Goal: Task Accomplishment & Management: Manage account settings

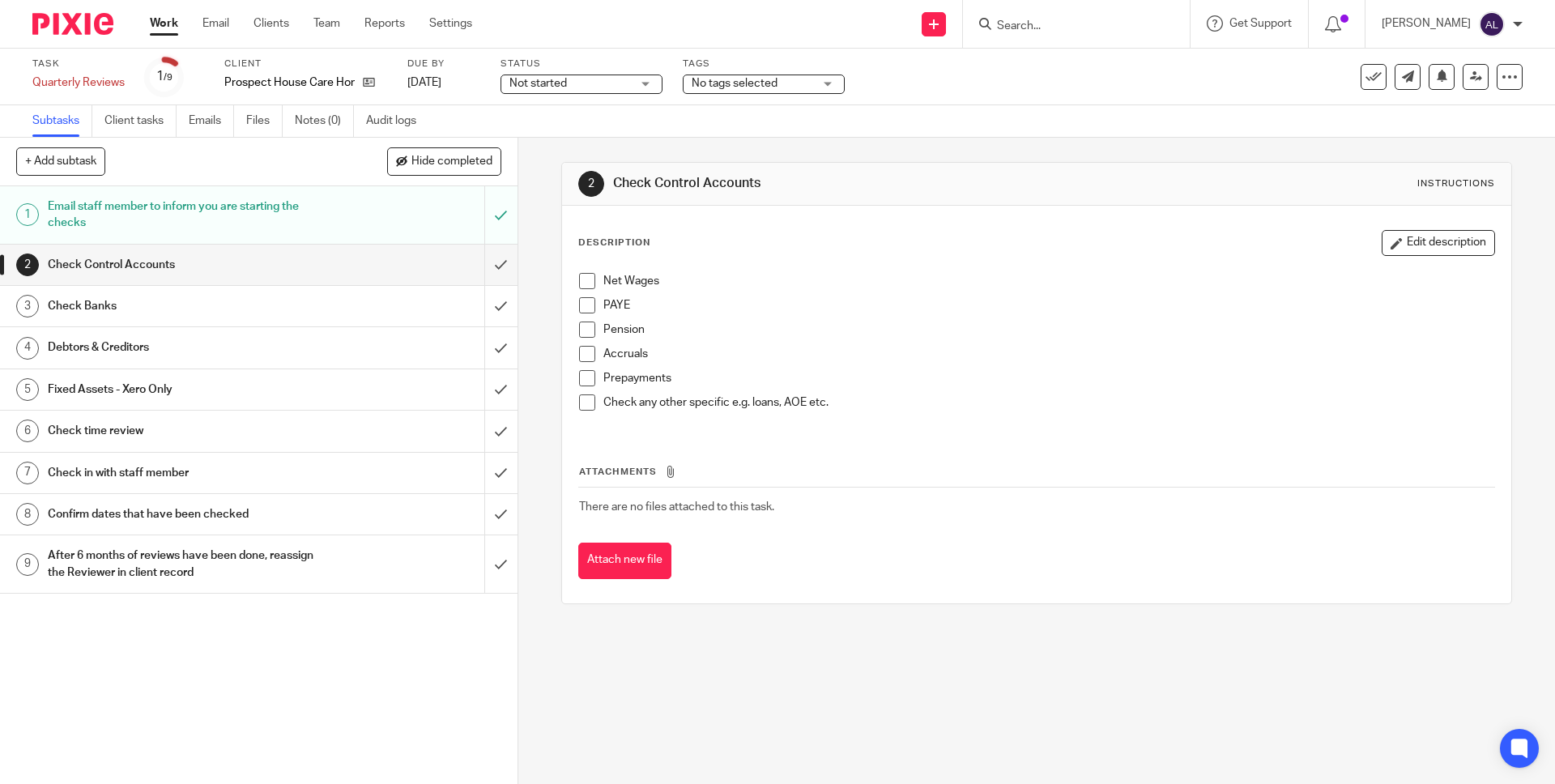
click at [582, 285] on span at bounding box center [586, 280] width 16 height 16
click at [582, 300] on span at bounding box center [586, 305] width 16 height 16
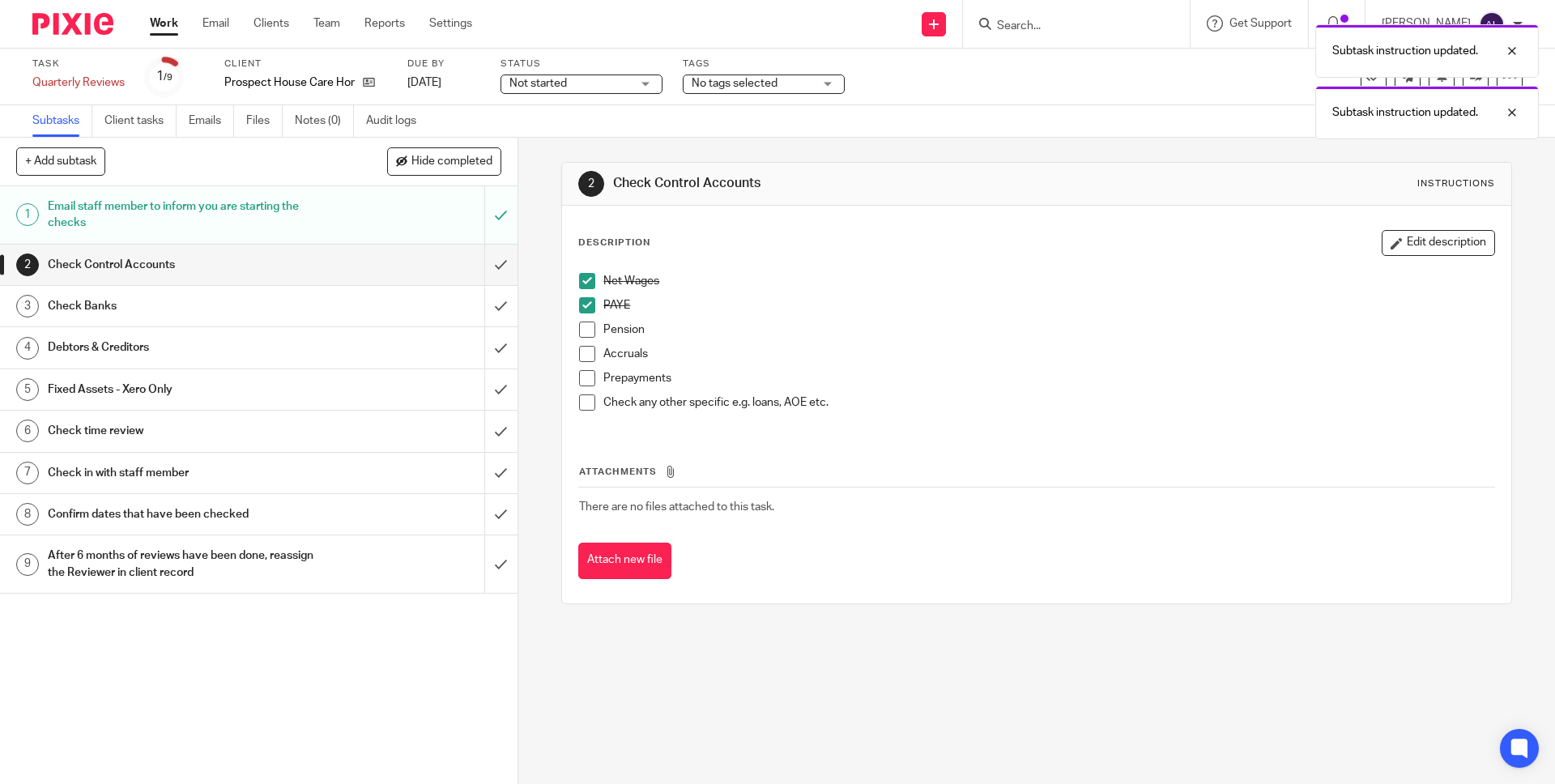
click at [579, 324] on span at bounding box center [586, 329] width 16 height 16
click at [585, 358] on span at bounding box center [586, 353] width 16 height 16
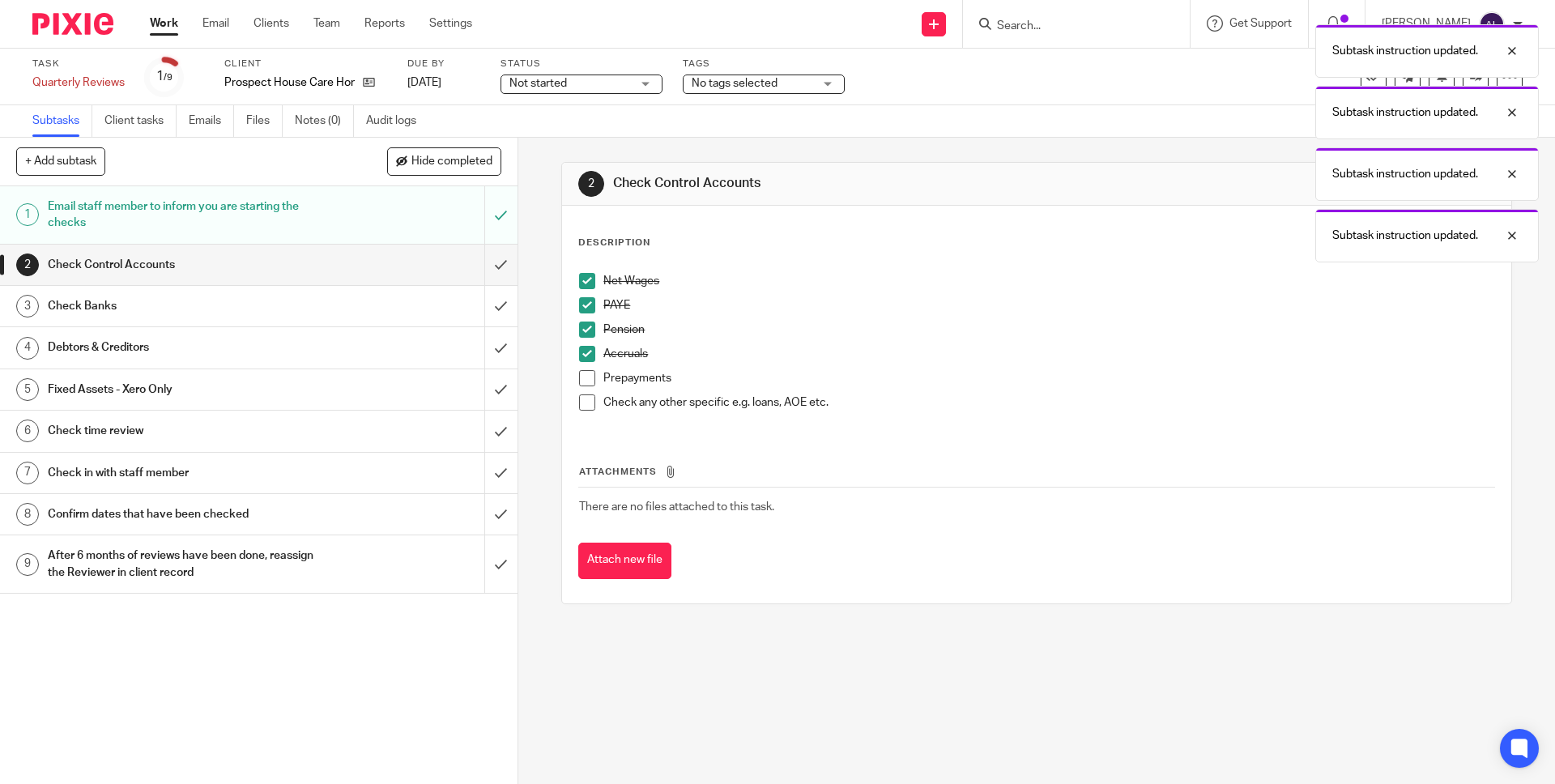
click at [586, 381] on span at bounding box center [586, 377] width 16 height 16
click at [591, 405] on li "Check any other specific e.g. loans, AOE etc." at bounding box center [1035, 407] width 914 height 24
click at [584, 403] on span at bounding box center [586, 402] width 16 height 16
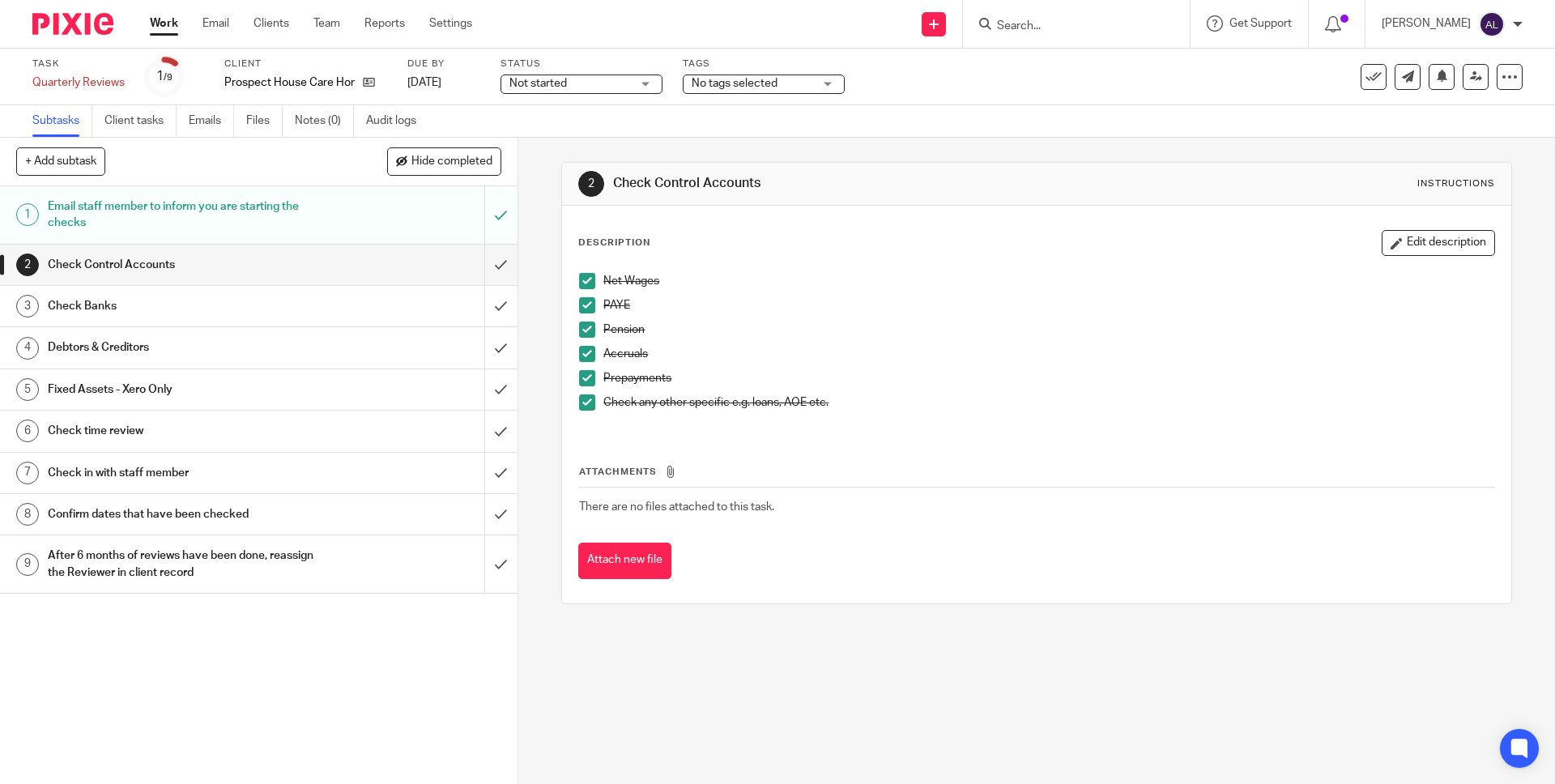
click at [392, 307] on div "Check Banks" at bounding box center [258, 306] width 421 height 24
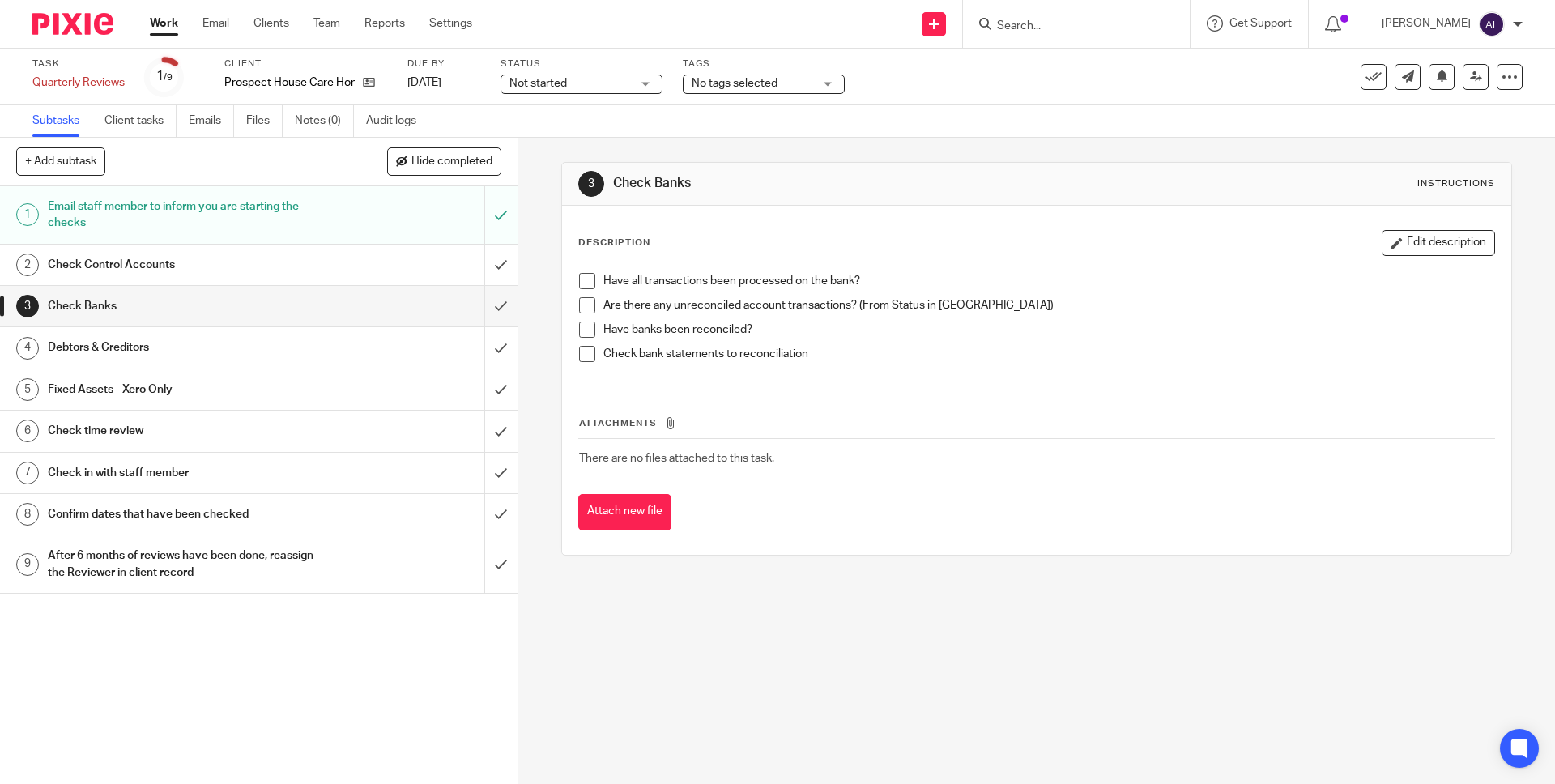
drag, startPoint x: 1396, startPoint y: 241, endPoint x: 1381, endPoint y: 247, distance: 16.2
click at [1396, 241] on button "Edit description" at bounding box center [1438, 243] width 113 height 26
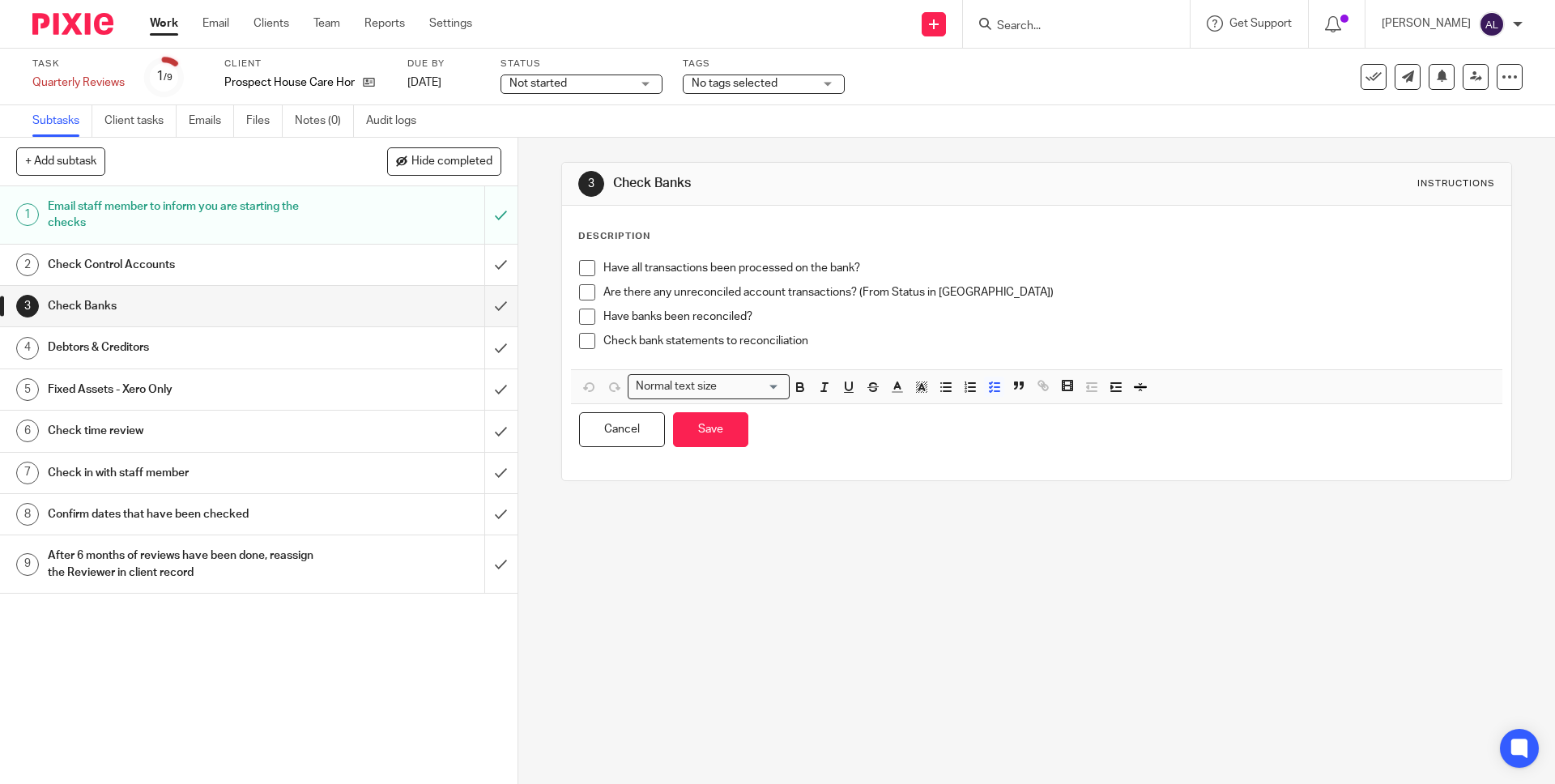
click at [879, 263] on p "Have all transactions been processed on the bank?" at bounding box center [1049, 267] width 890 height 16
click at [582, 267] on span at bounding box center [586, 267] width 16 height 16
click at [775, 319] on p "Have banks been reconciled?" at bounding box center [1049, 316] width 890 height 16
click at [586, 322] on span at bounding box center [586, 316] width 16 height 16
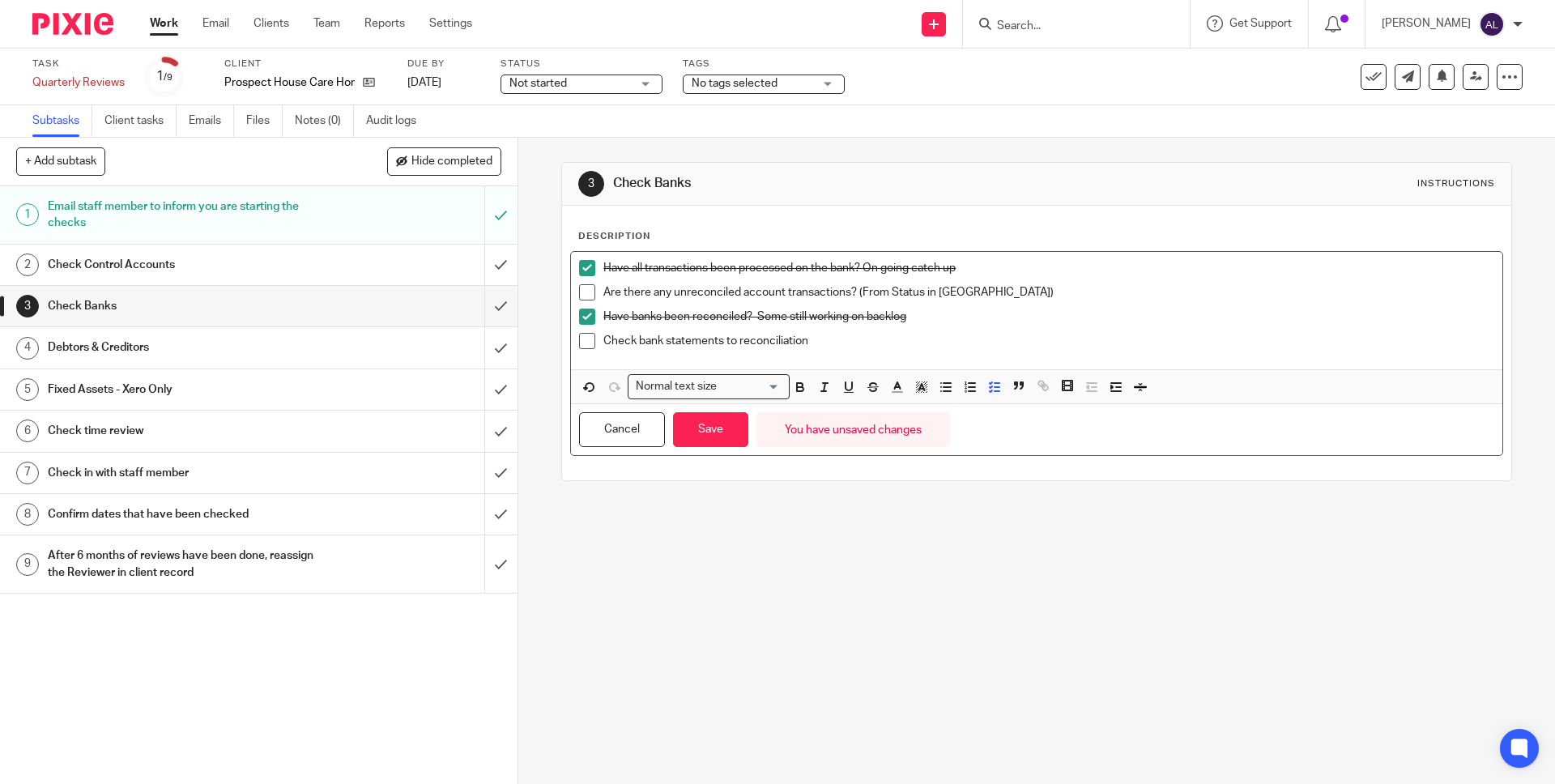
click at [582, 341] on span at bounding box center [586, 341] width 16 height 16
click at [336, 267] on div "Check Control Accounts" at bounding box center [258, 264] width 421 height 24
click at [584, 297] on span at bounding box center [586, 292] width 16 height 16
click at [703, 438] on button "Save" at bounding box center [711, 429] width 75 height 35
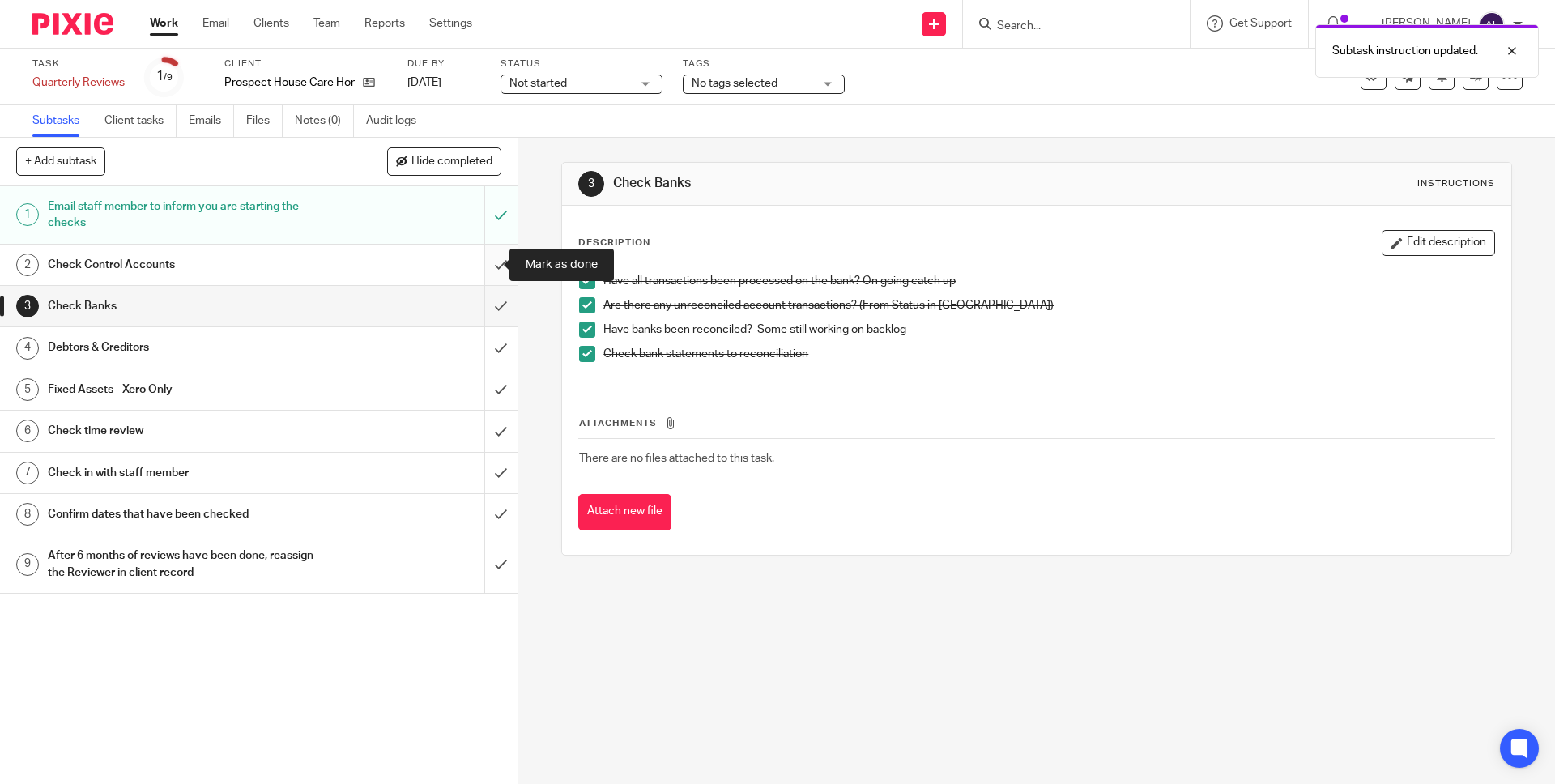
click at [482, 264] on input "submit" at bounding box center [259, 264] width 518 height 40
click at [482, 311] on input "submit" at bounding box center [259, 306] width 518 height 40
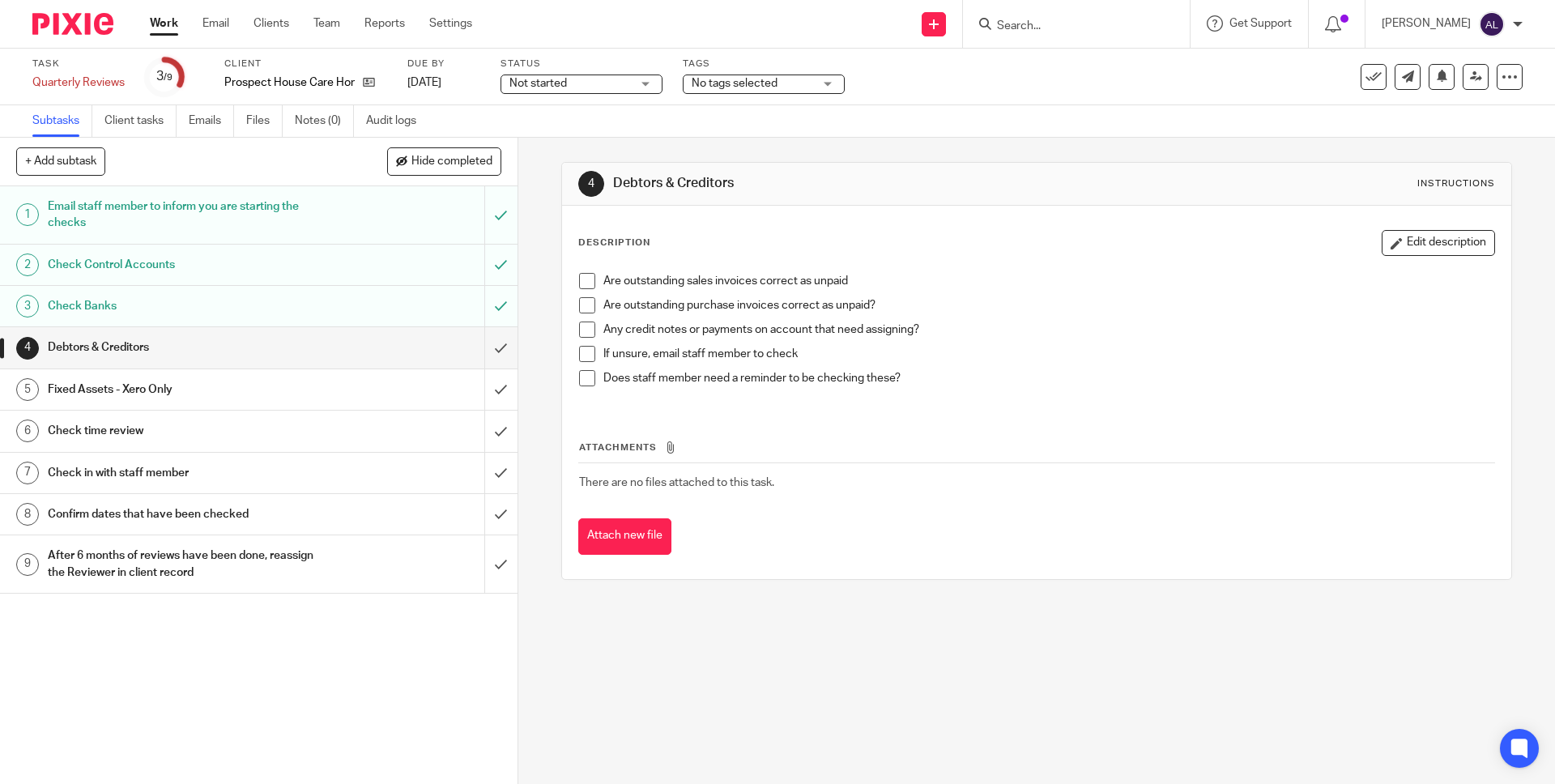
click at [581, 281] on span at bounding box center [586, 280] width 16 height 16
click at [1419, 244] on button "Edit description" at bounding box center [1438, 243] width 113 height 26
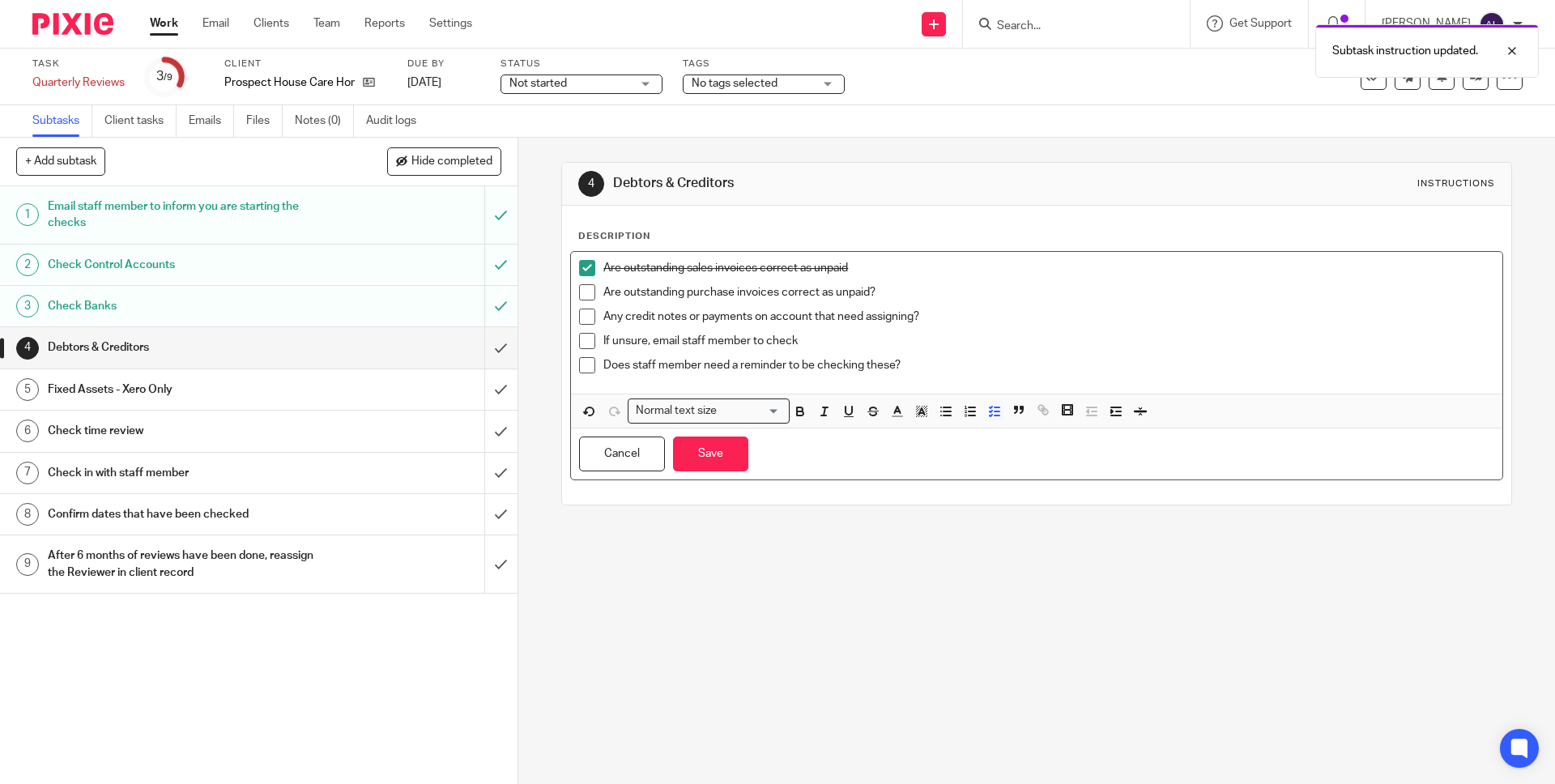
click at [896, 272] on p "Are outstanding sales invoices correct as unpaid" at bounding box center [1049, 267] width 890 height 16
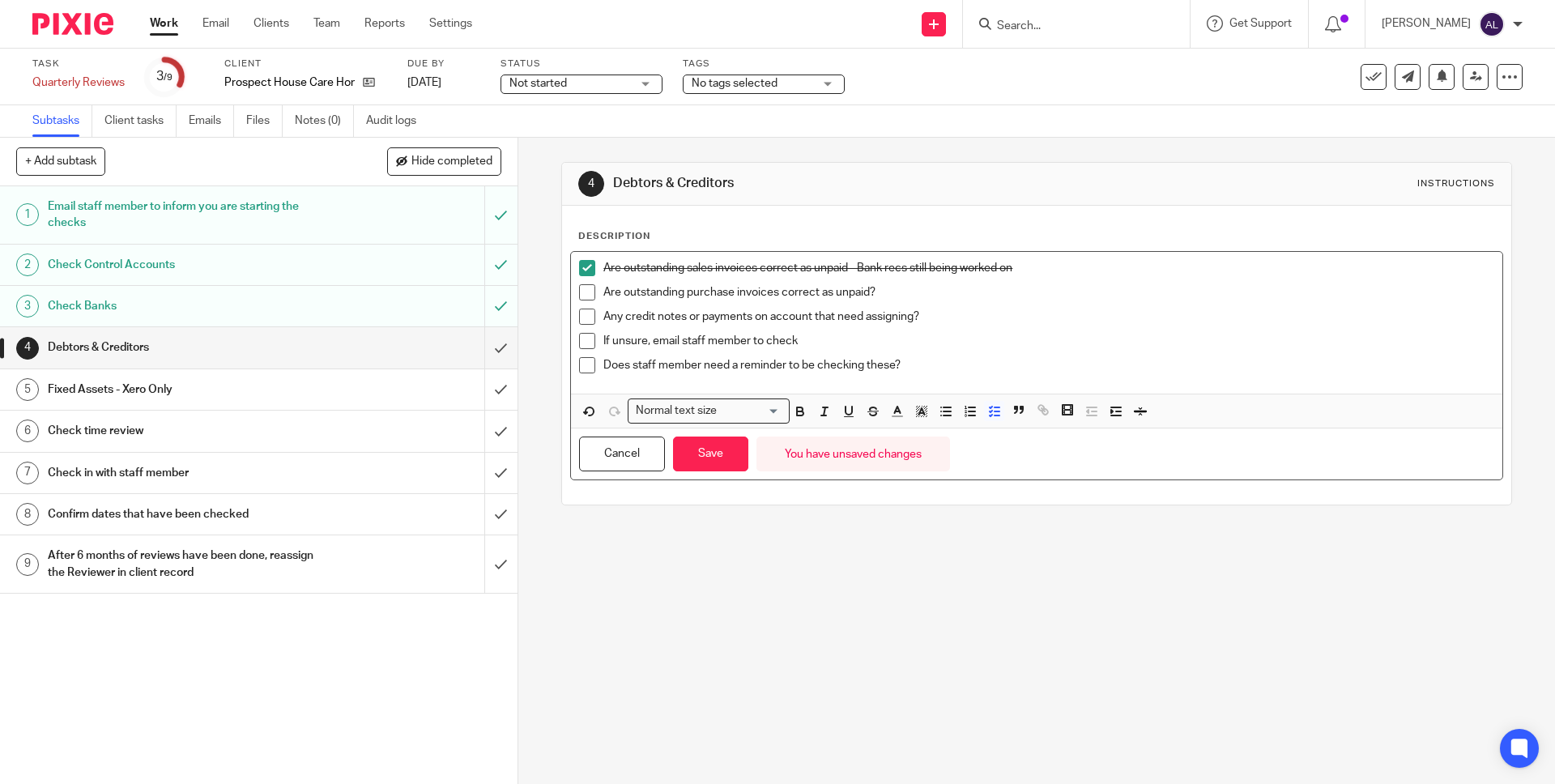
click at [890, 297] on p "Are outstanding purchase invoices correct as unpaid?" at bounding box center [1049, 292] width 890 height 16
click at [581, 288] on span at bounding box center [586, 292] width 16 height 16
click at [584, 318] on span at bounding box center [586, 316] width 16 height 16
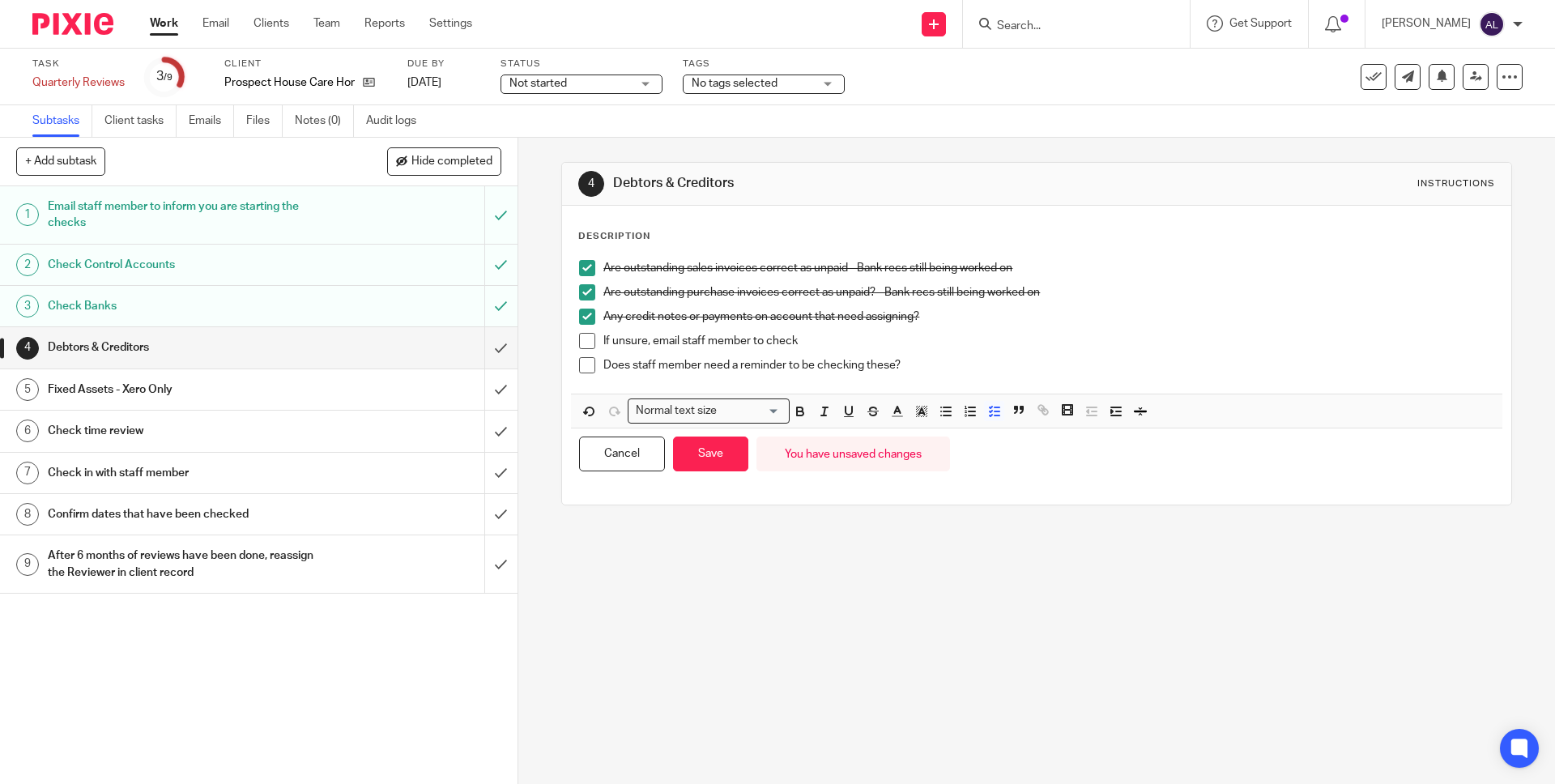
click at [325, 391] on div "Fixed Assets - Xero Only" at bounding box center [258, 390] width 421 height 24
click at [682, 453] on button "Save" at bounding box center [711, 454] width 75 height 35
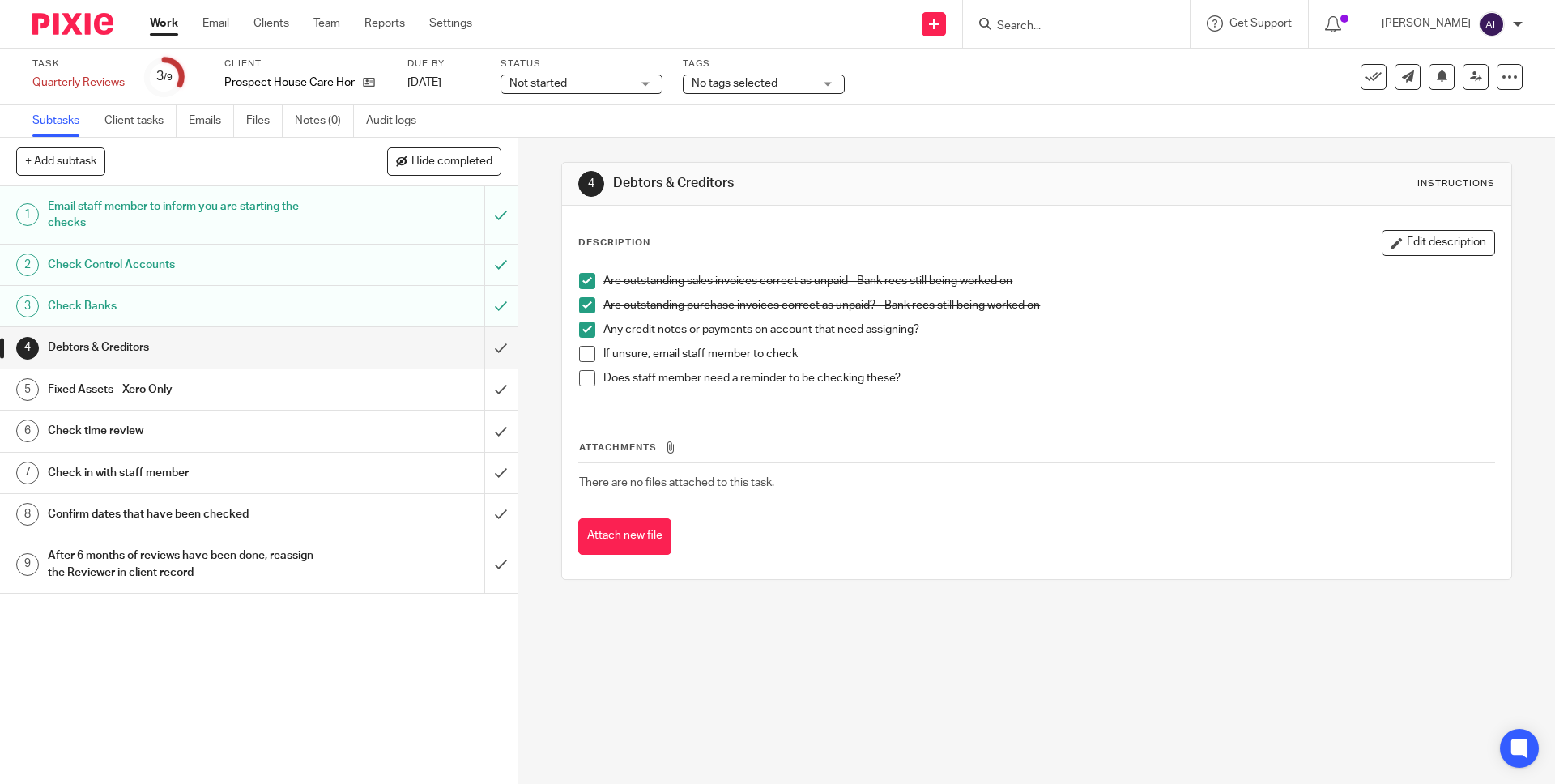
click at [423, 394] on div "Fixed Assets - Xero Only" at bounding box center [258, 390] width 421 height 24
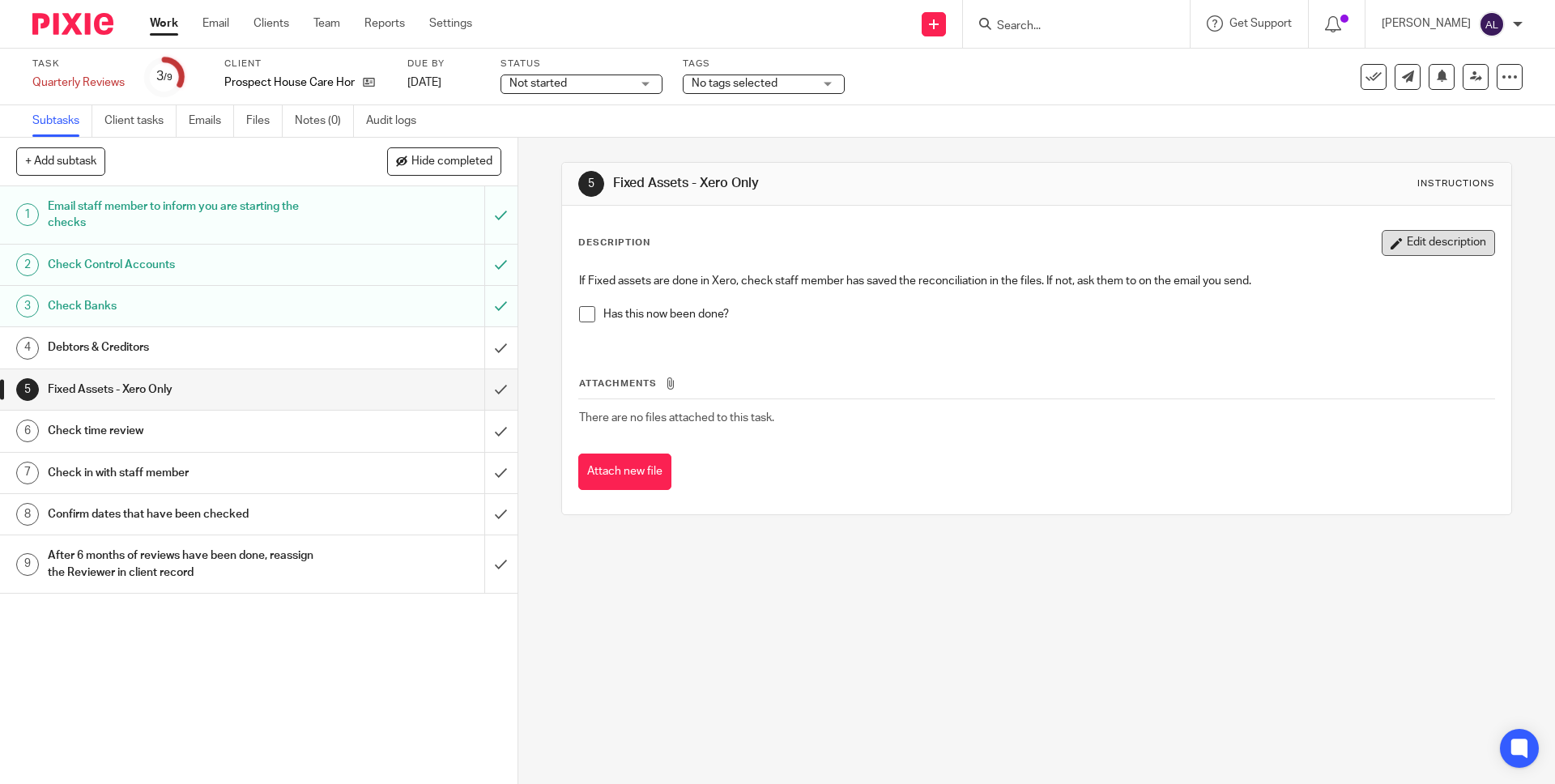
click at [1412, 243] on button "Edit description" at bounding box center [1438, 243] width 113 height 26
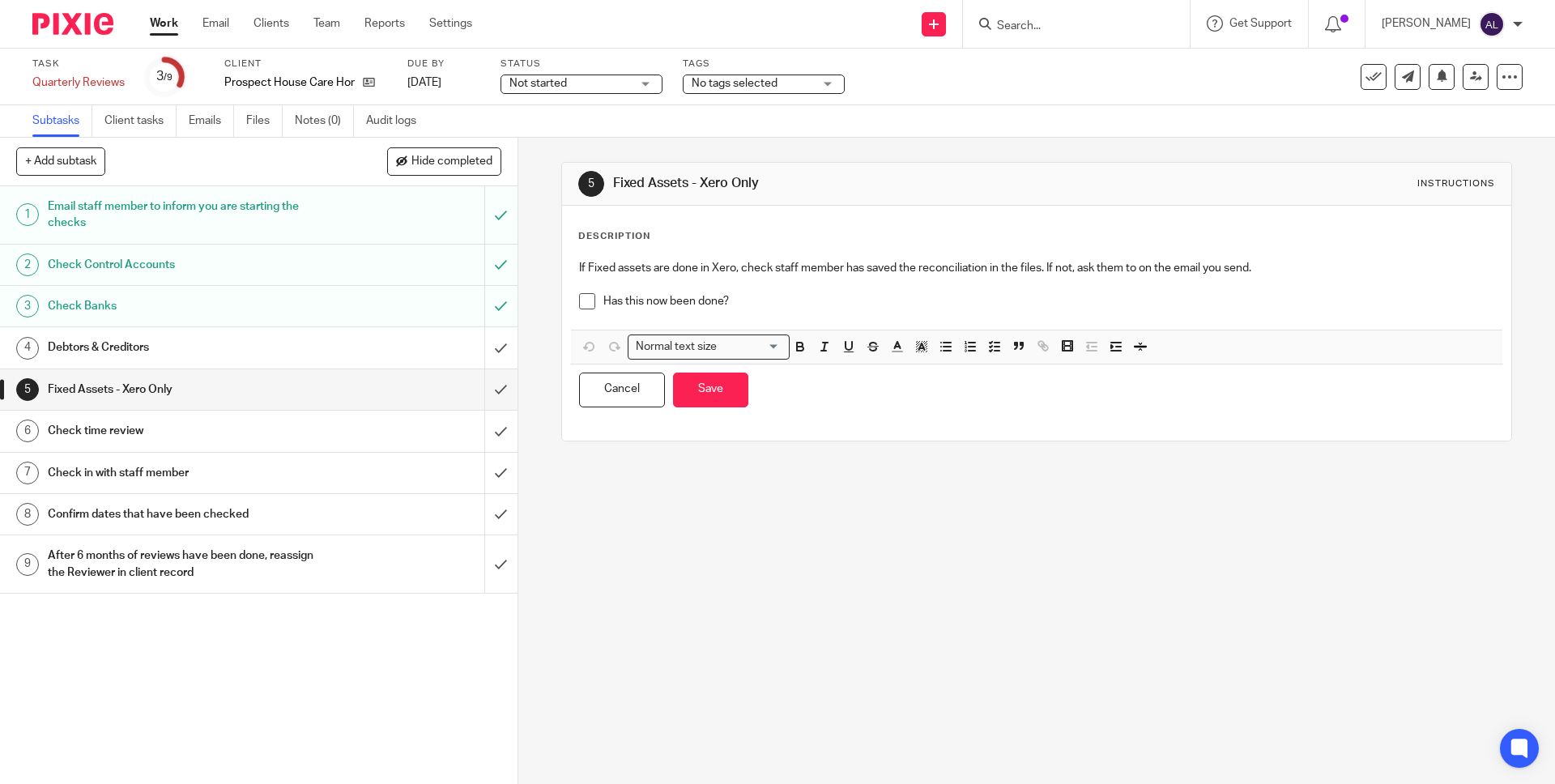
click at [777, 299] on p "Has this now been done?" at bounding box center [1049, 300] width 890 height 16
click at [719, 386] on button "Save" at bounding box center [711, 390] width 75 height 35
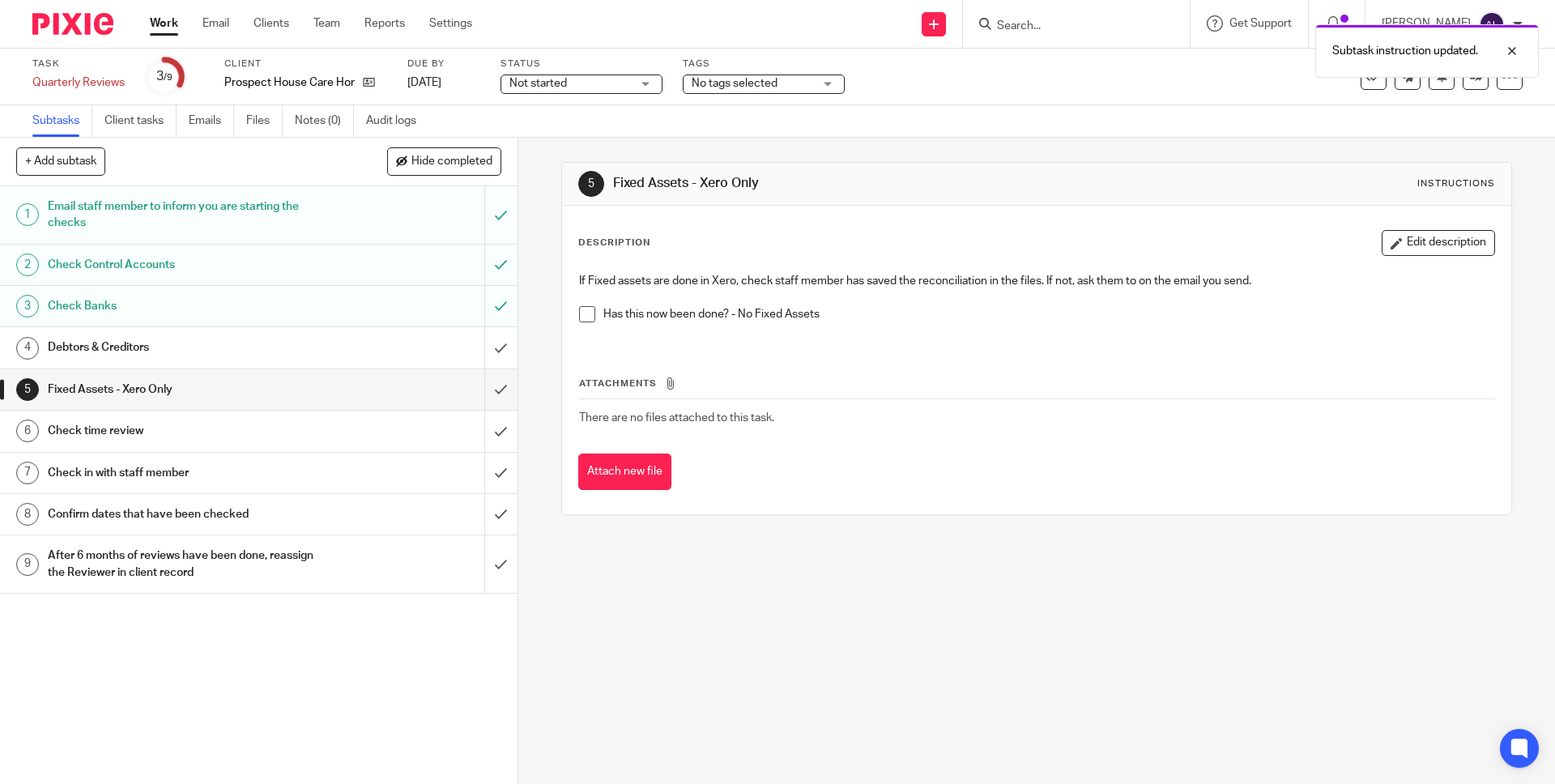
click at [589, 316] on span at bounding box center [586, 313] width 16 height 16
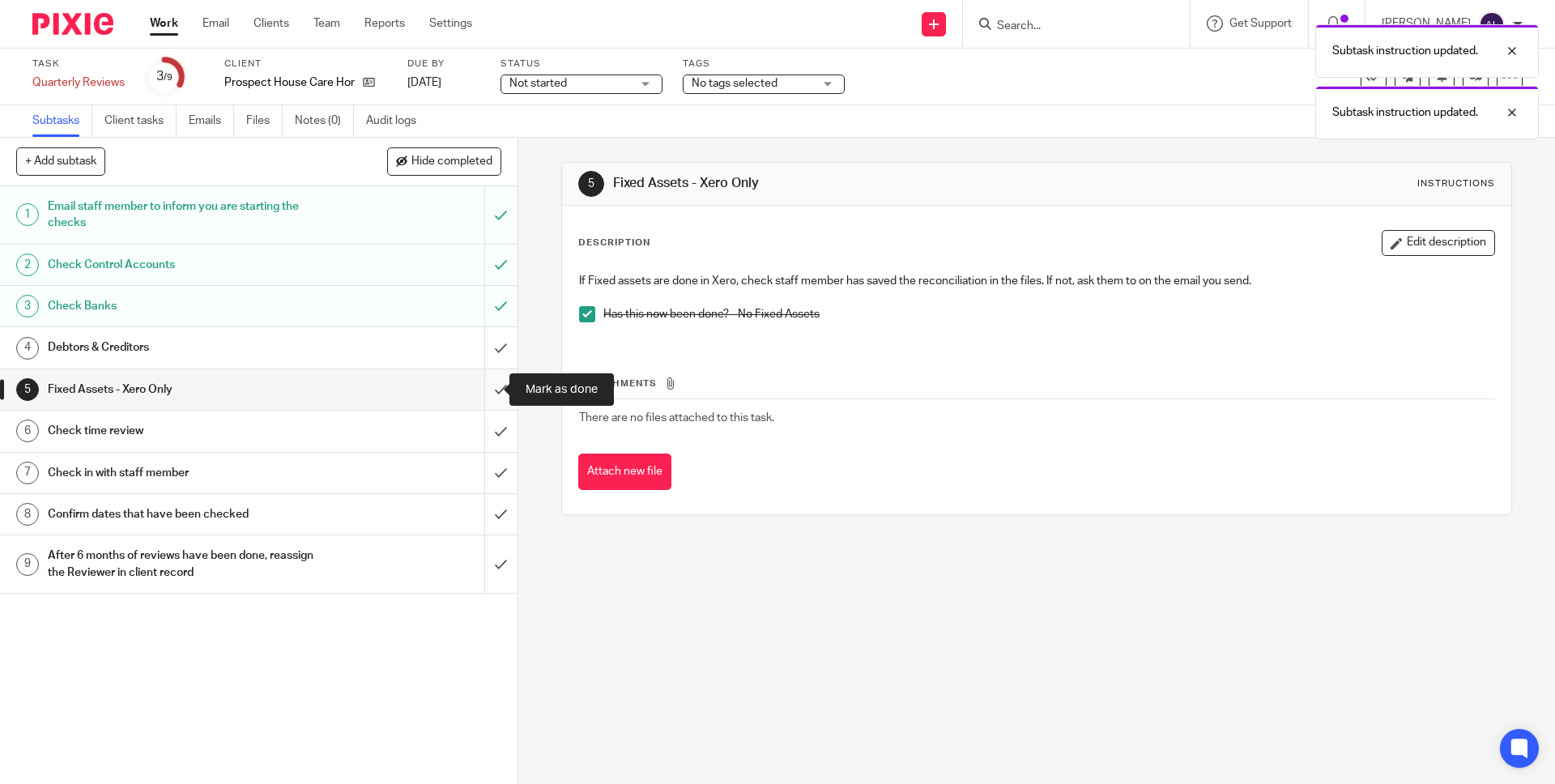
click at [480, 389] on input "submit" at bounding box center [259, 389] width 518 height 40
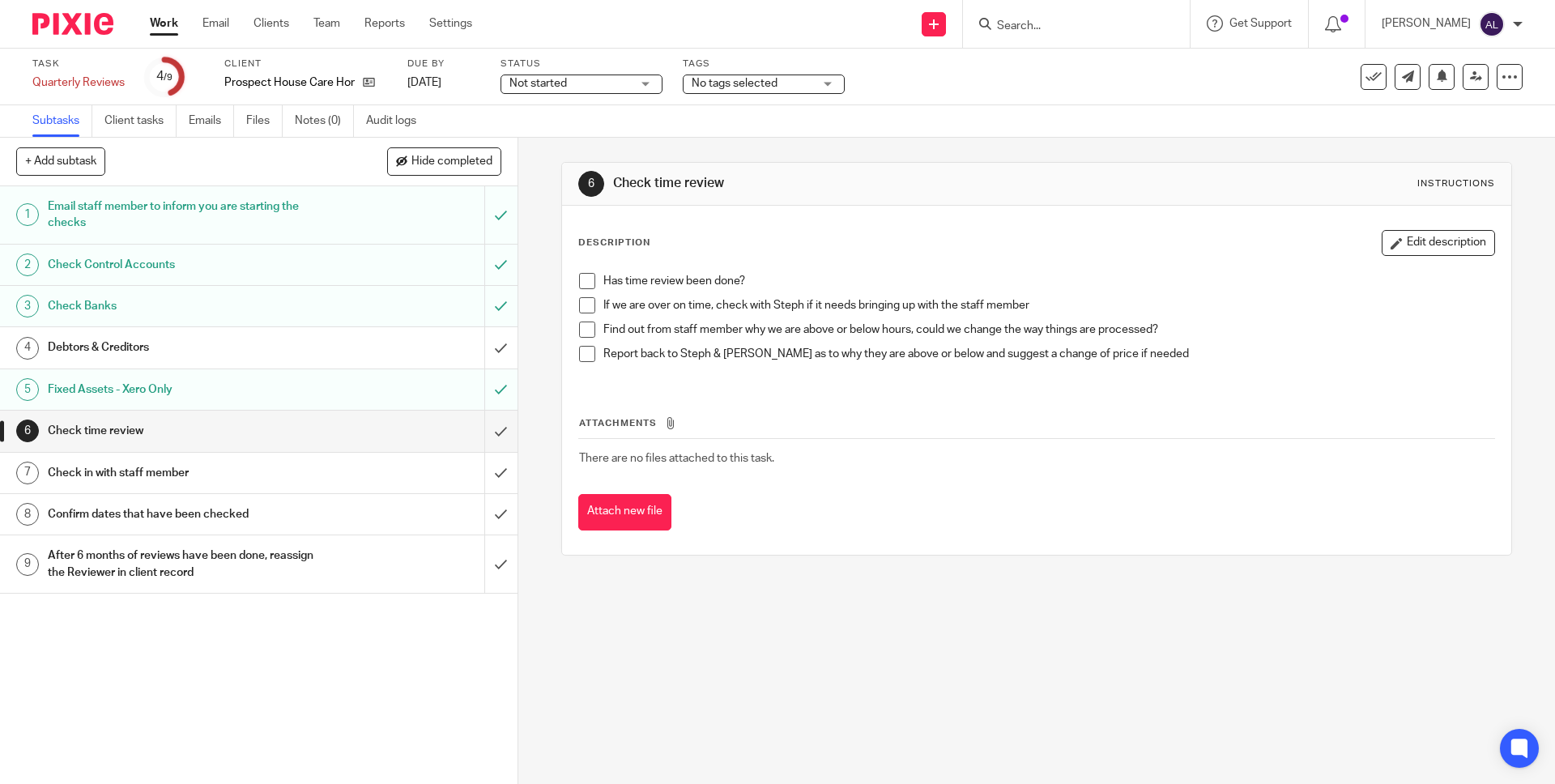
click at [587, 280] on span at bounding box center [586, 280] width 16 height 16
click at [765, 283] on p "Has time review been done?" at bounding box center [1049, 280] width 890 height 16
click at [1402, 247] on button "Edit description" at bounding box center [1438, 243] width 113 height 26
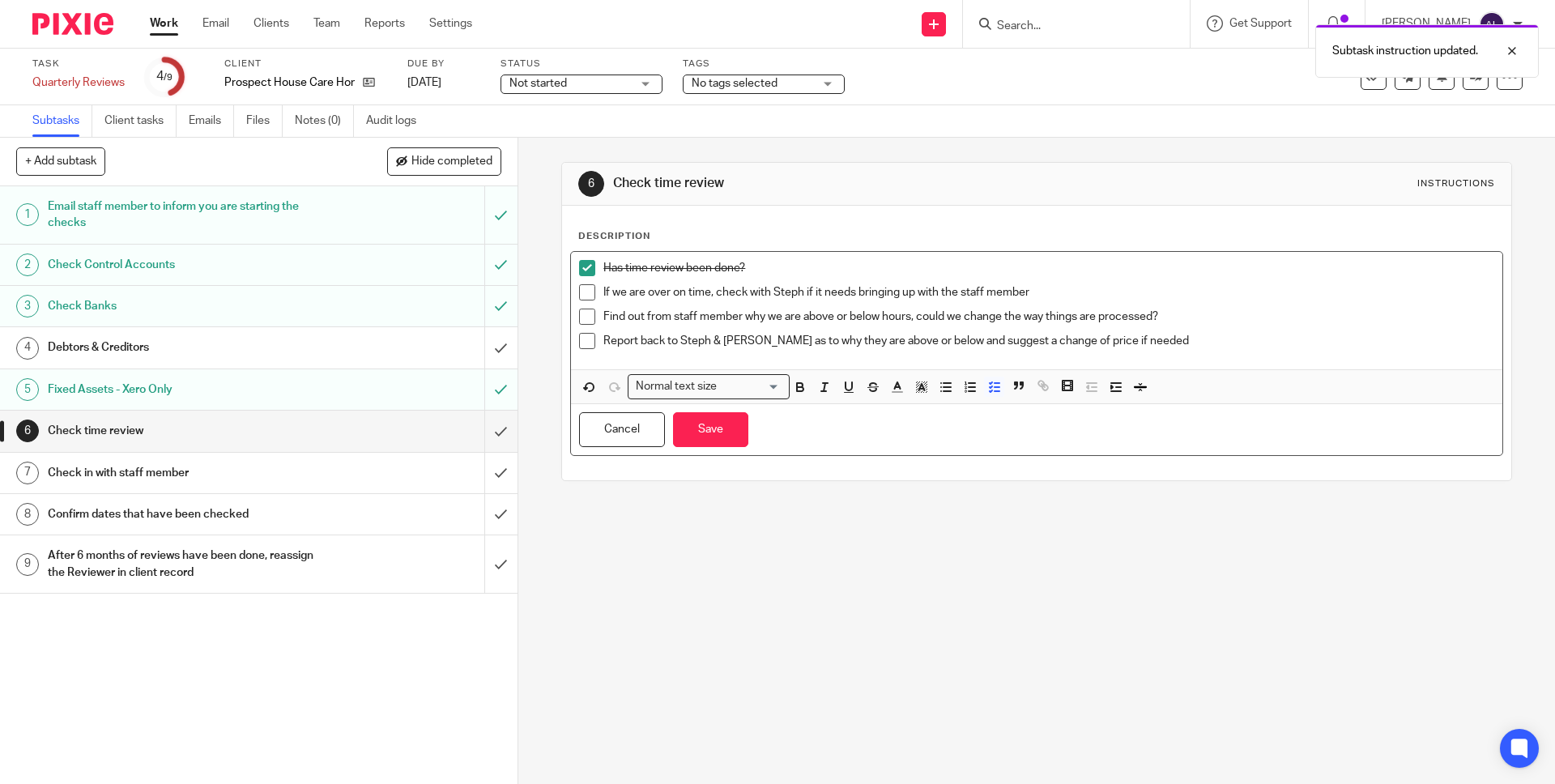
click at [769, 267] on p "Has time review been done?" at bounding box center [1049, 267] width 890 height 16
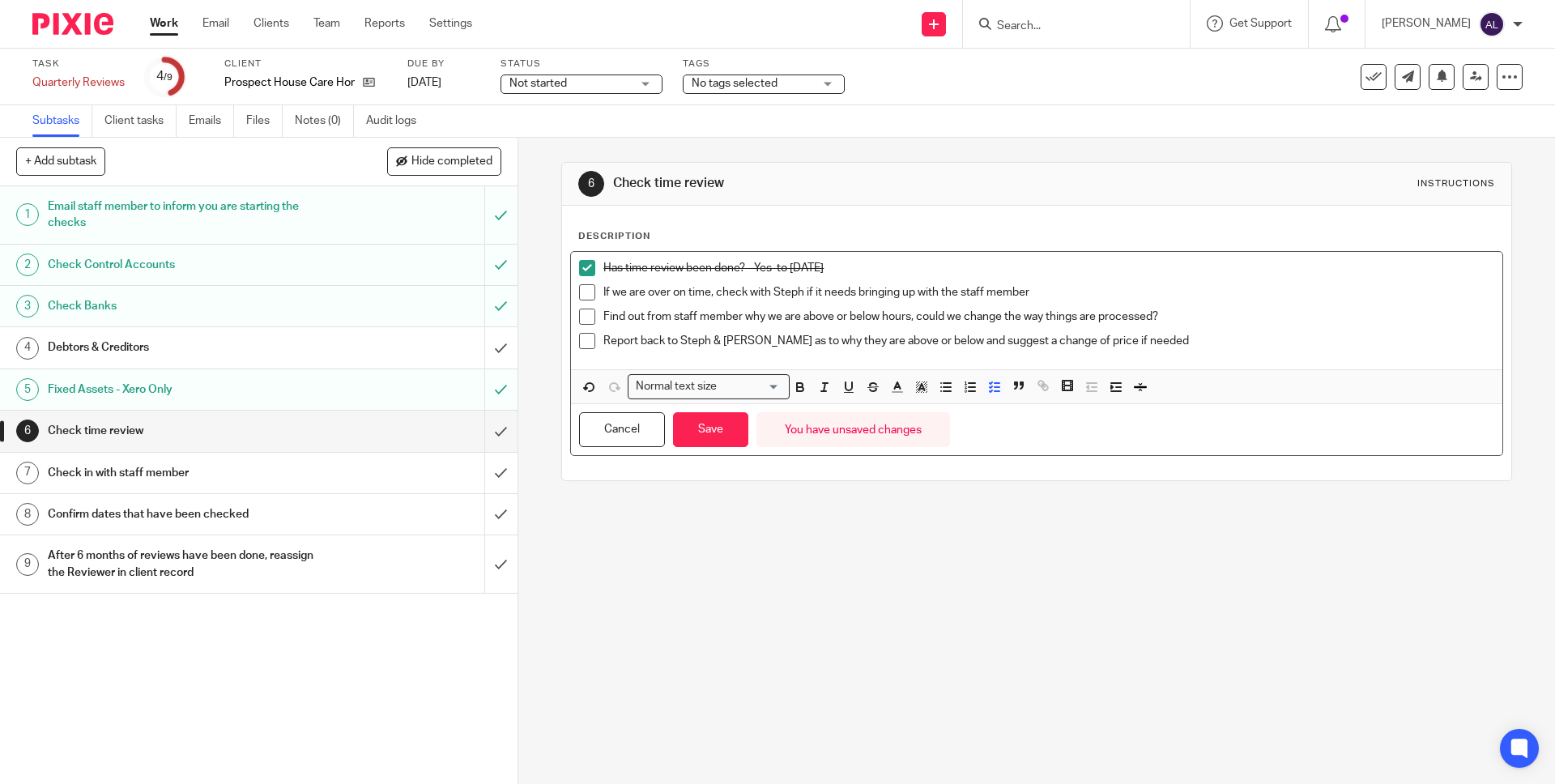
click at [357, 474] on div "Check in with staff member" at bounding box center [258, 473] width 421 height 24
click at [579, 316] on span at bounding box center [586, 316] width 16 height 16
click at [585, 345] on span at bounding box center [586, 341] width 16 height 16
click at [579, 293] on span at bounding box center [586, 292] width 16 height 16
click at [709, 429] on button "Save" at bounding box center [711, 429] width 75 height 35
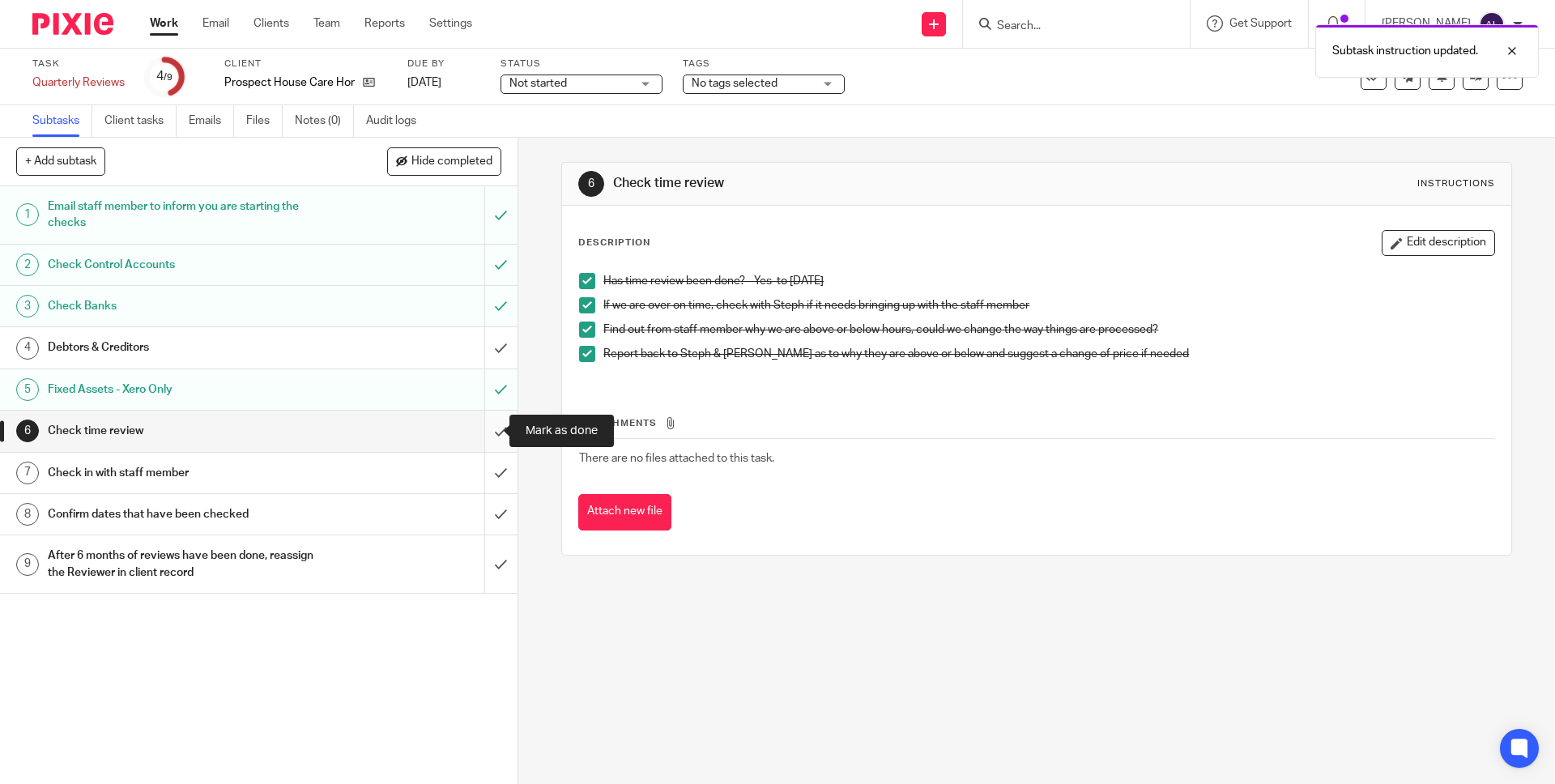
click at [480, 440] on input "submit" at bounding box center [259, 430] width 518 height 40
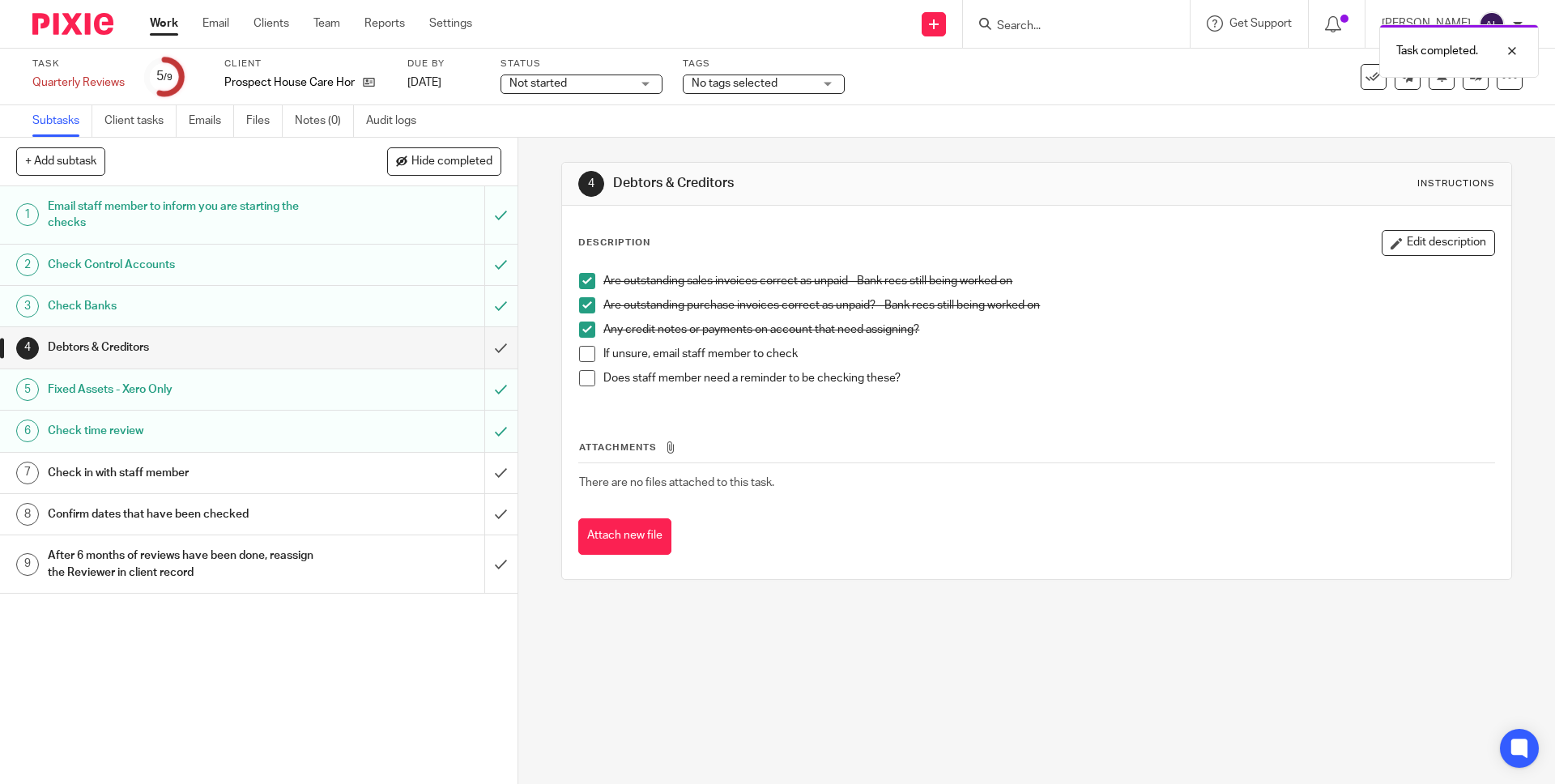
click at [358, 470] on div "Check in with staff member" at bounding box center [258, 473] width 421 height 24
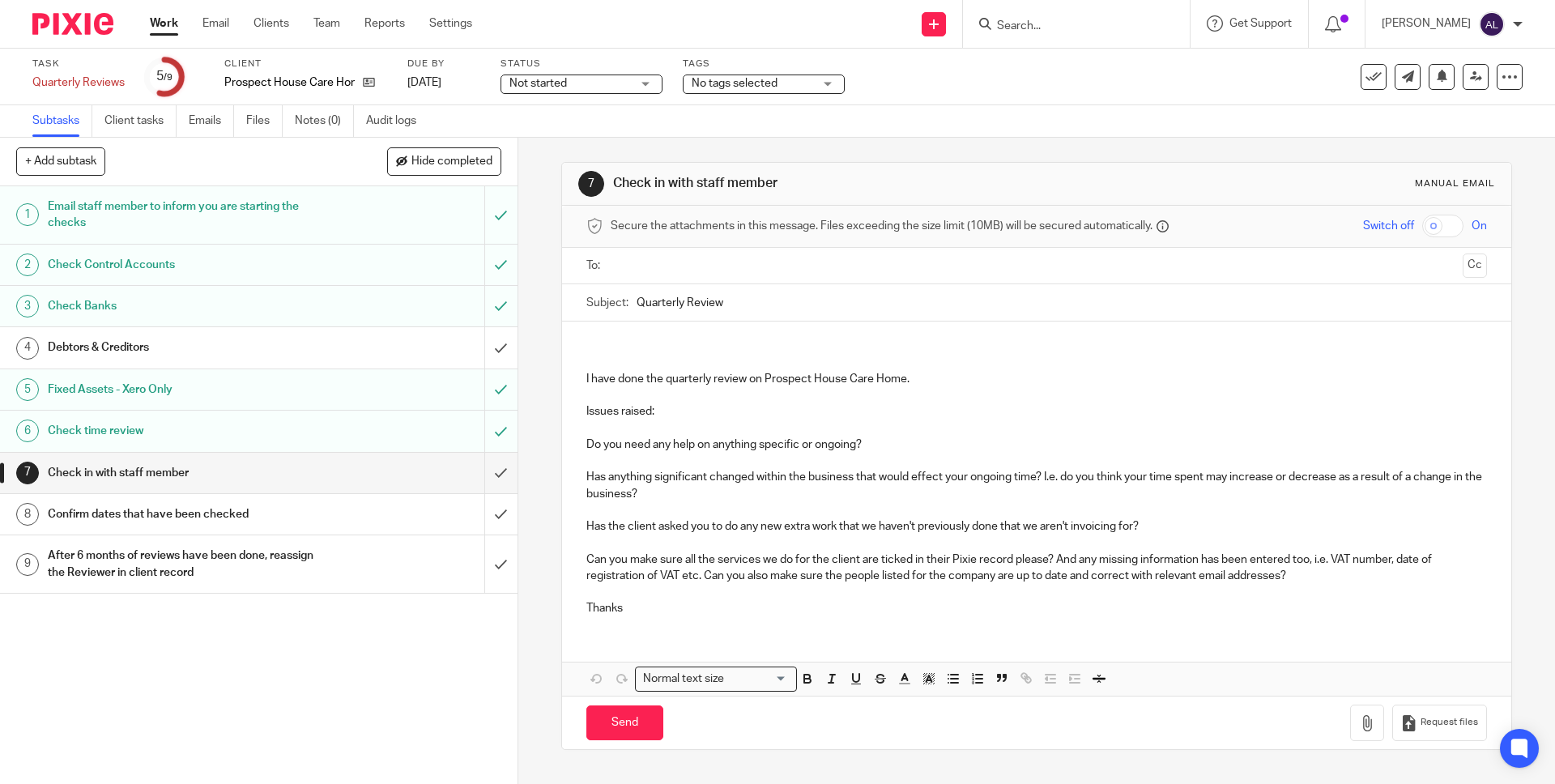
click at [623, 267] on input "text" at bounding box center [1035, 266] width 839 height 19
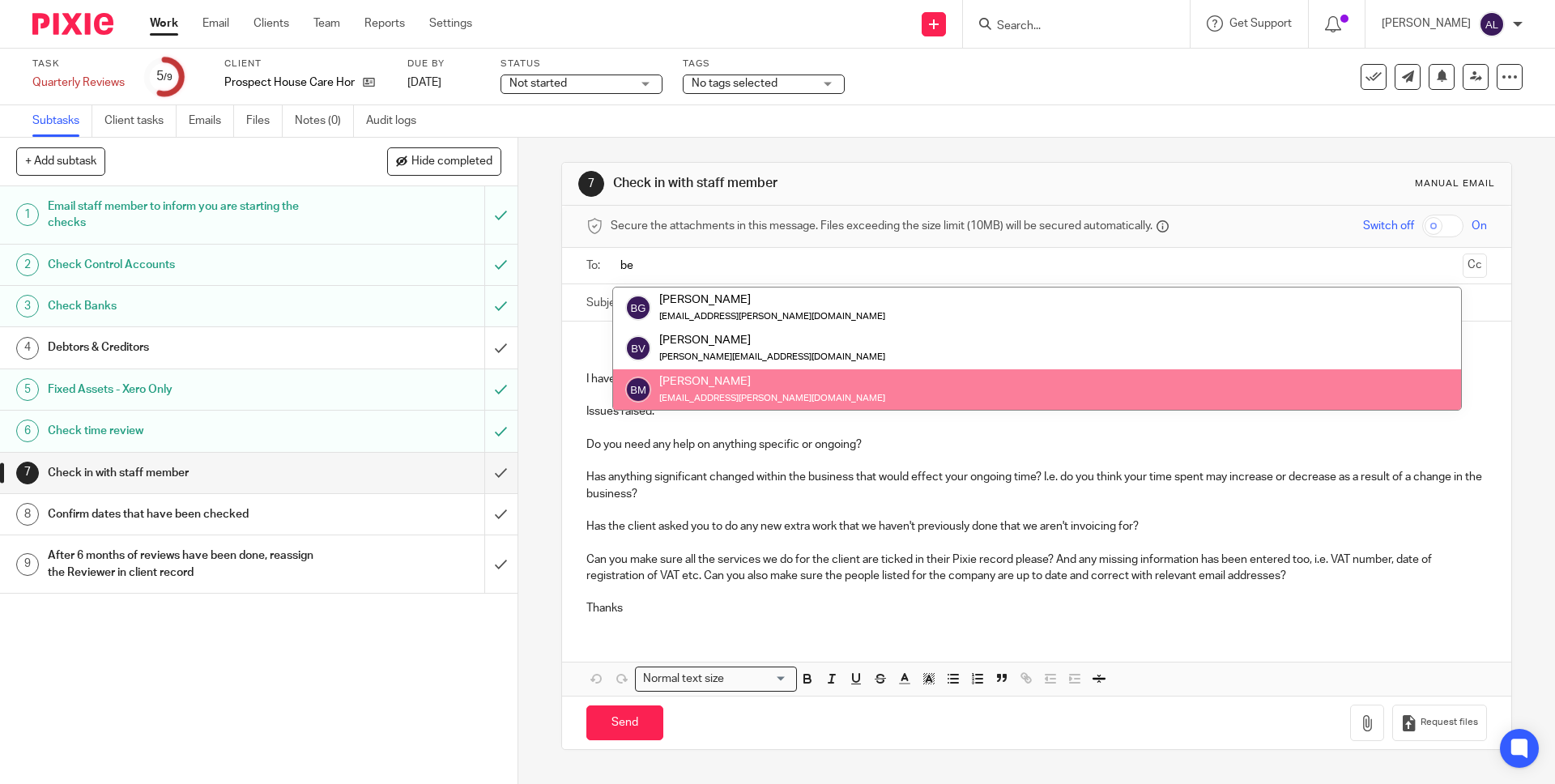
type input "be"
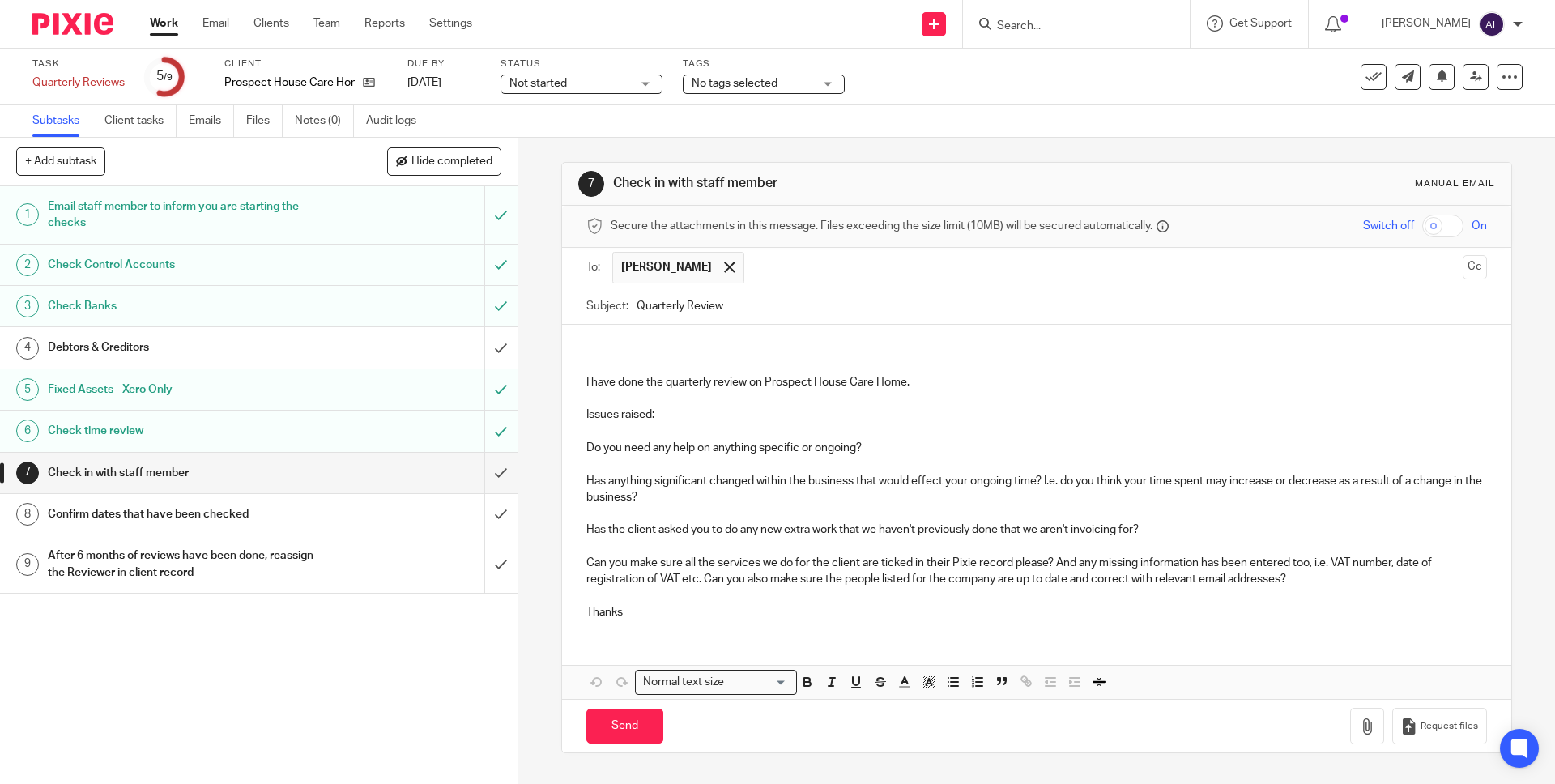
click at [793, 276] on input "text" at bounding box center [1104, 268] width 704 height 32
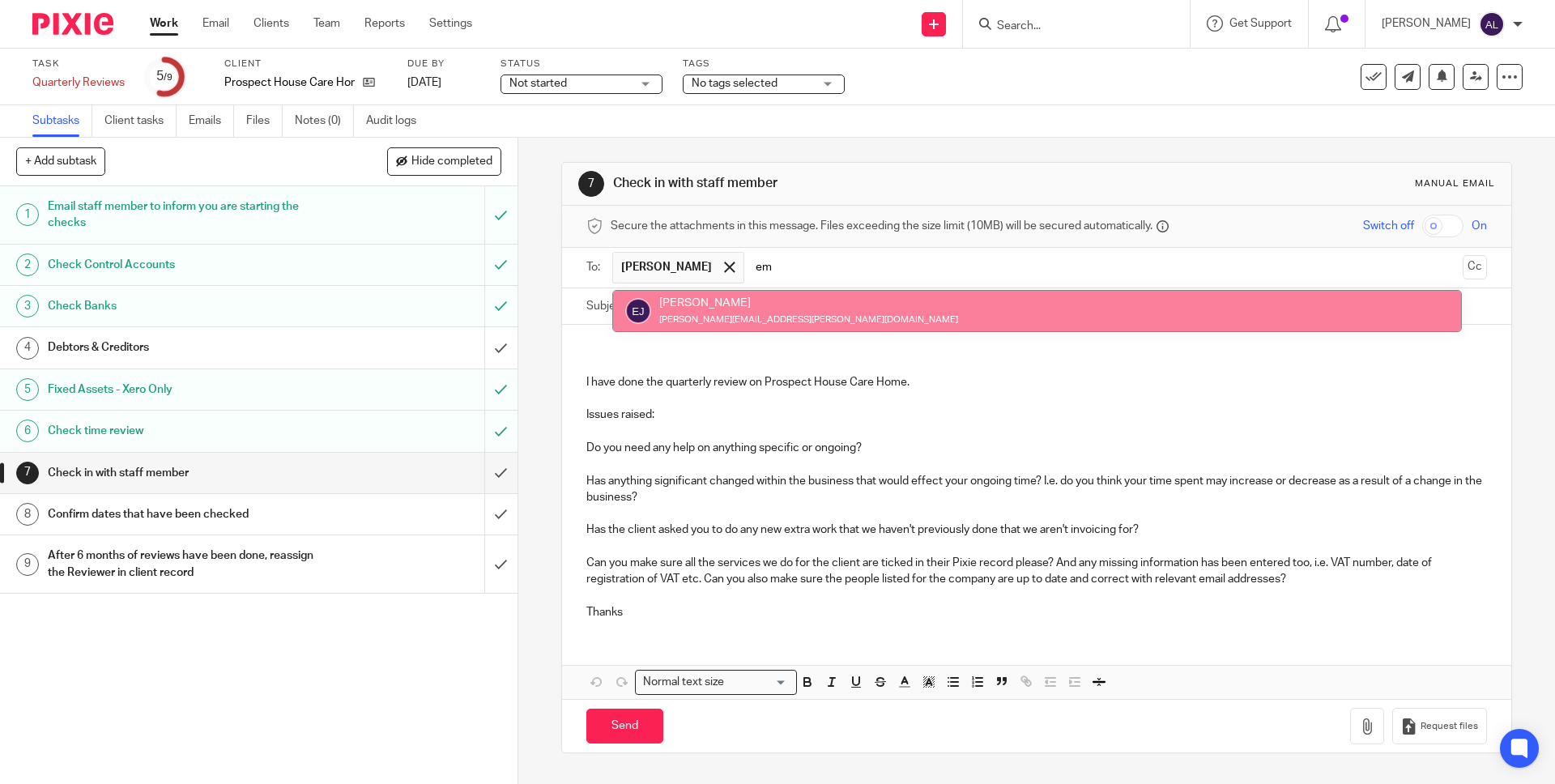
type input "em"
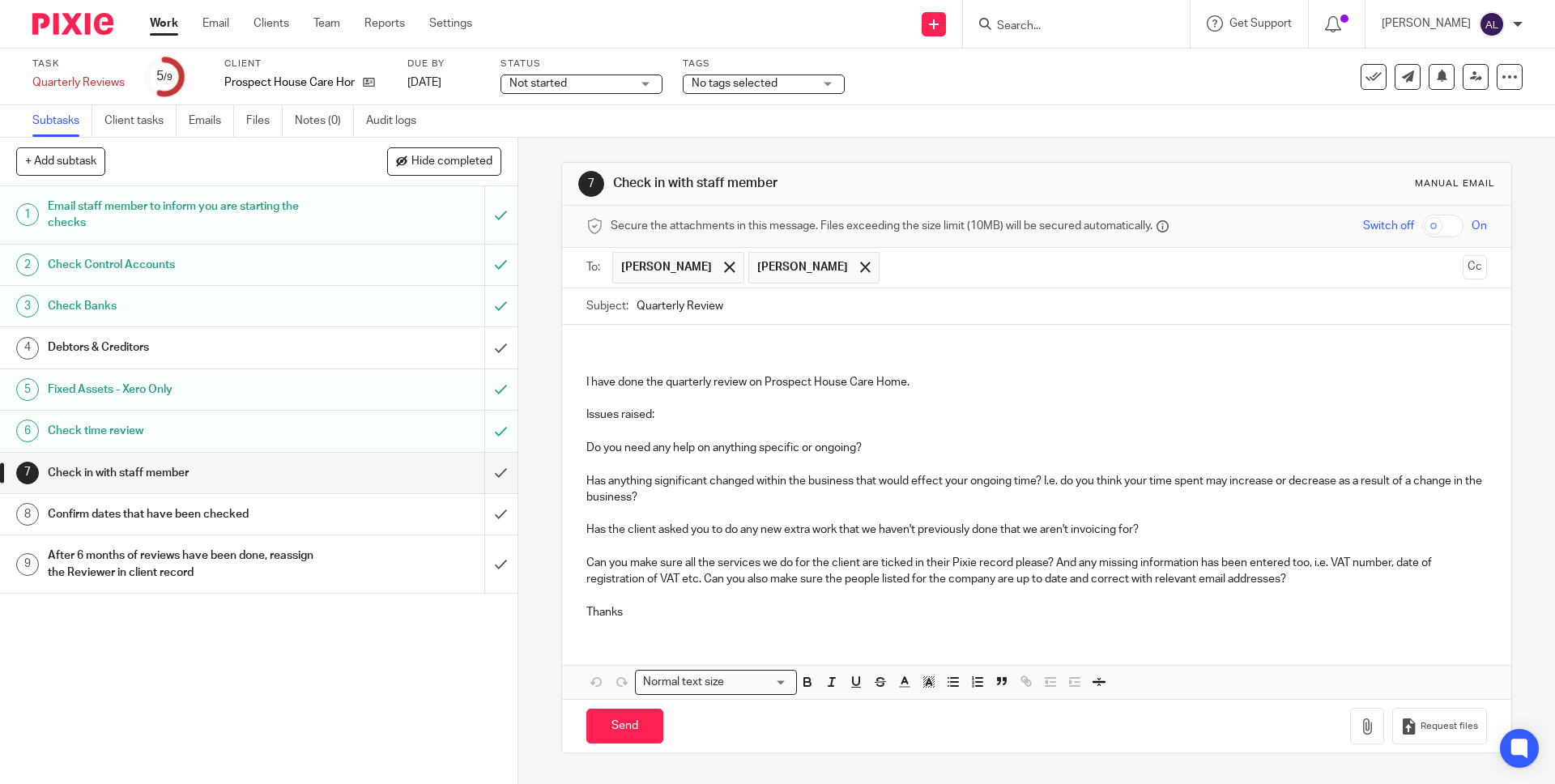
click at [639, 344] on p at bounding box center [1036, 357] width 900 height 33
click at [657, 348] on p "Hi Bekah and emma" at bounding box center [1036, 357] width 900 height 33
click at [676, 421] on p "Issues raised:" at bounding box center [1036, 414] width 900 height 16
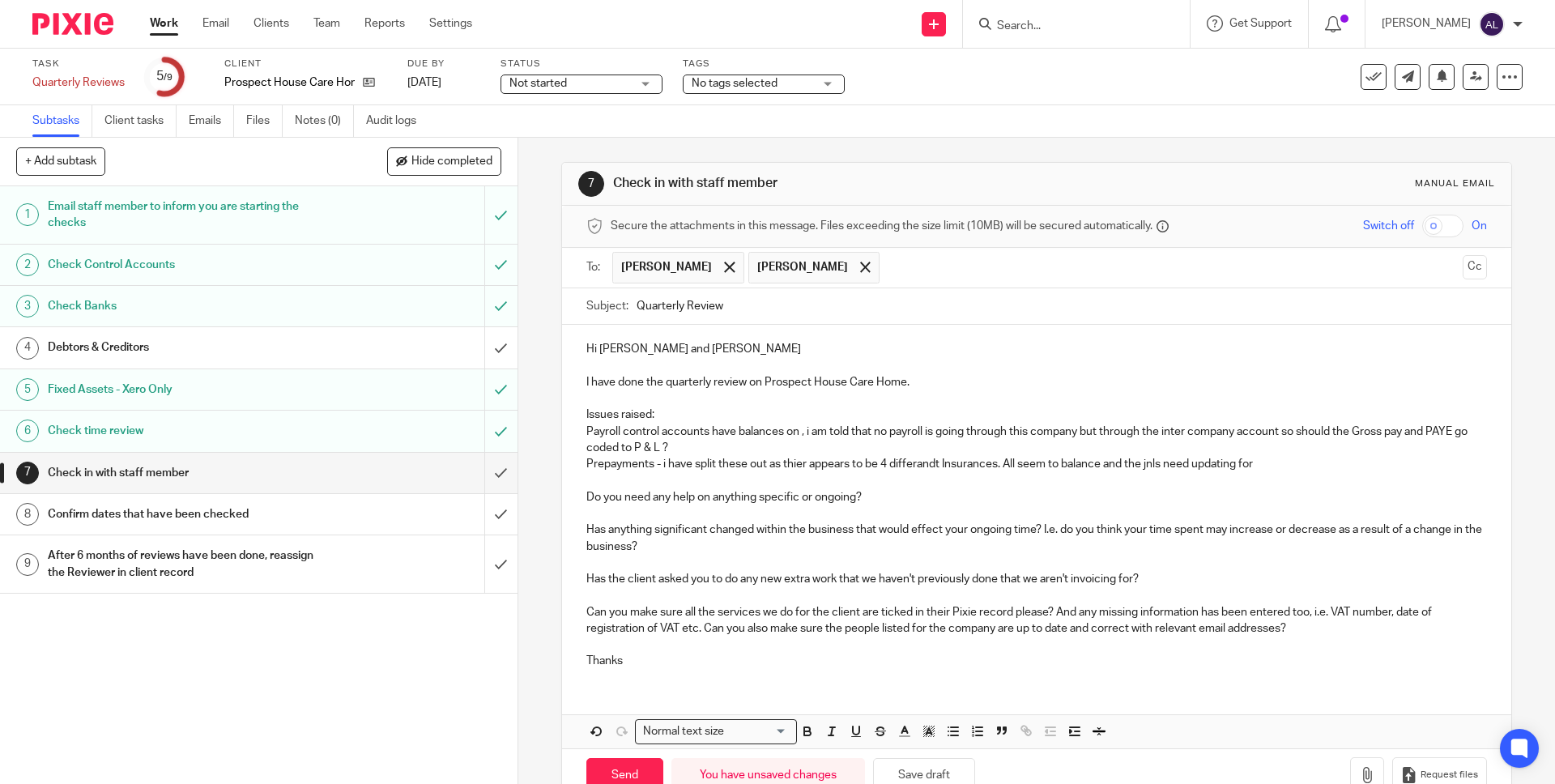
click at [1259, 466] on p "Prepayments - i have split these out as thier appears to be 4 differandt Insura…" at bounding box center [1036, 463] width 900 height 16
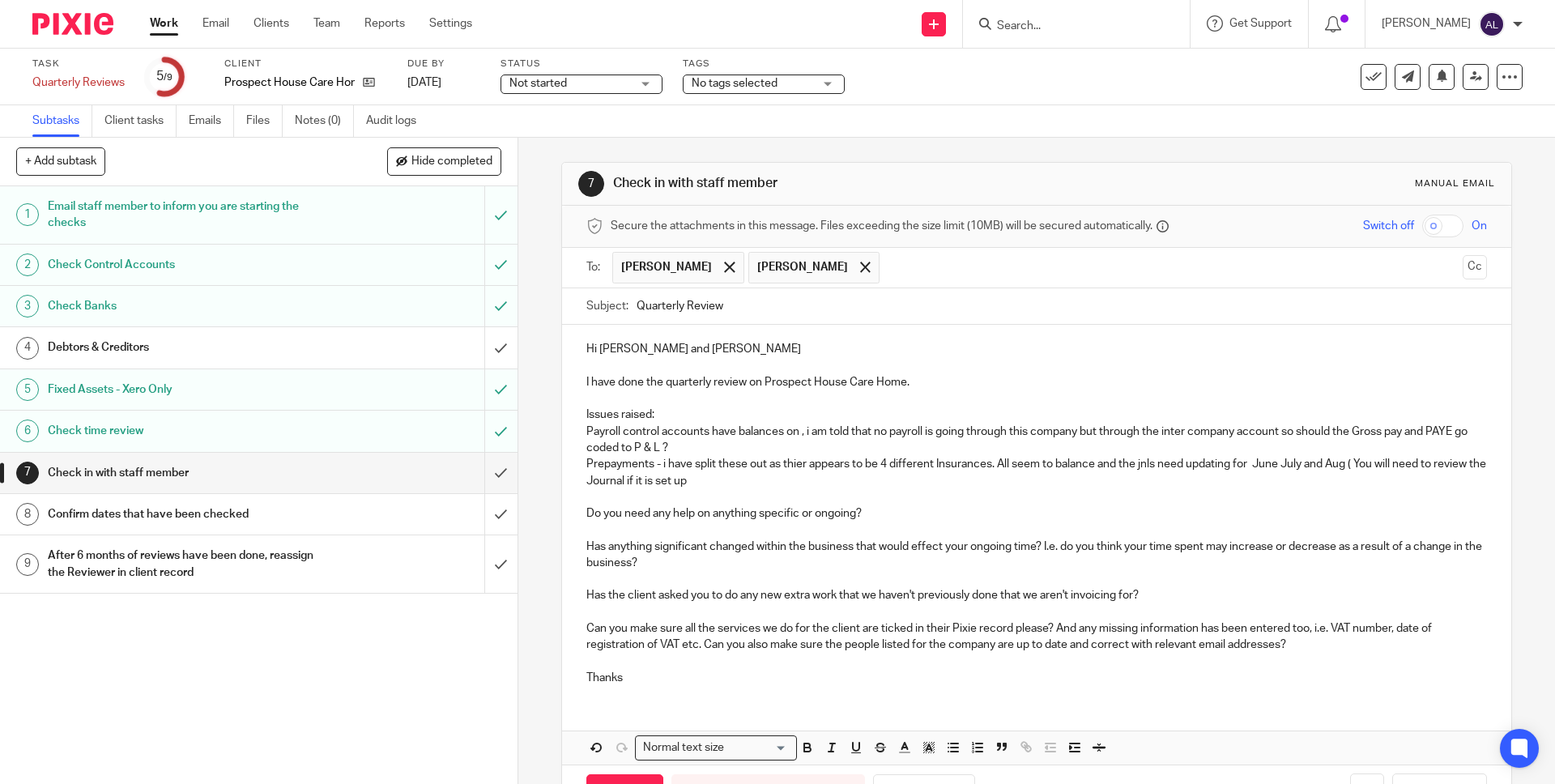
click at [744, 481] on p "Prepayments - i have split these out as thier appears to be 4 different Insuran…" at bounding box center [1036, 472] width 900 height 33
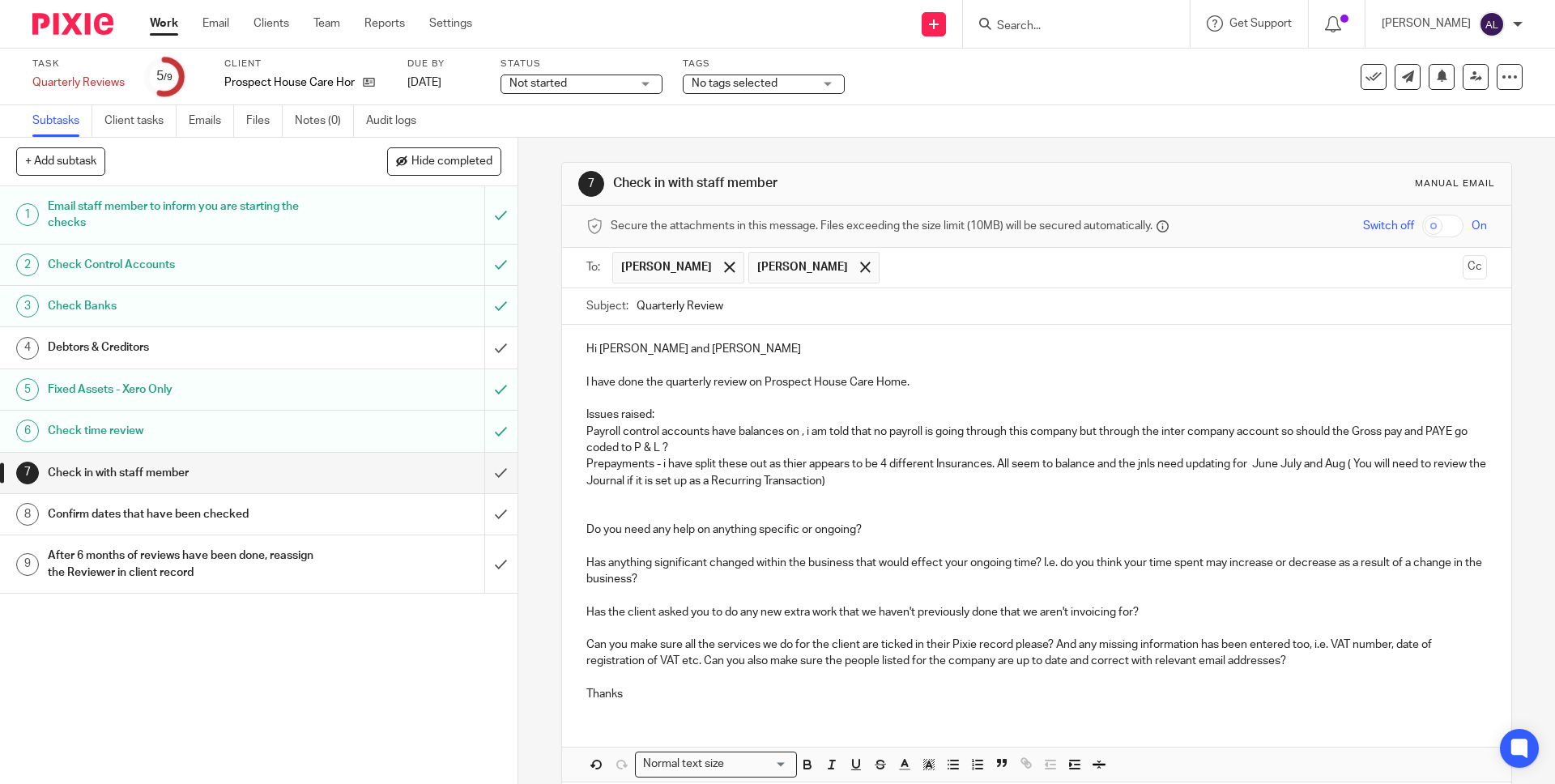
click at [705, 442] on p "Payroll control accounts have balances on , i am told that no payroll is going …" at bounding box center [1036, 440] width 900 height 33
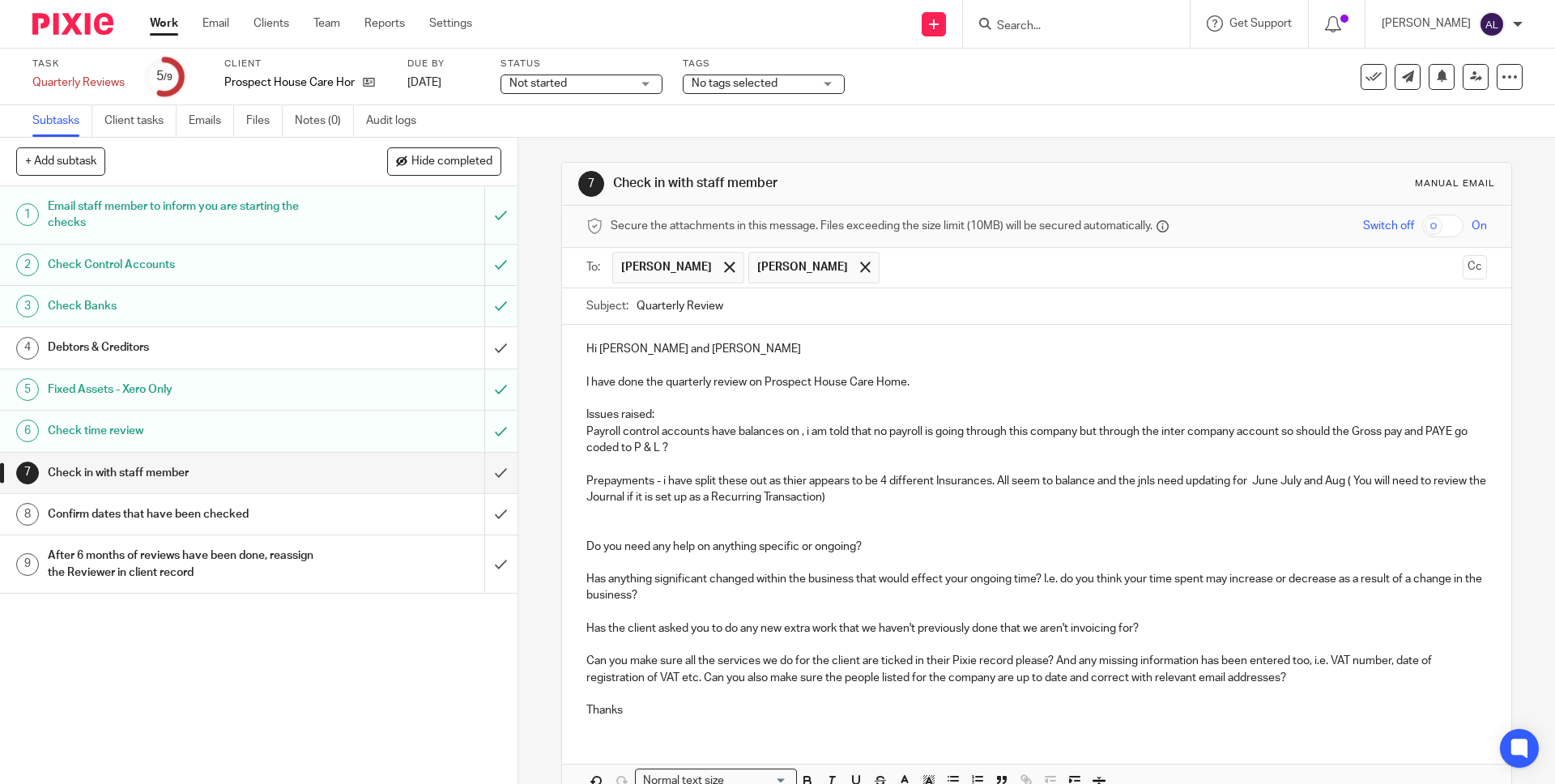
click at [612, 521] on p at bounding box center [1036, 529] width 900 height 16
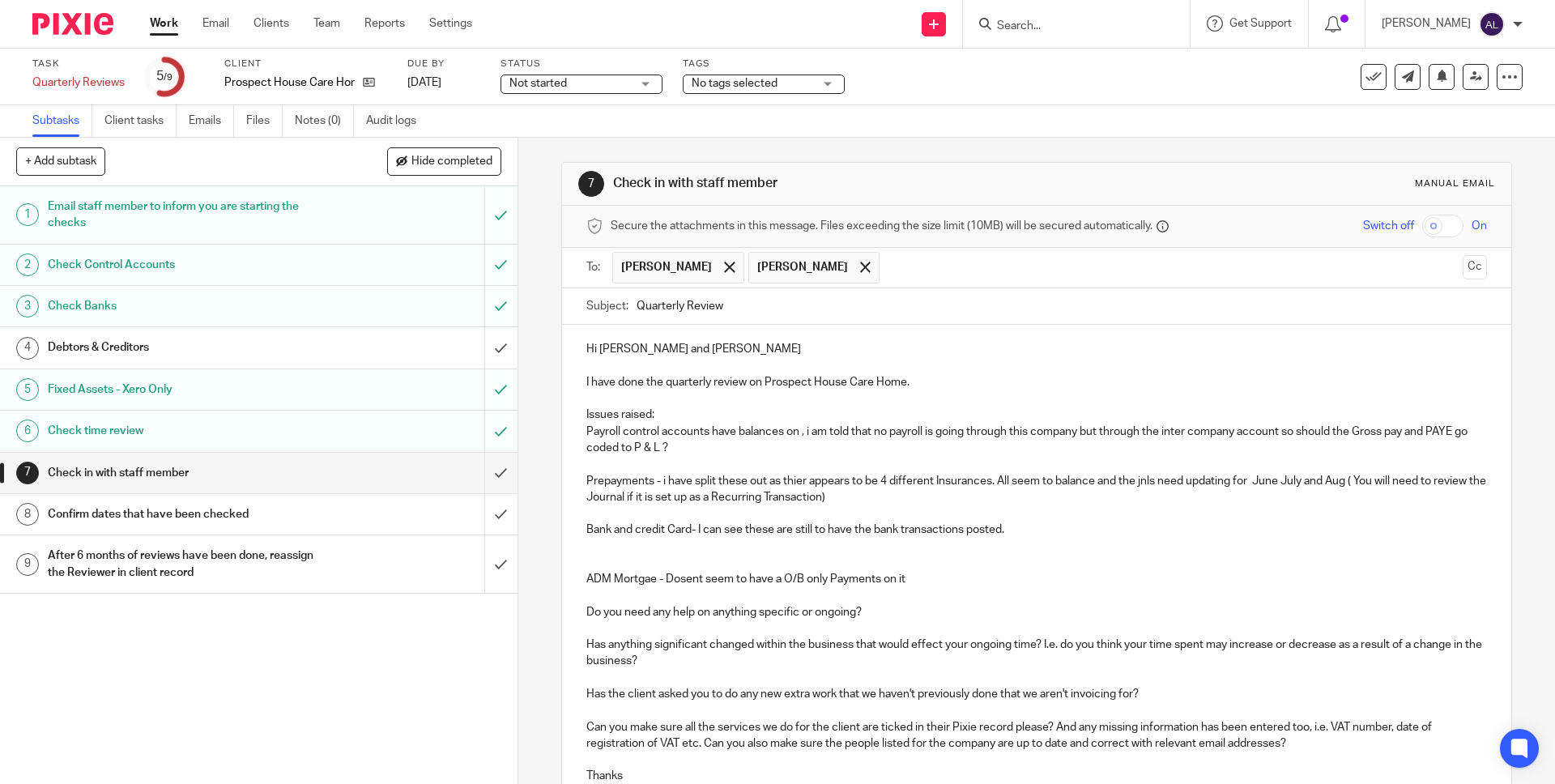
click at [721, 463] on p at bounding box center [1036, 463] width 900 height 16
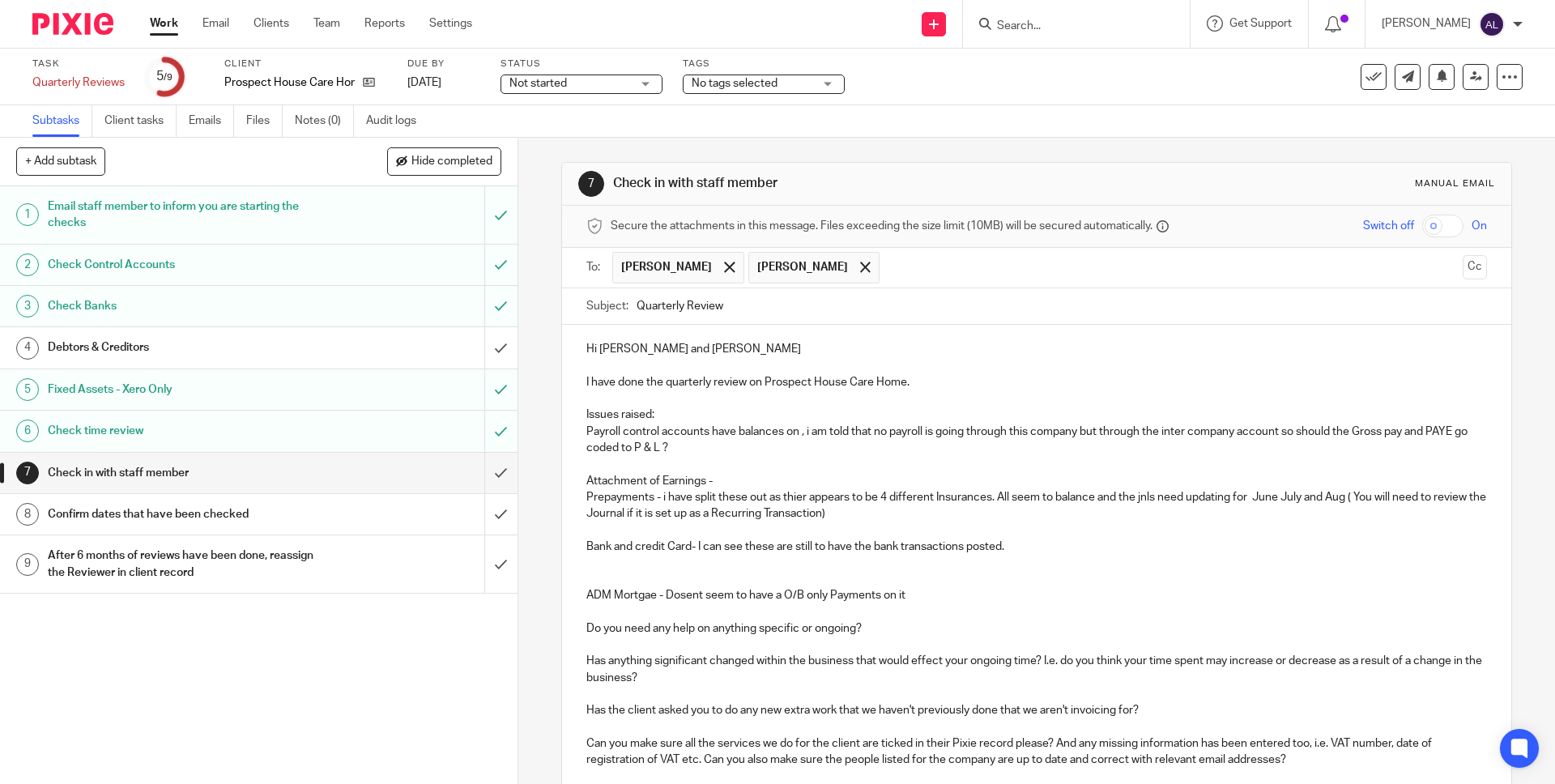
click at [748, 478] on p "Attachment of Earnings -" at bounding box center [1036, 480] width 900 height 16
click at [1128, 482] on p "Attachment of Earnings - Has payment against it from Feb 24 should these be goi…" at bounding box center [1036, 480] width 900 height 16
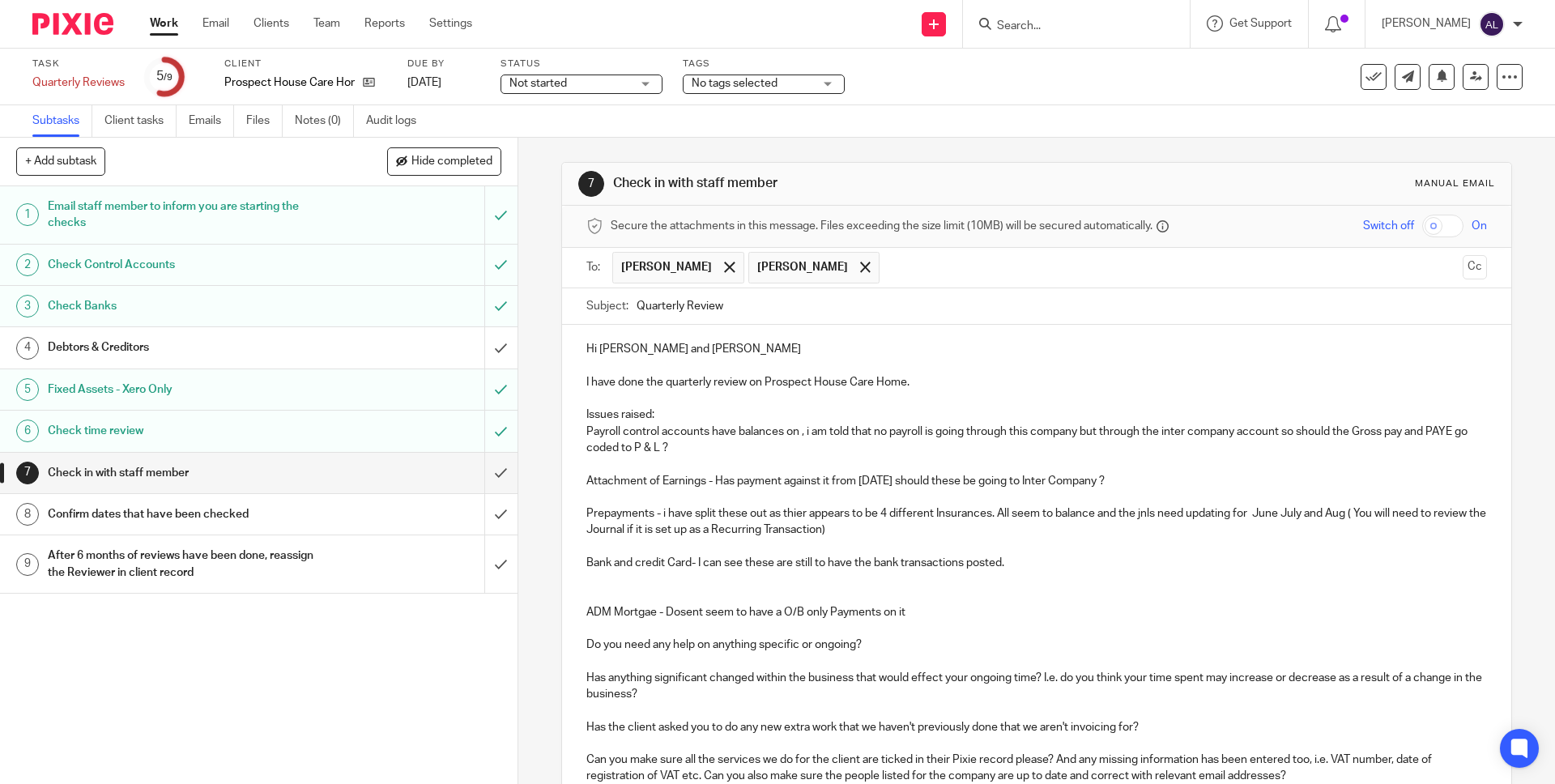
click at [676, 587] on p at bounding box center [1036, 595] width 900 height 16
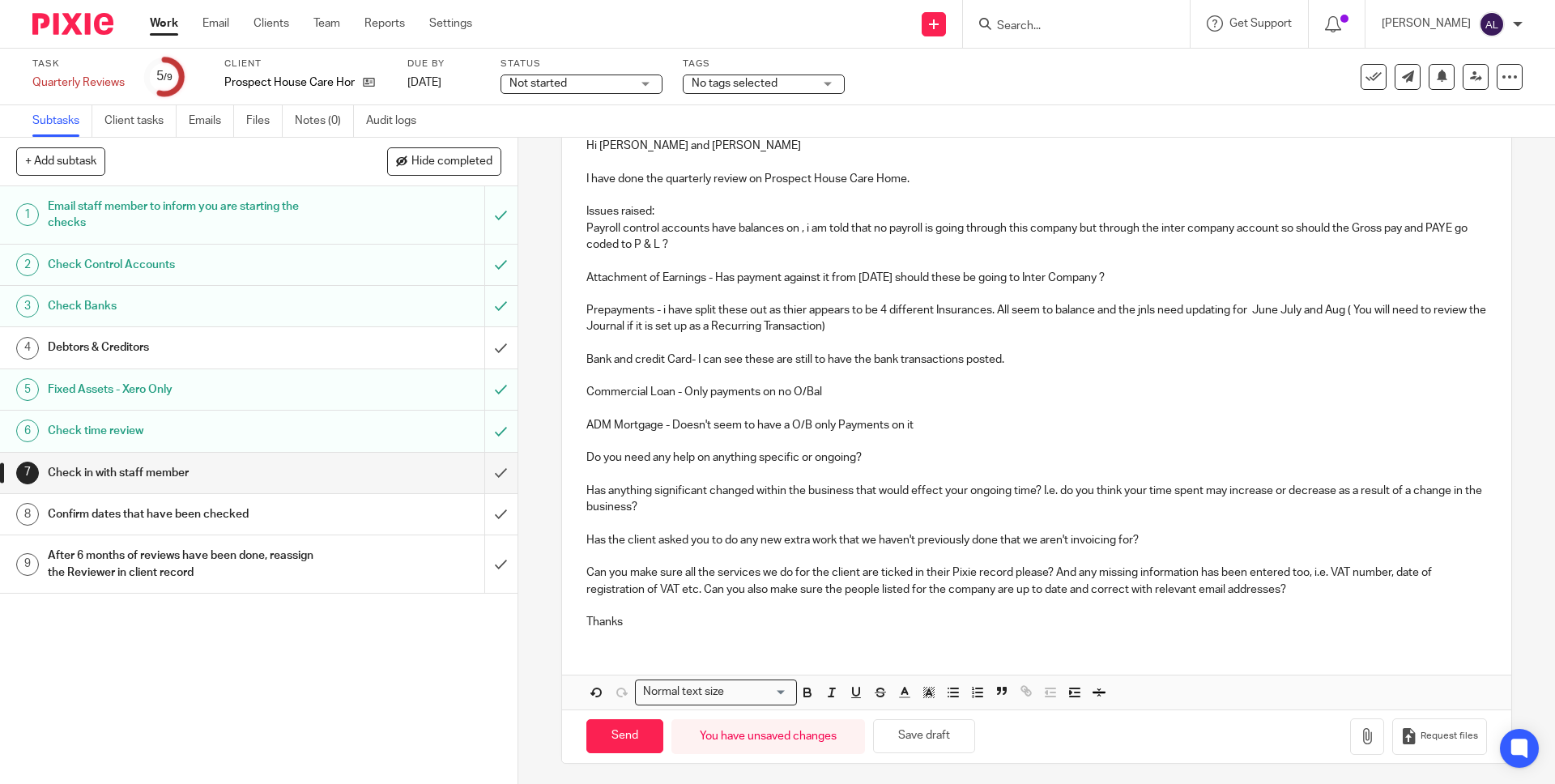
scroll to position [206, 0]
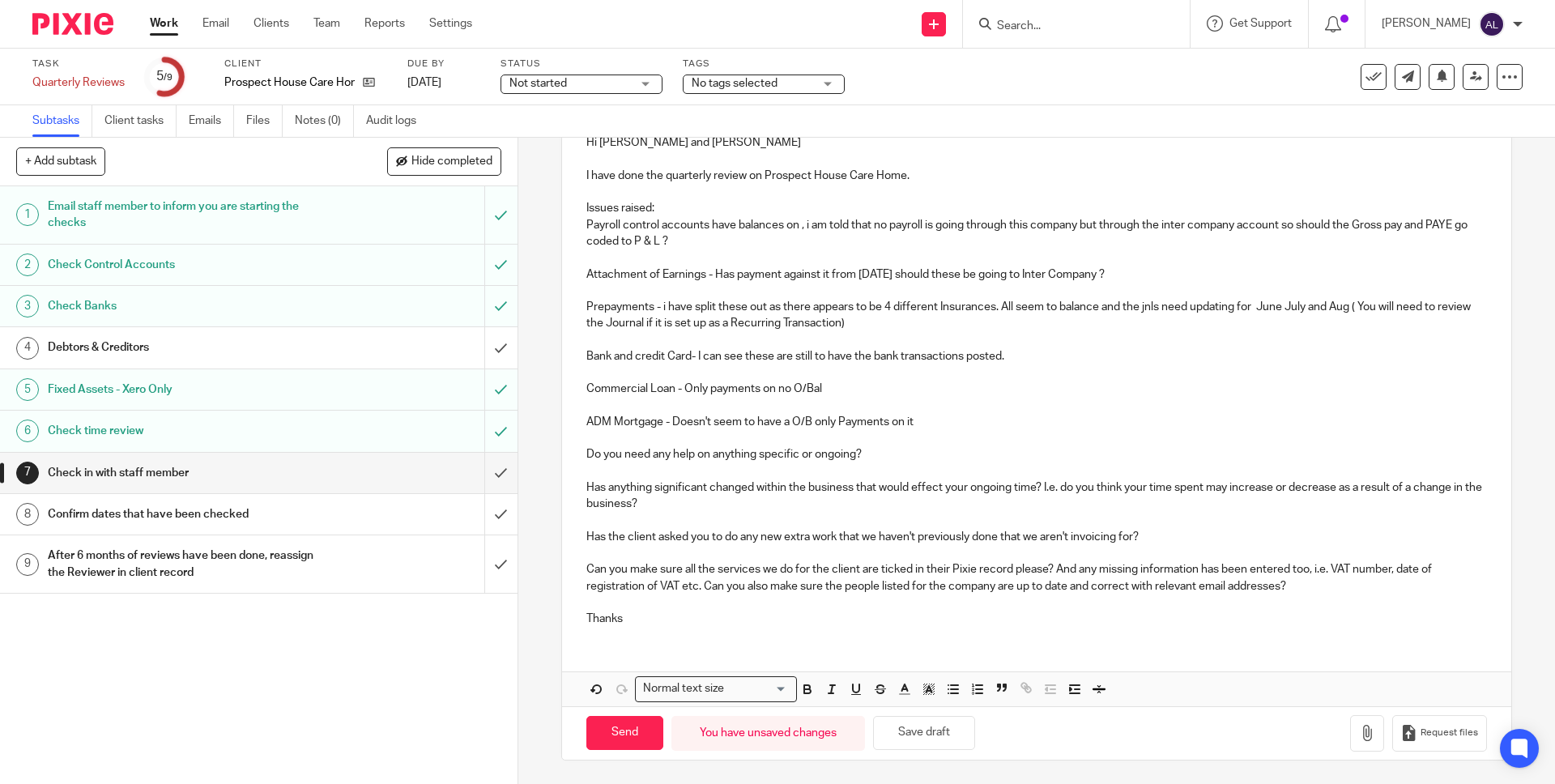
click at [665, 611] on p "Thanks" at bounding box center [1036, 618] width 900 height 16
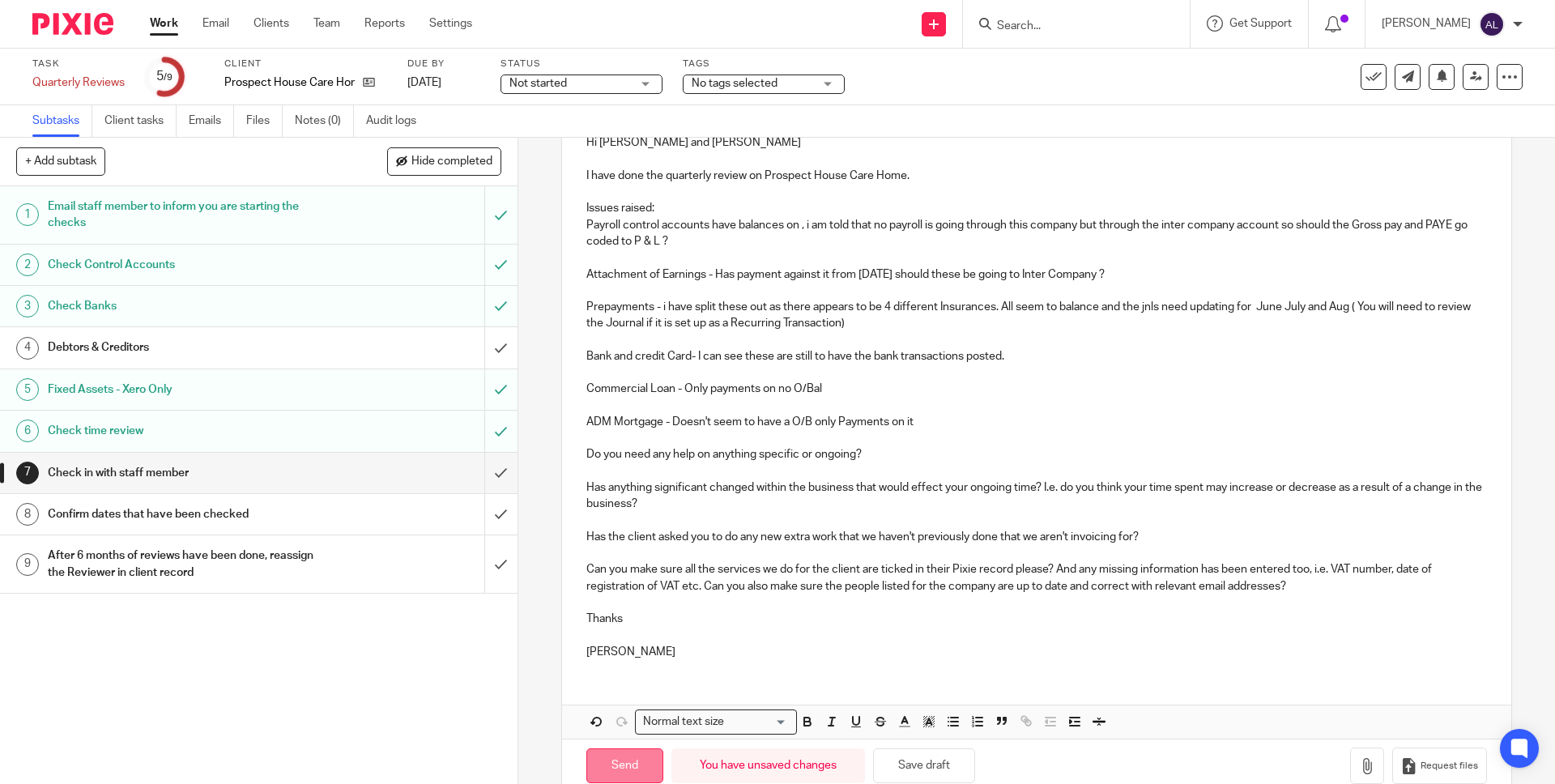
click at [620, 760] on input "Send" at bounding box center [625, 765] width 77 height 35
type input "Sent"
click at [201, 520] on h1 "Confirm dates that have been checked" at bounding box center [188, 514] width 281 height 24
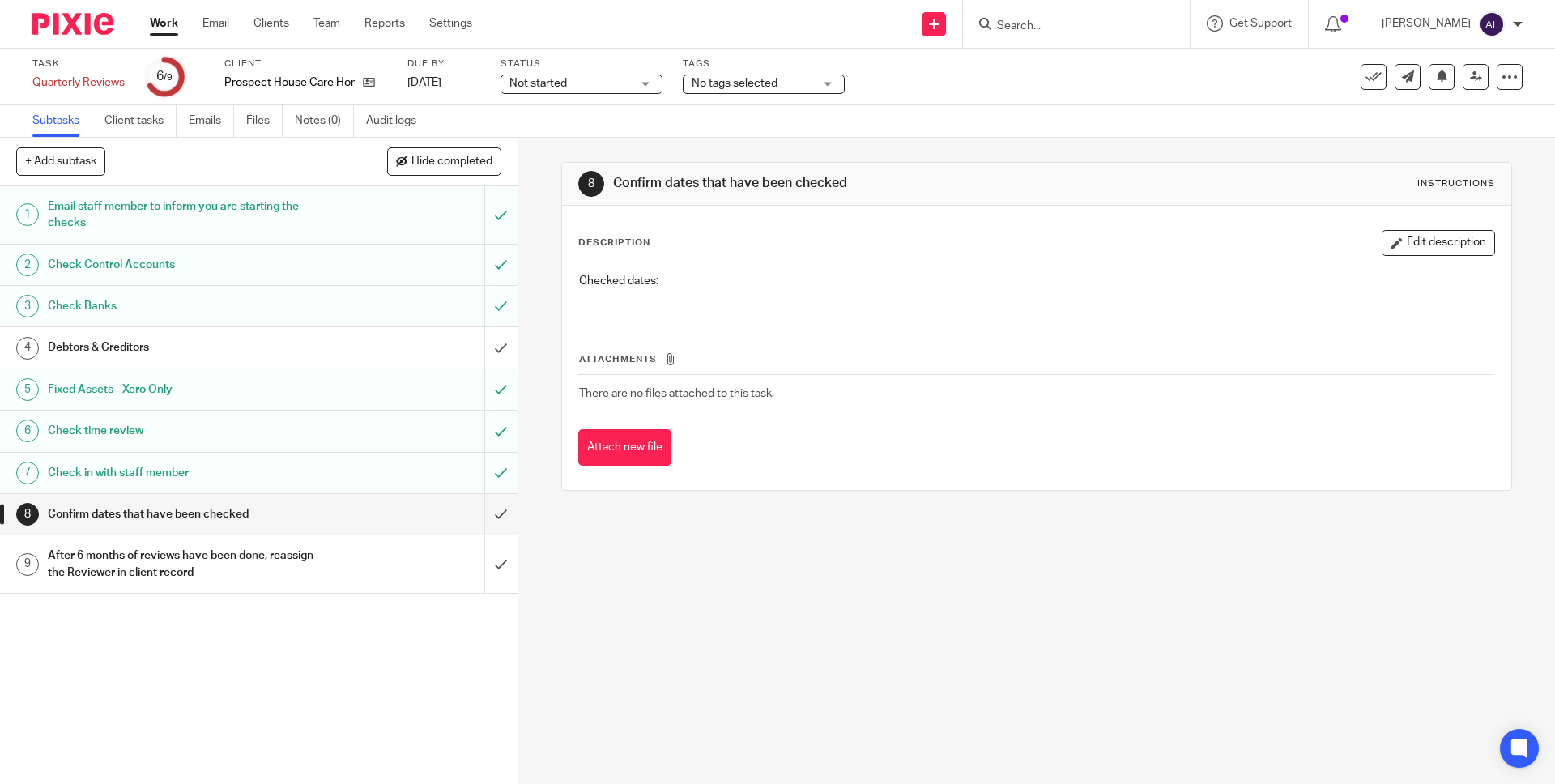
click at [676, 287] on p "Checked dates:" at bounding box center [1035, 280] width 914 height 16
click at [676, 284] on p "Checked dates:" at bounding box center [1035, 280] width 914 height 16
click at [1424, 241] on button "Edit description" at bounding box center [1438, 243] width 113 height 26
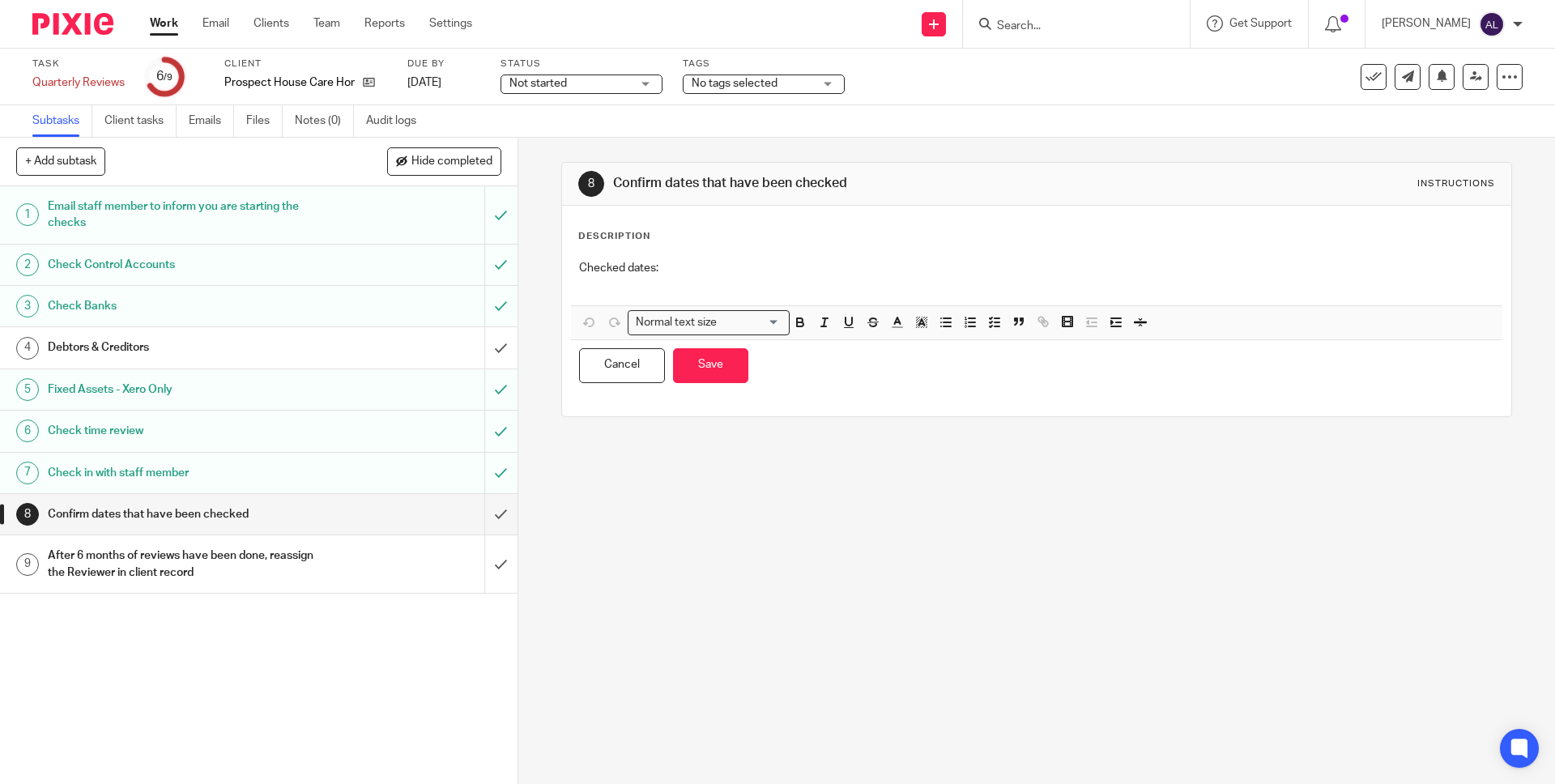
click at [676, 270] on p "Checked dates:" at bounding box center [1035, 267] width 914 height 16
click at [710, 365] on button "Save" at bounding box center [711, 365] width 75 height 35
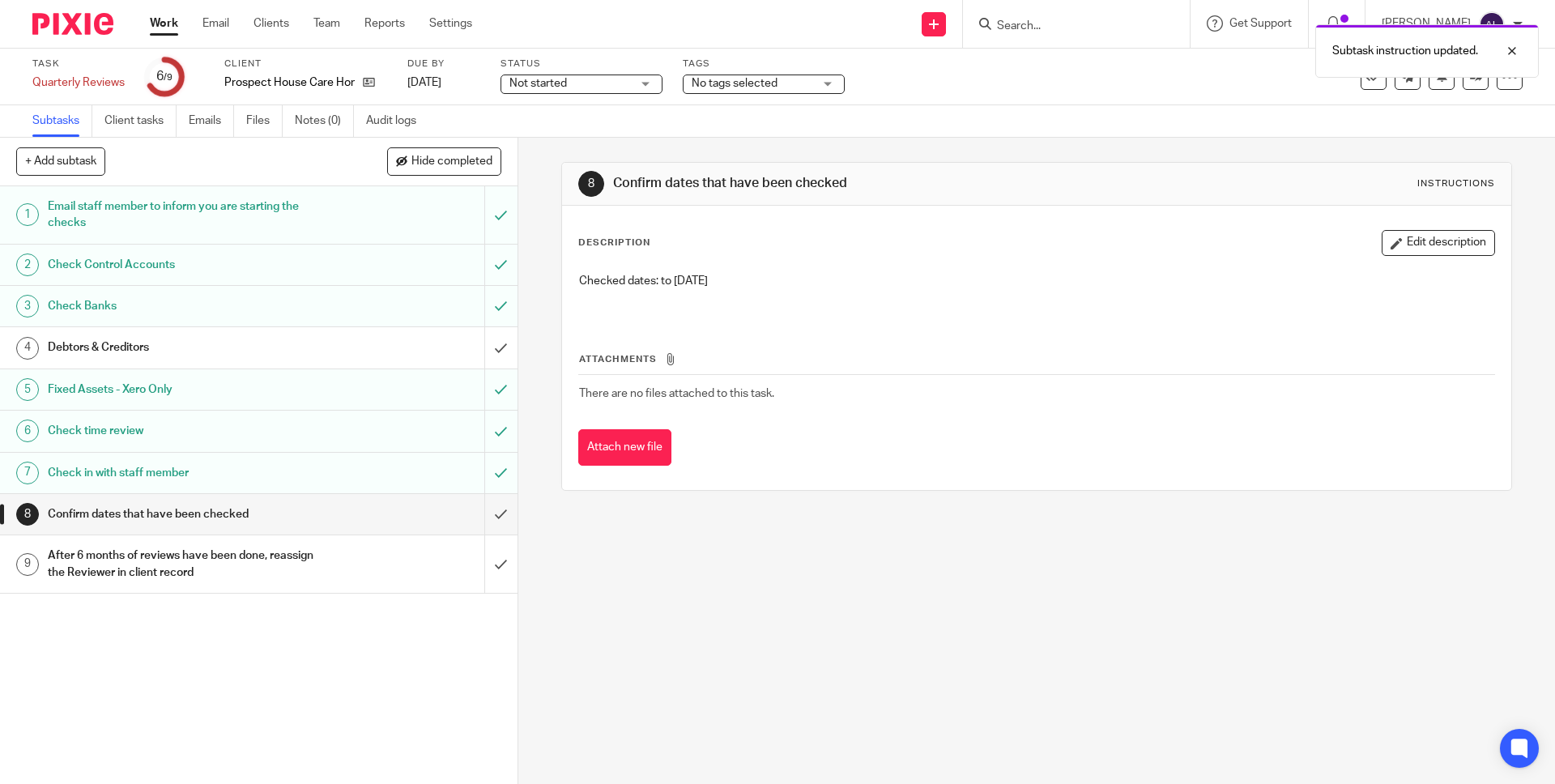
click at [311, 577] on h1 "After 6 months of reviews have been done, reassign the Reviewer in client record" at bounding box center [188, 564] width 281 height 41
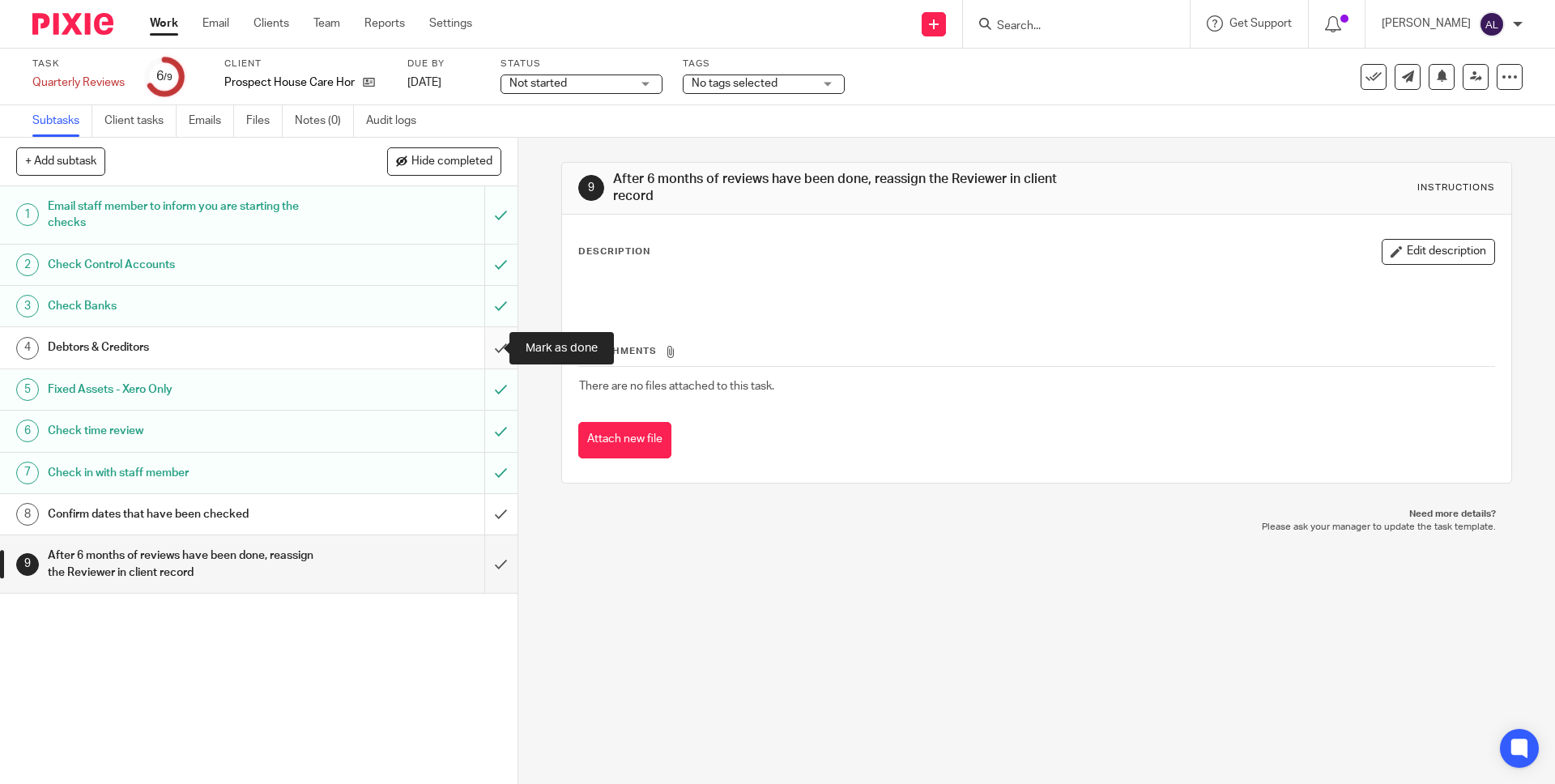
click at [491, 345] on input "submit" at bounding box center [259, 347] width 518 height 40
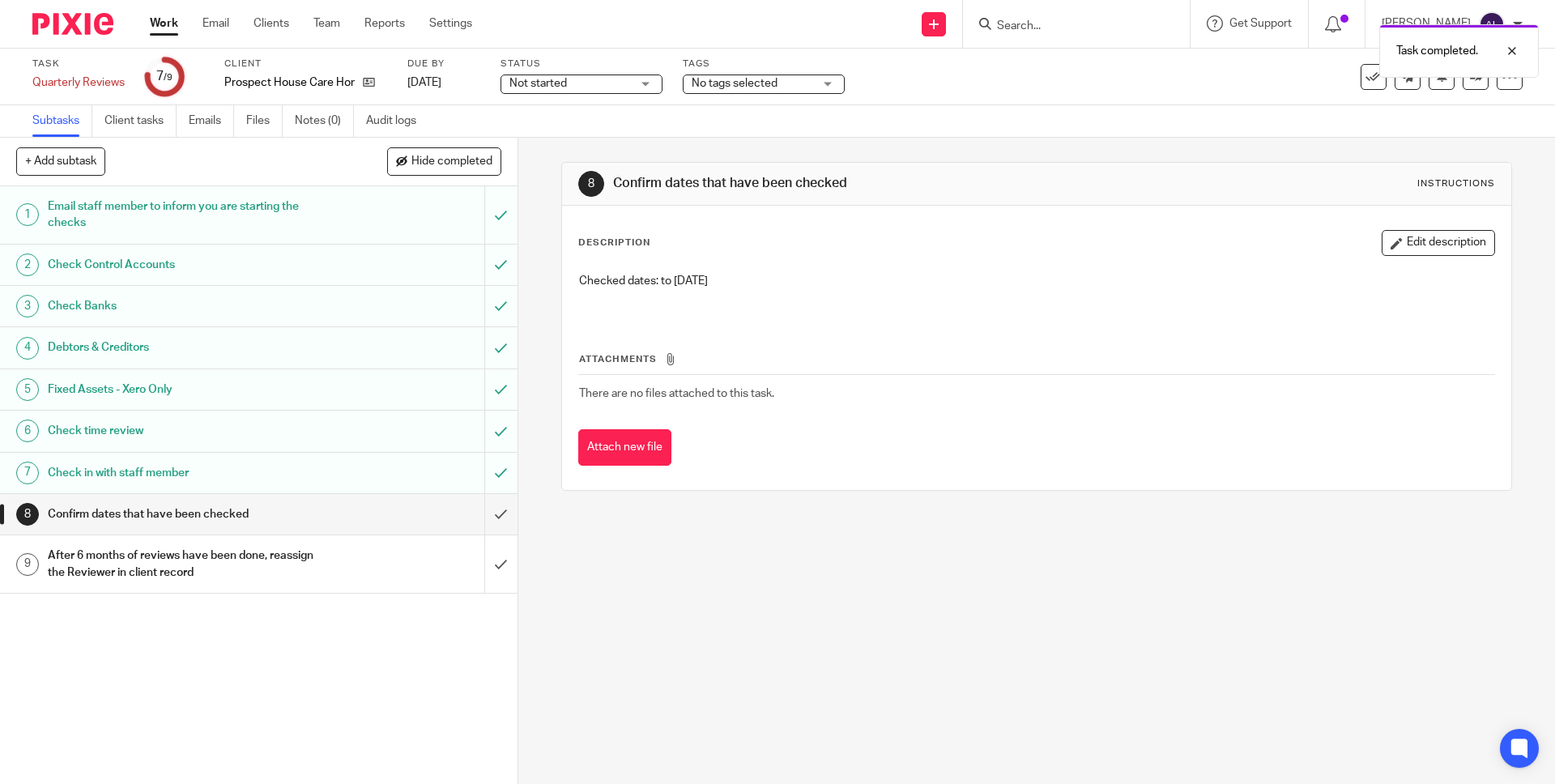
click at [381, 570] on div "After 6 months of reviews have been done, reassign the Reviewer in client record" at bounding box center [258, 564] width 421 height 41
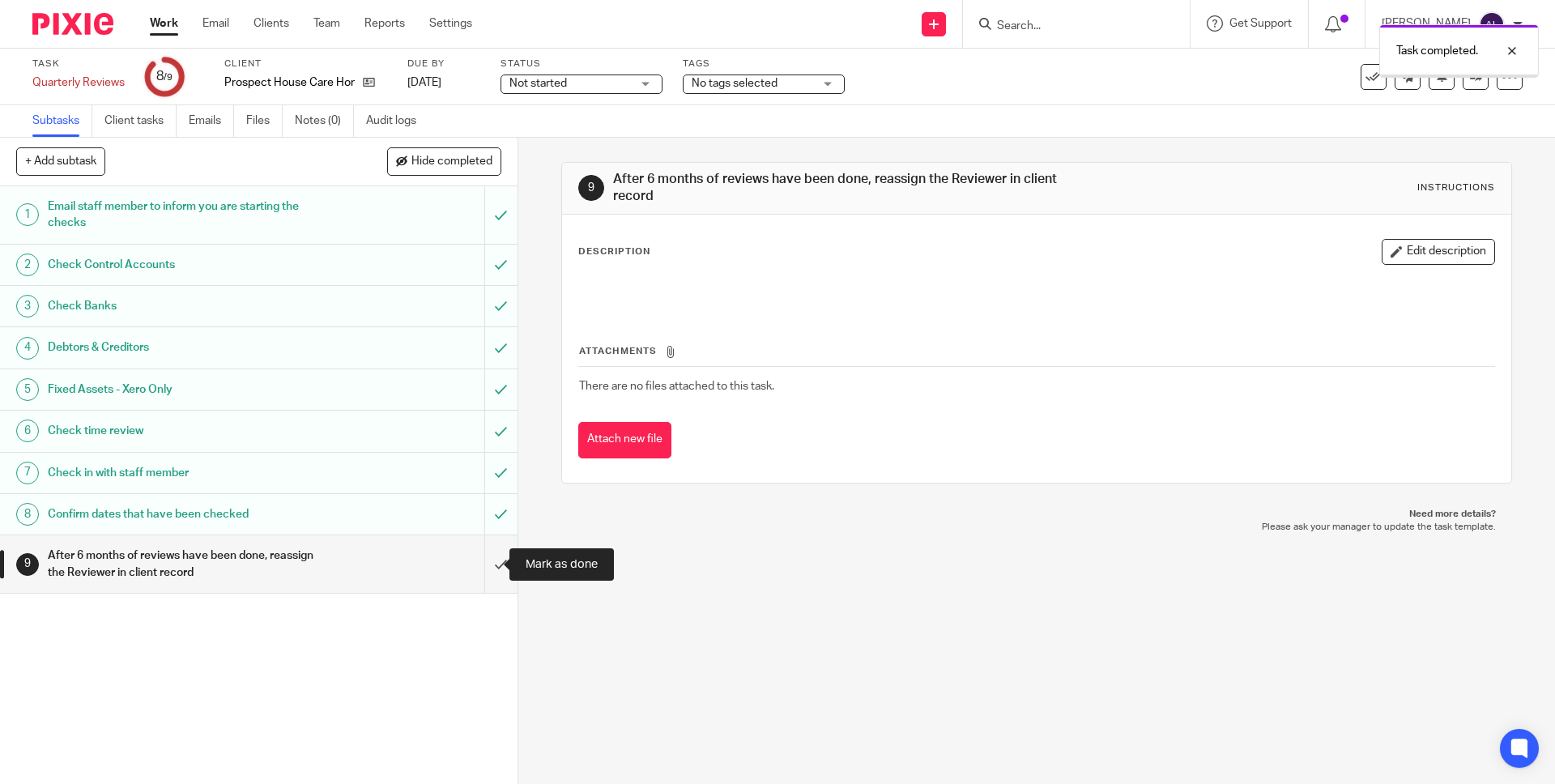
click at [481, 563] on input "submit" at bounding box center [259, 564] width 518 height 57
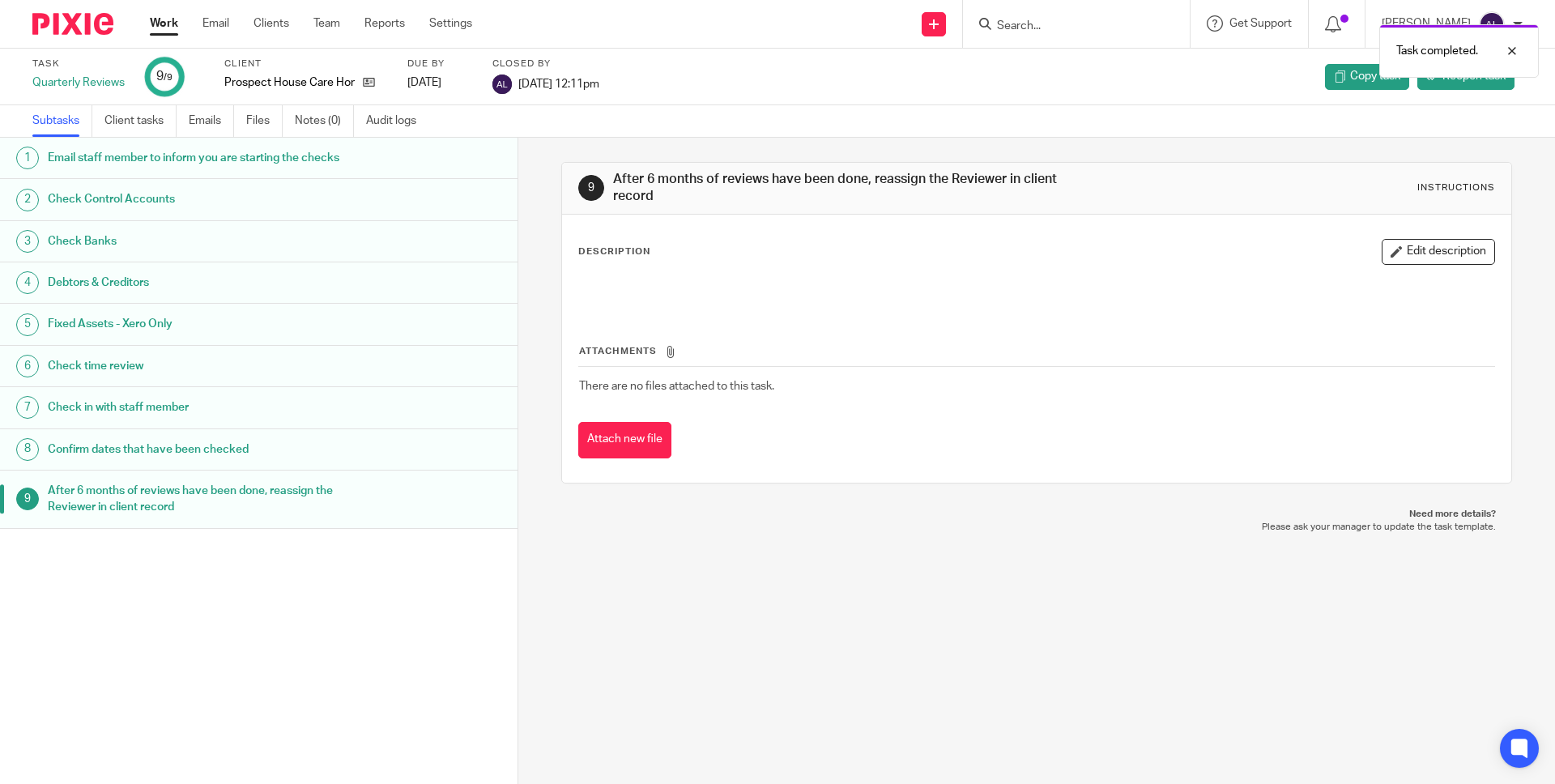
click at [161, 32] on link "Work" at bounding box center [164, 23] width 28 height 16
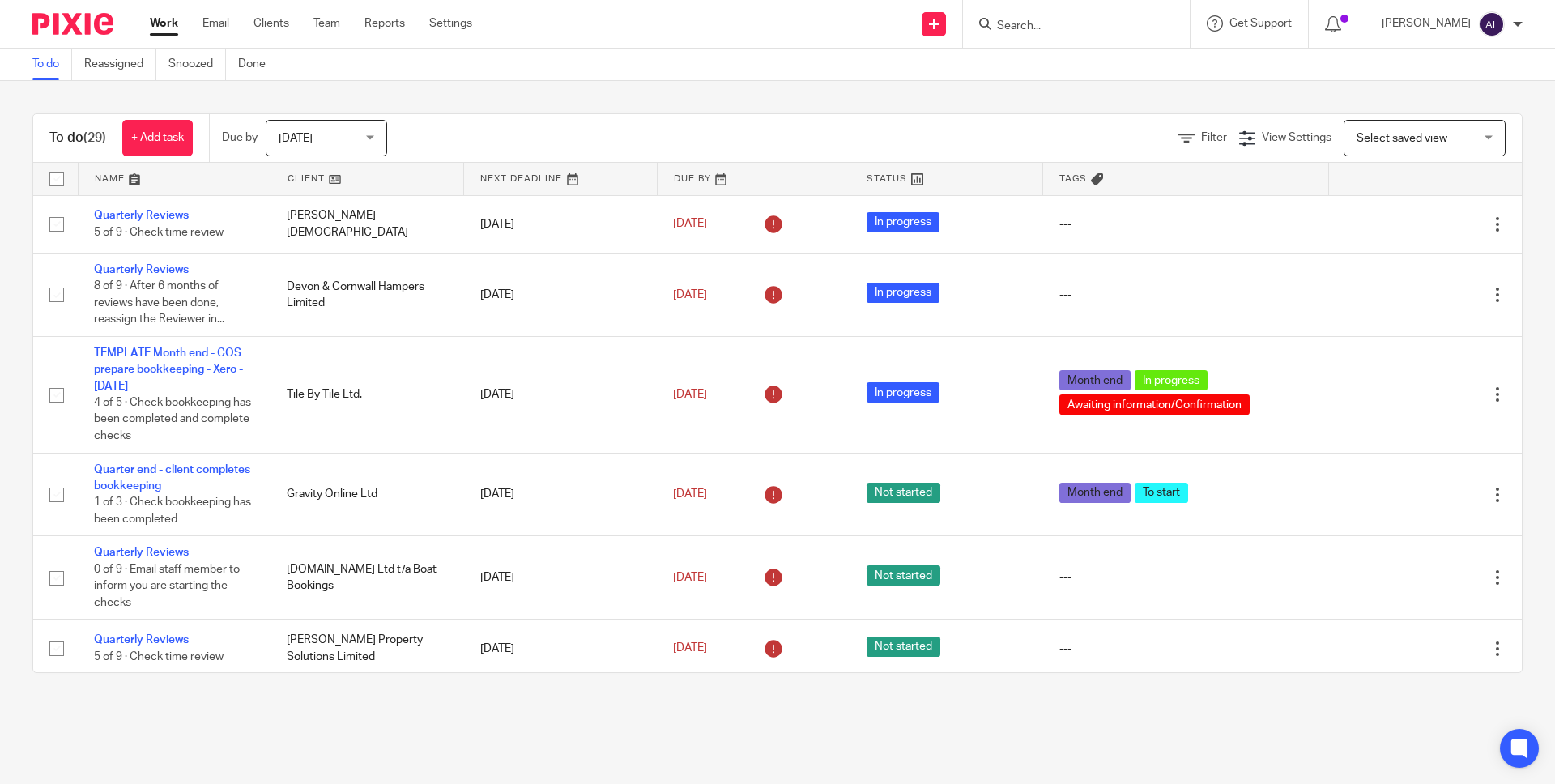
click at [1055, 32] on input "Search" at bounding box center [1067, 26] width 146 height 14
click at [305, 183] on link at bounding box center [367, 179] width 192 height 32
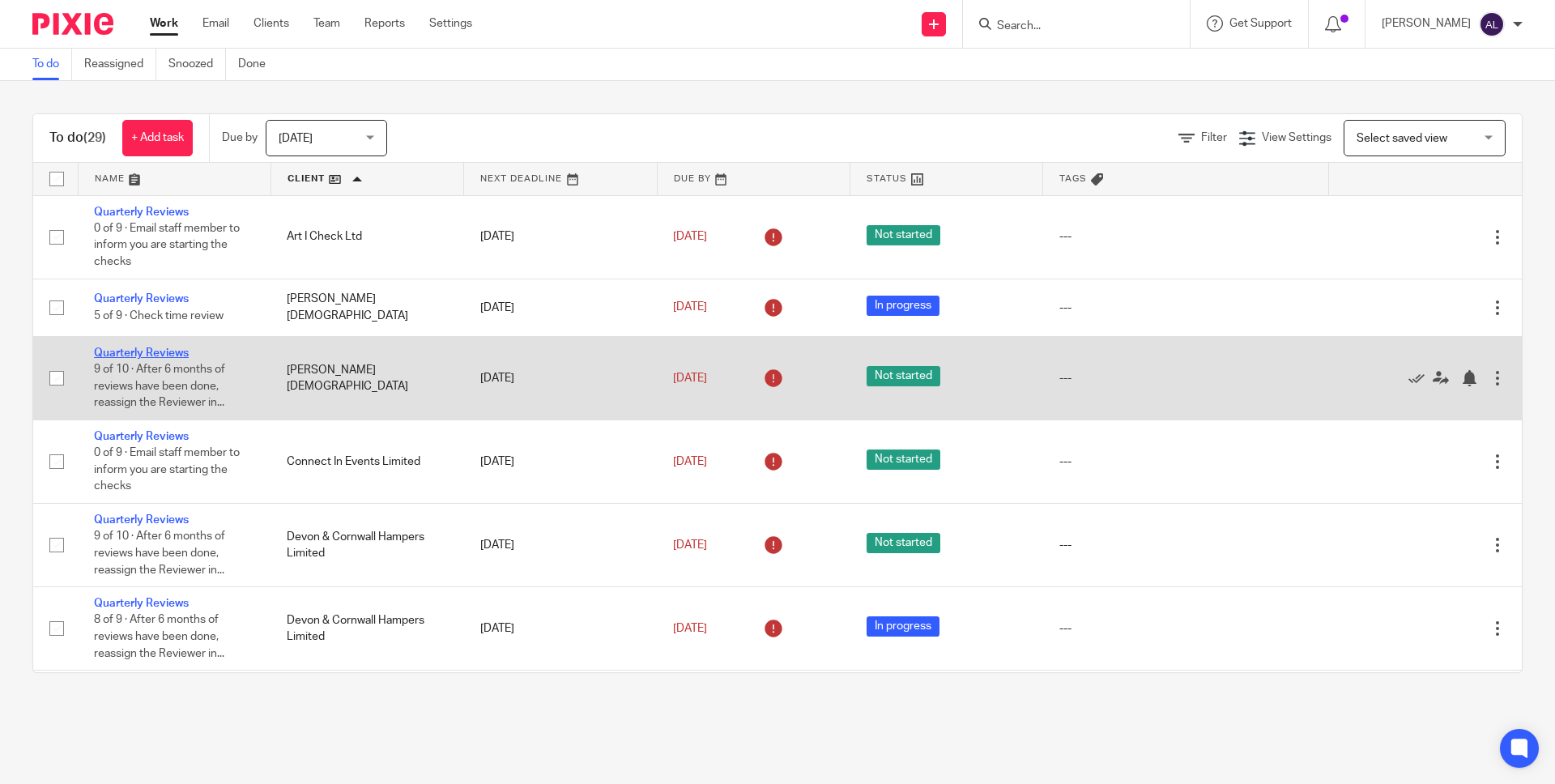
click at [177, 352] on link "Quarterly Reviews" at bounding box center [141, 353] width 95 height 11
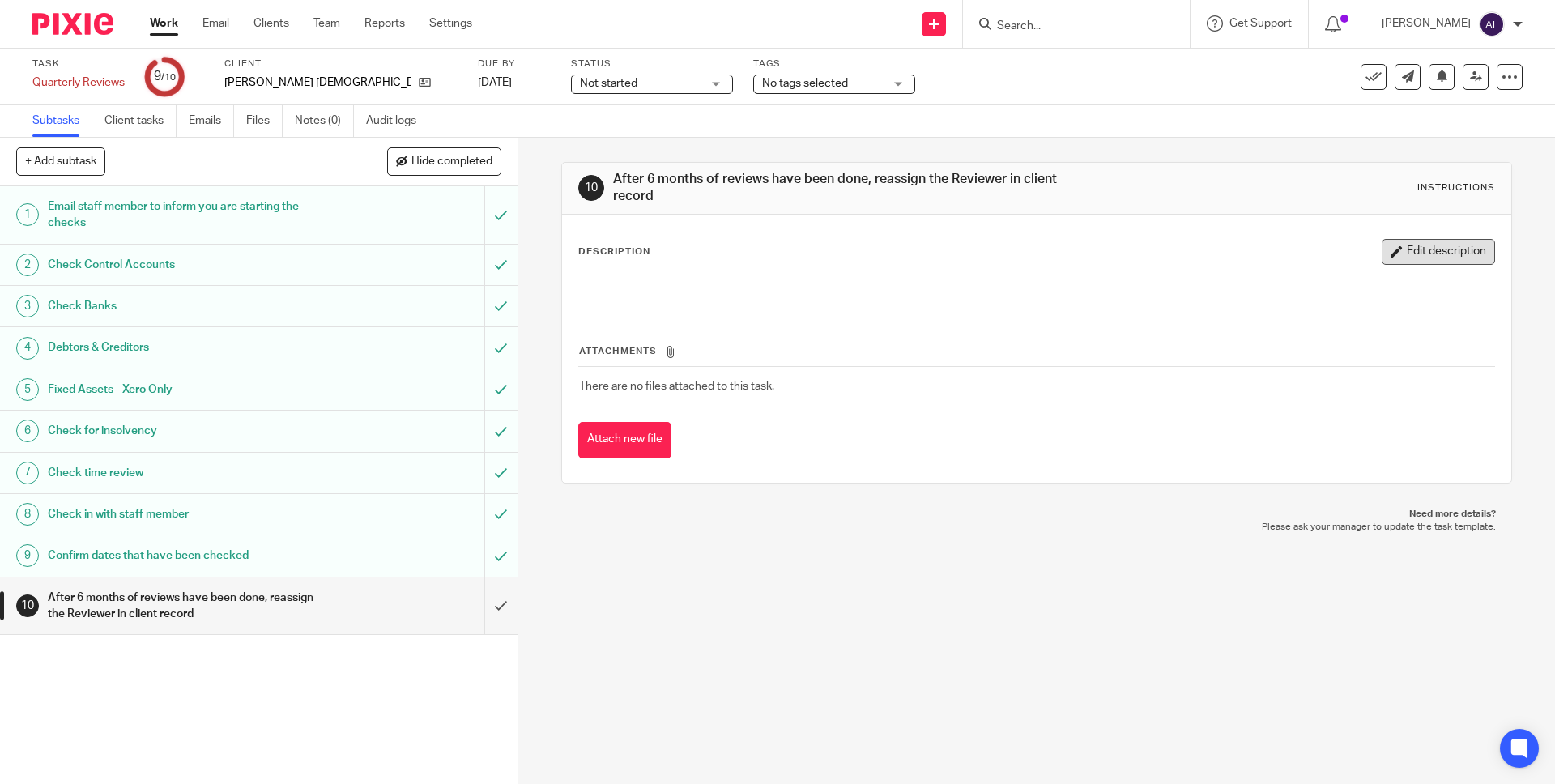
click at [1385, 252] on button "Edit description" at bounding box center [1438, 252] width 113 height 26
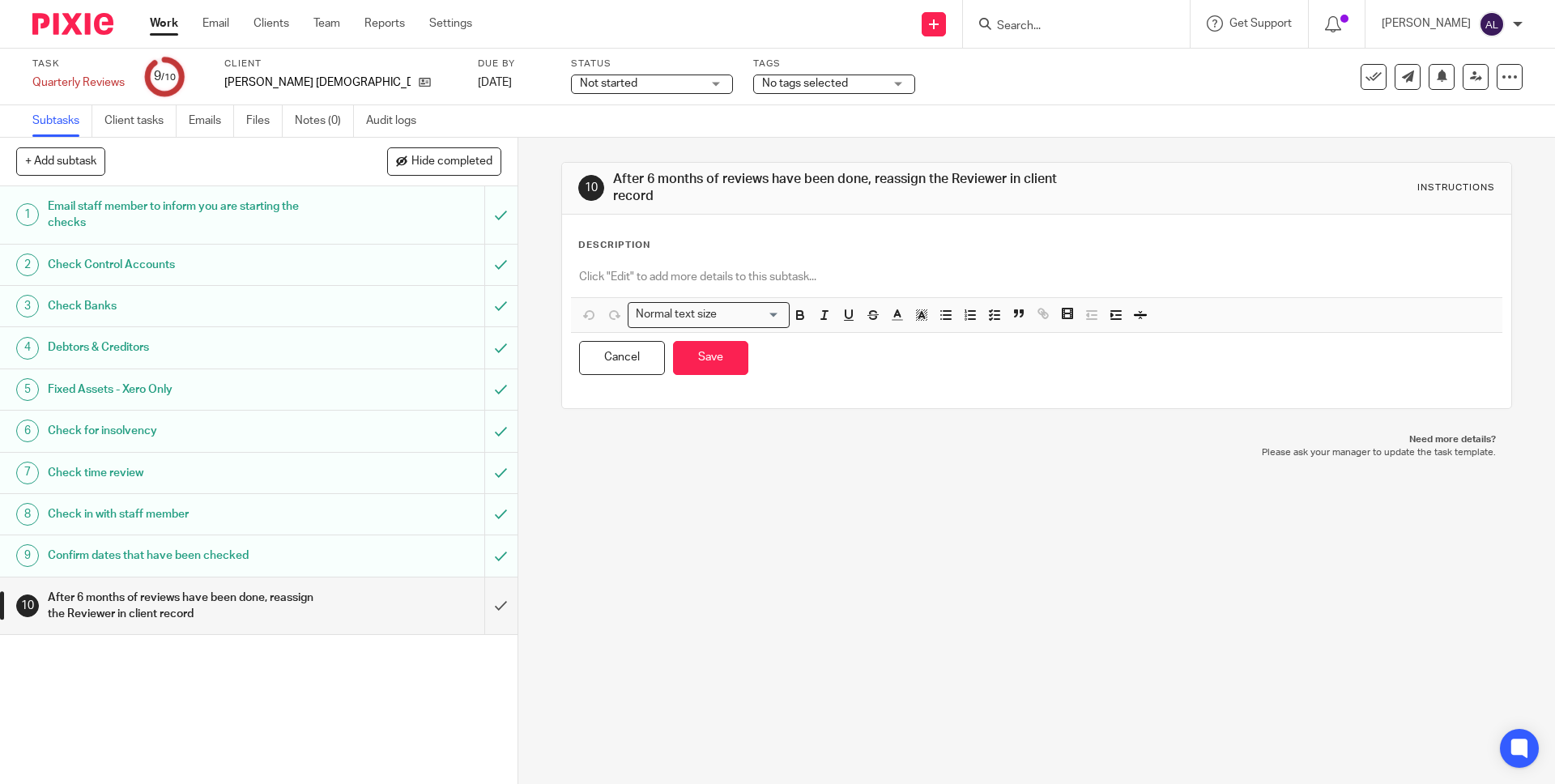
click at [640, 271] on p at bounding box center [1035, 277] width 914 height 16
click at [700, 362] on button "Save" at bounding box center [711, 358] width 75 height 35
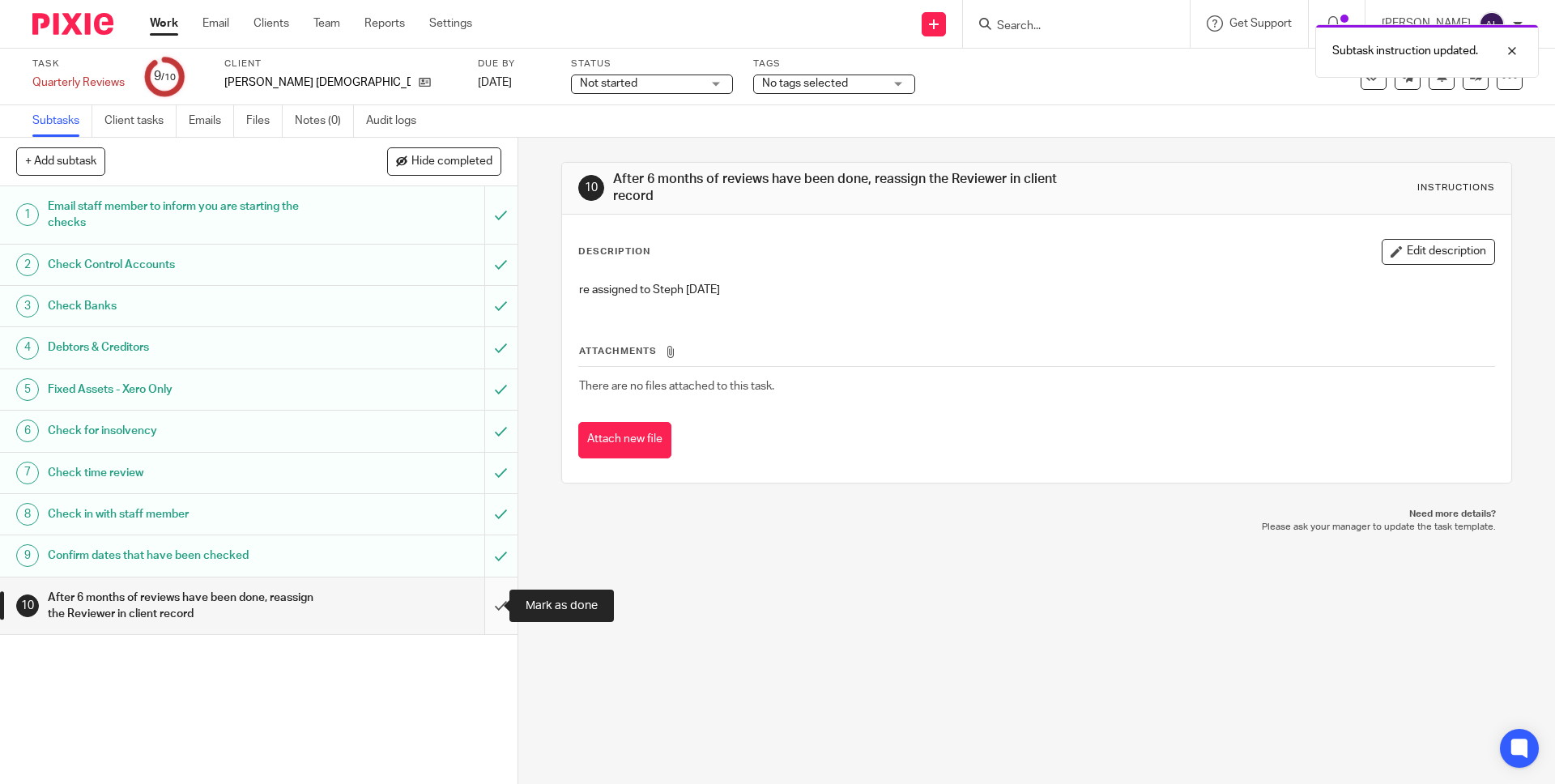
click at [484, 605] on input "submit" at bounding box center [259, 605] width 518 height 57
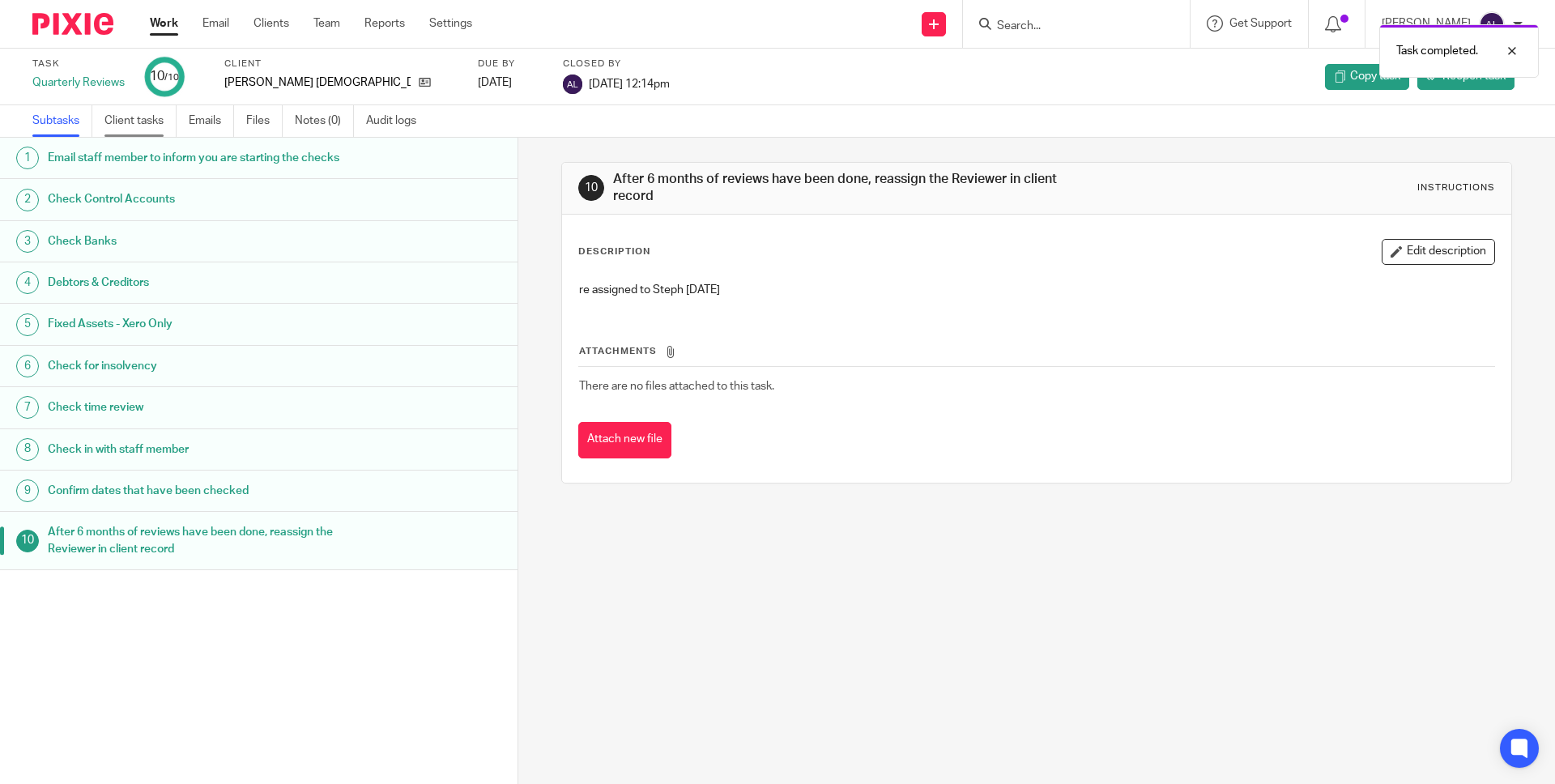
click at [125, 118] on link "Client tasks" at bounding box center [140, 121] width 72 height 32
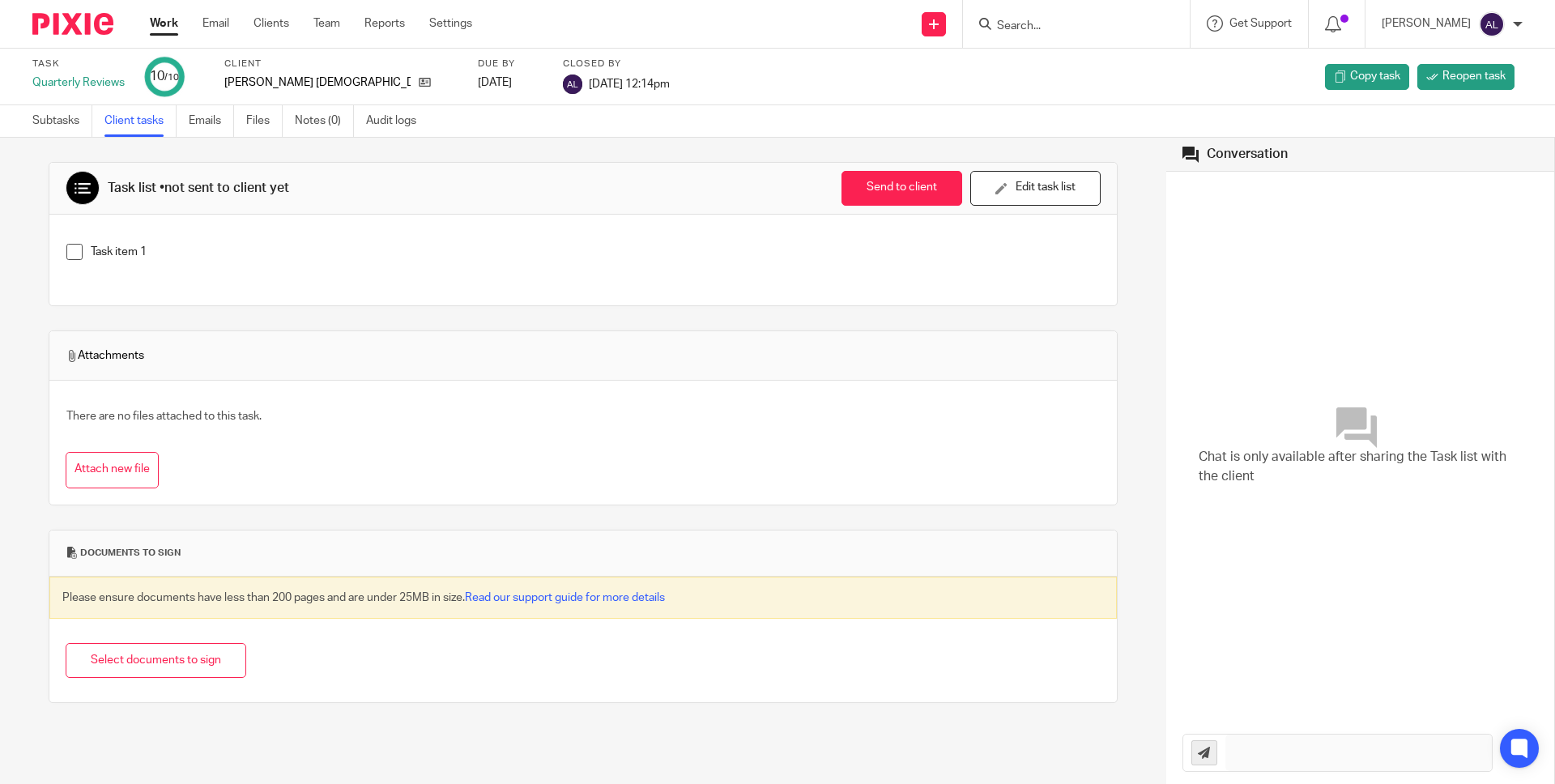
click at [1084, 24] on input "Search" at bounding box center [1067, 26] width 146 height 14
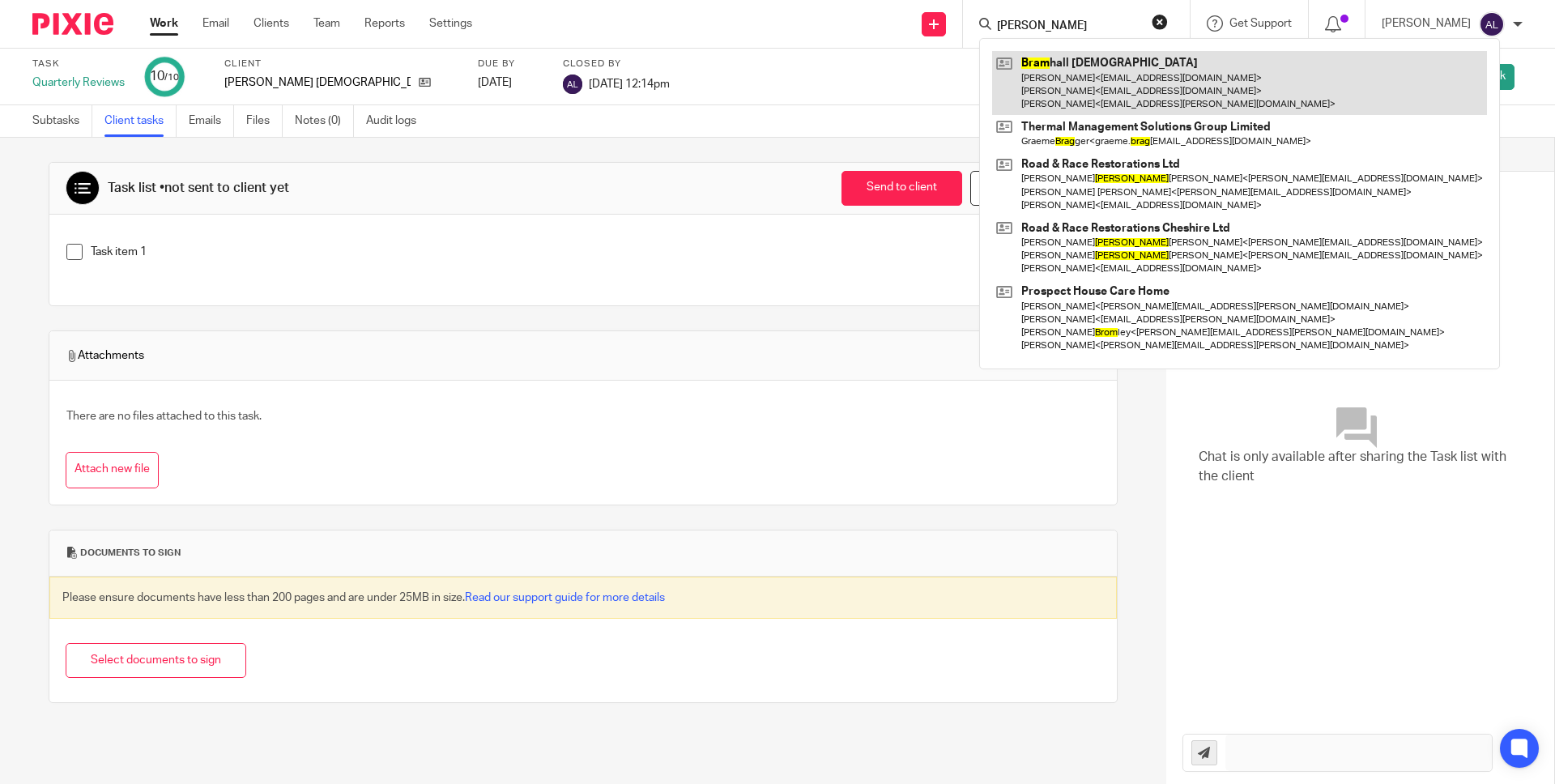
type input "[PERSON_NAME]"
click at [1178, 100] on link at bounding box center [1240, 83] width 495 height 64
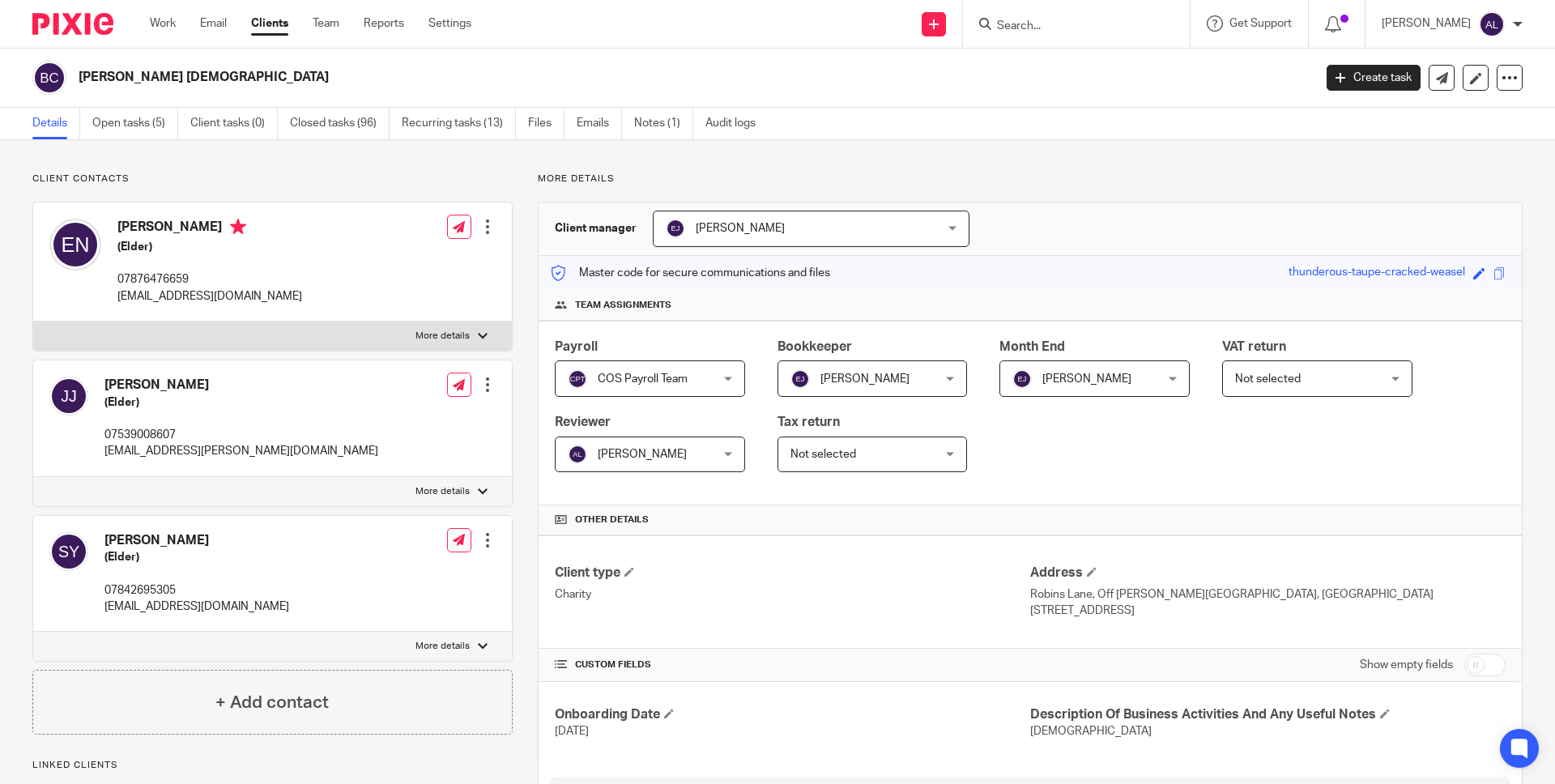
click at [715, 459] on div "Ann Lavelle Ann Lavelle" at bounding box center [649, 455] width 190 height 37
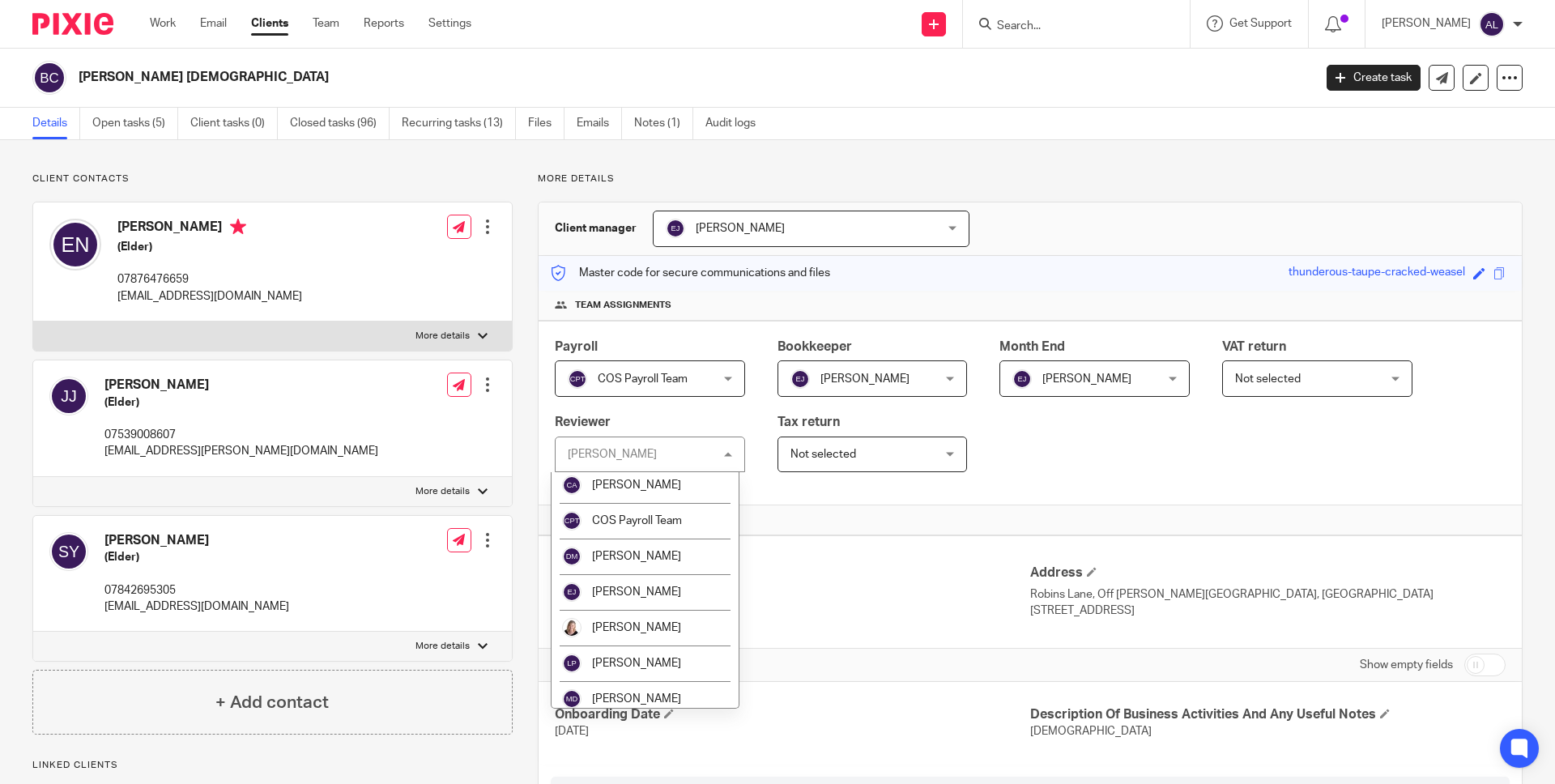
scroll to position [490, 0]
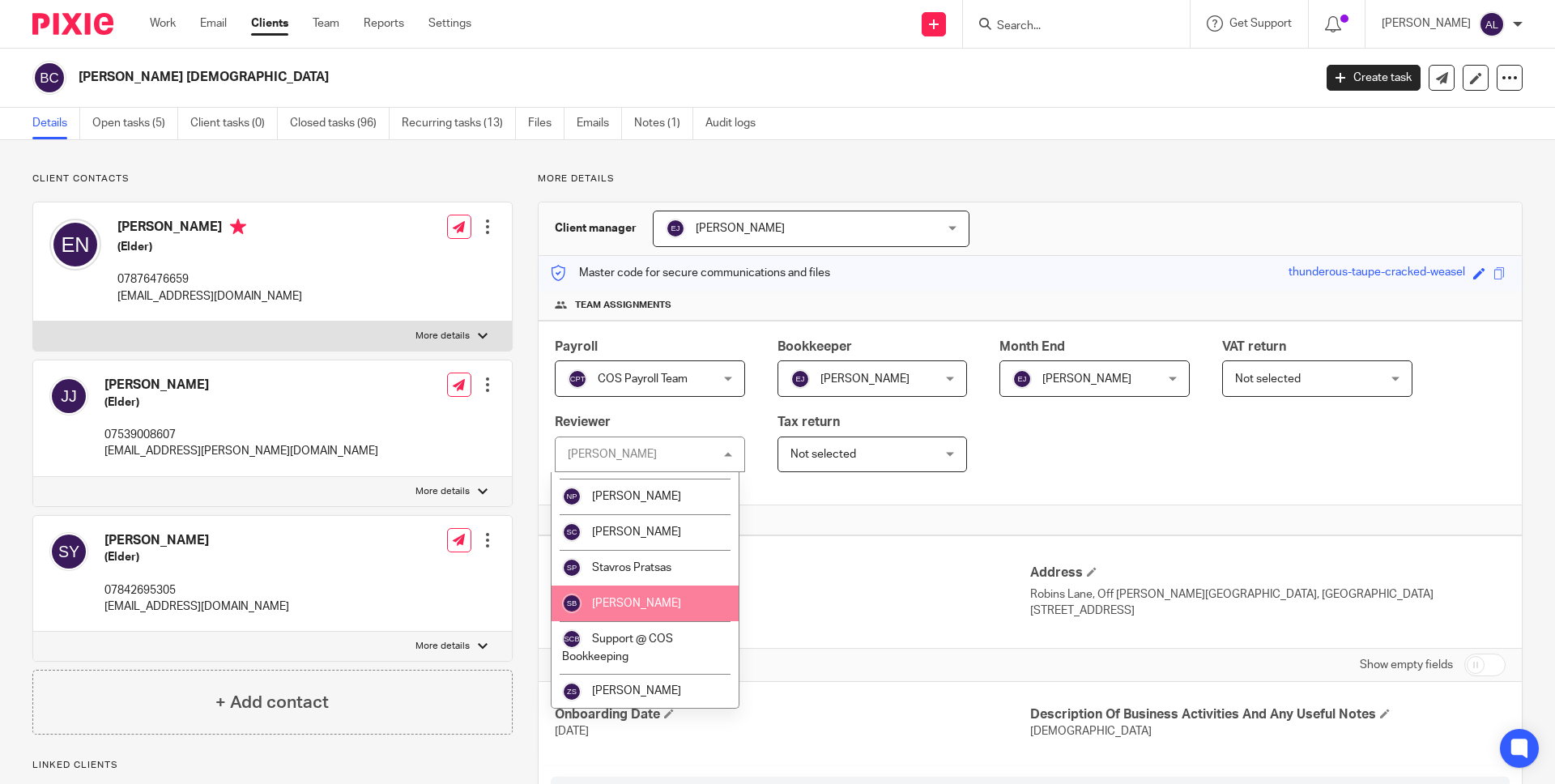
click at [665, 604] on li "Steph Boyle" at bounding box center [645, 603] width 187 height 36
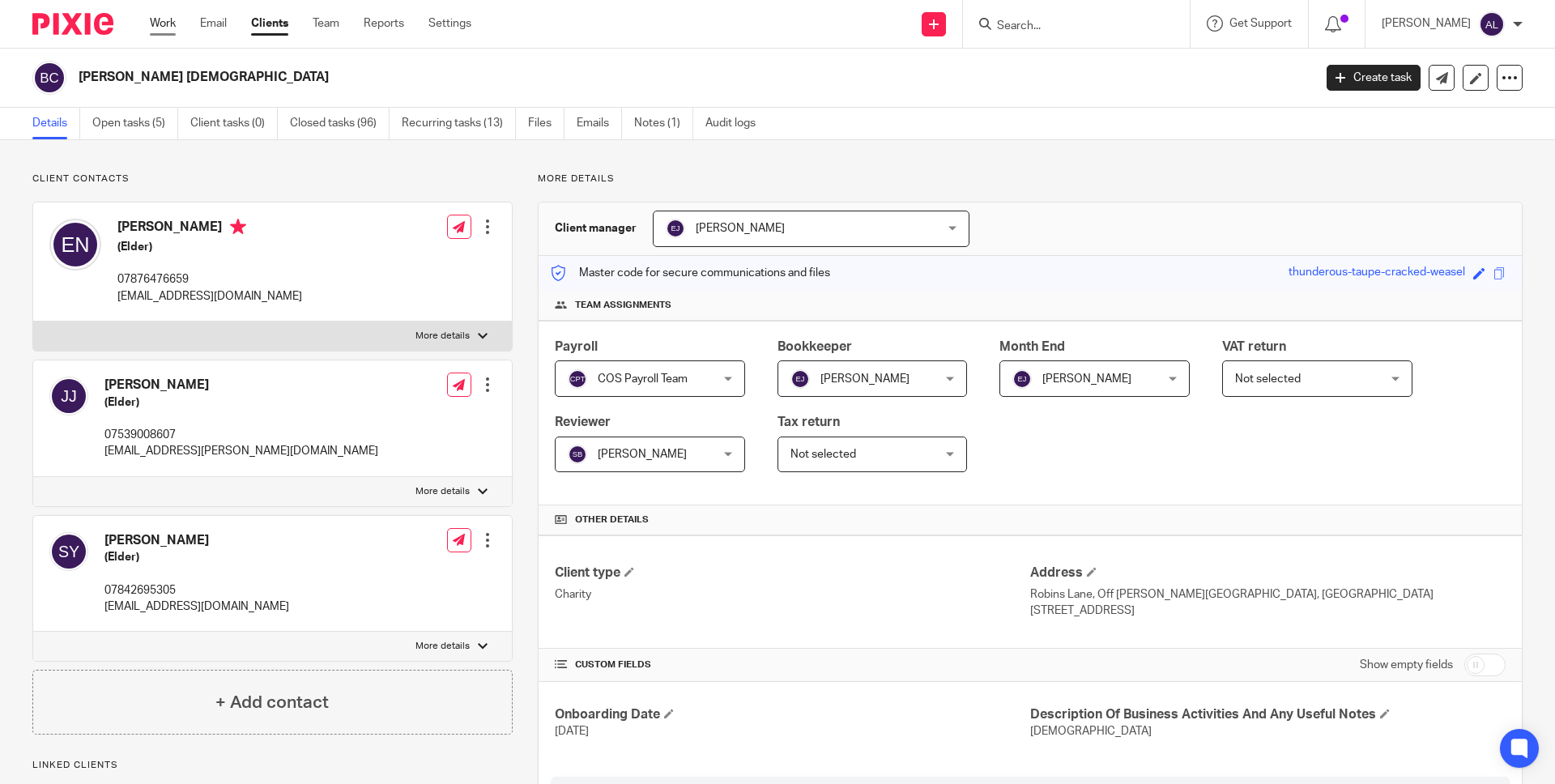
click at [169, 26] on link "Work" at bounding box center [163, 23] width 26 height 16
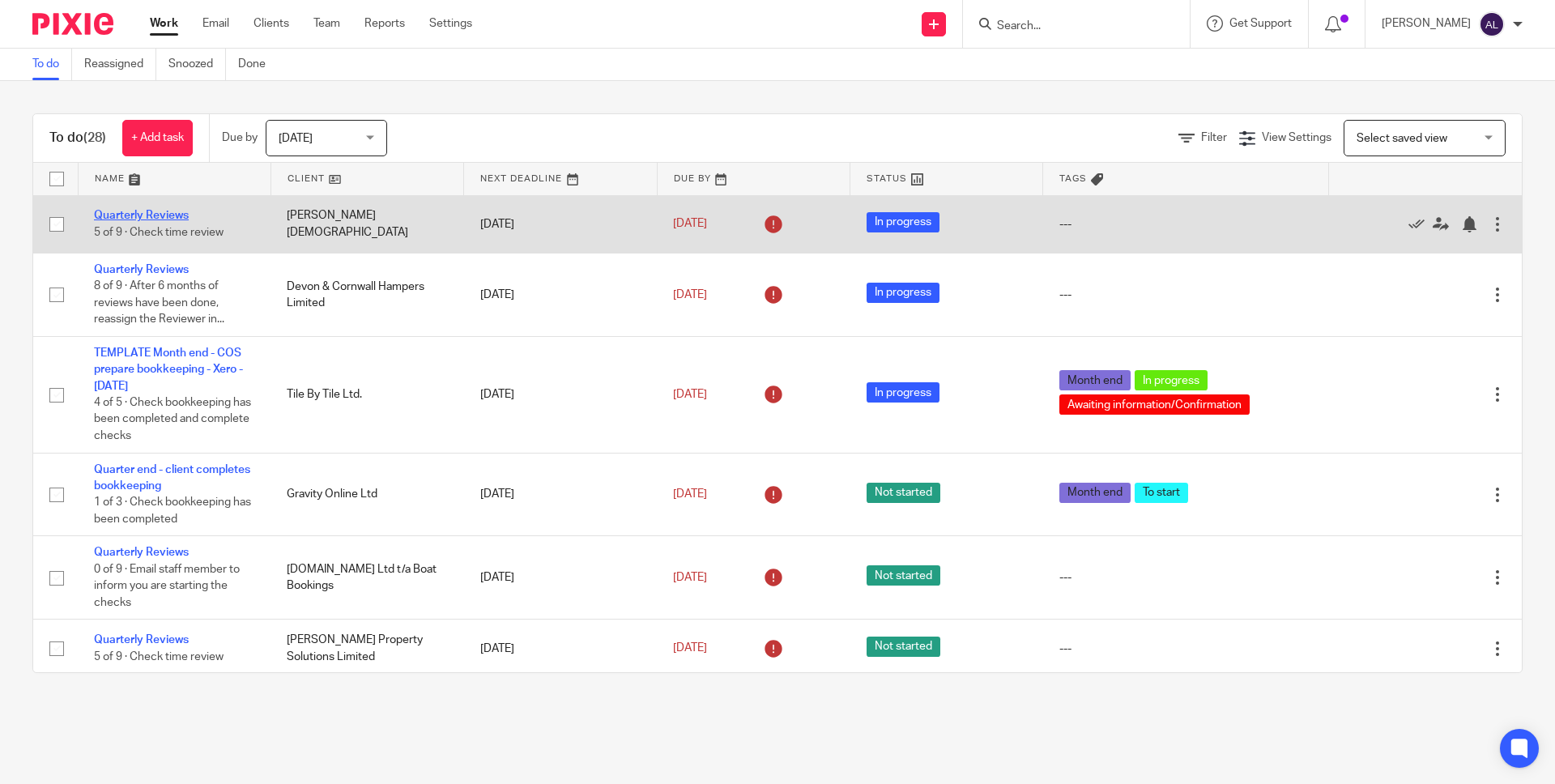
click at [154, 218] on link "Quarterly Reviews" at bounding box center [141, 216] width 95 height 11
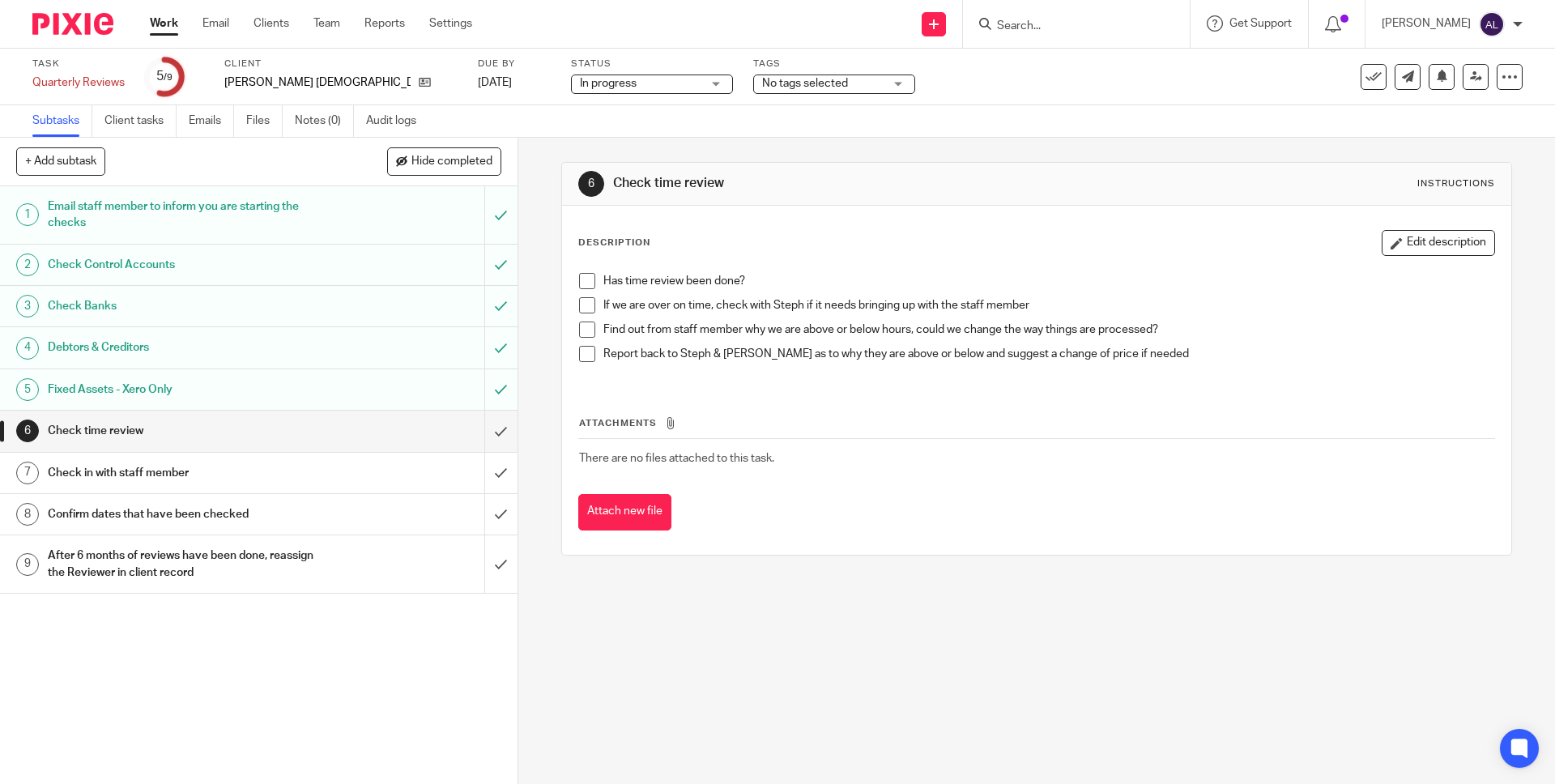
click at [579, 281] on span at bounding box center [586, 280] width 16 height 16
click at [583, 308] on span at bounding box center [586, 305] width 16 height 16
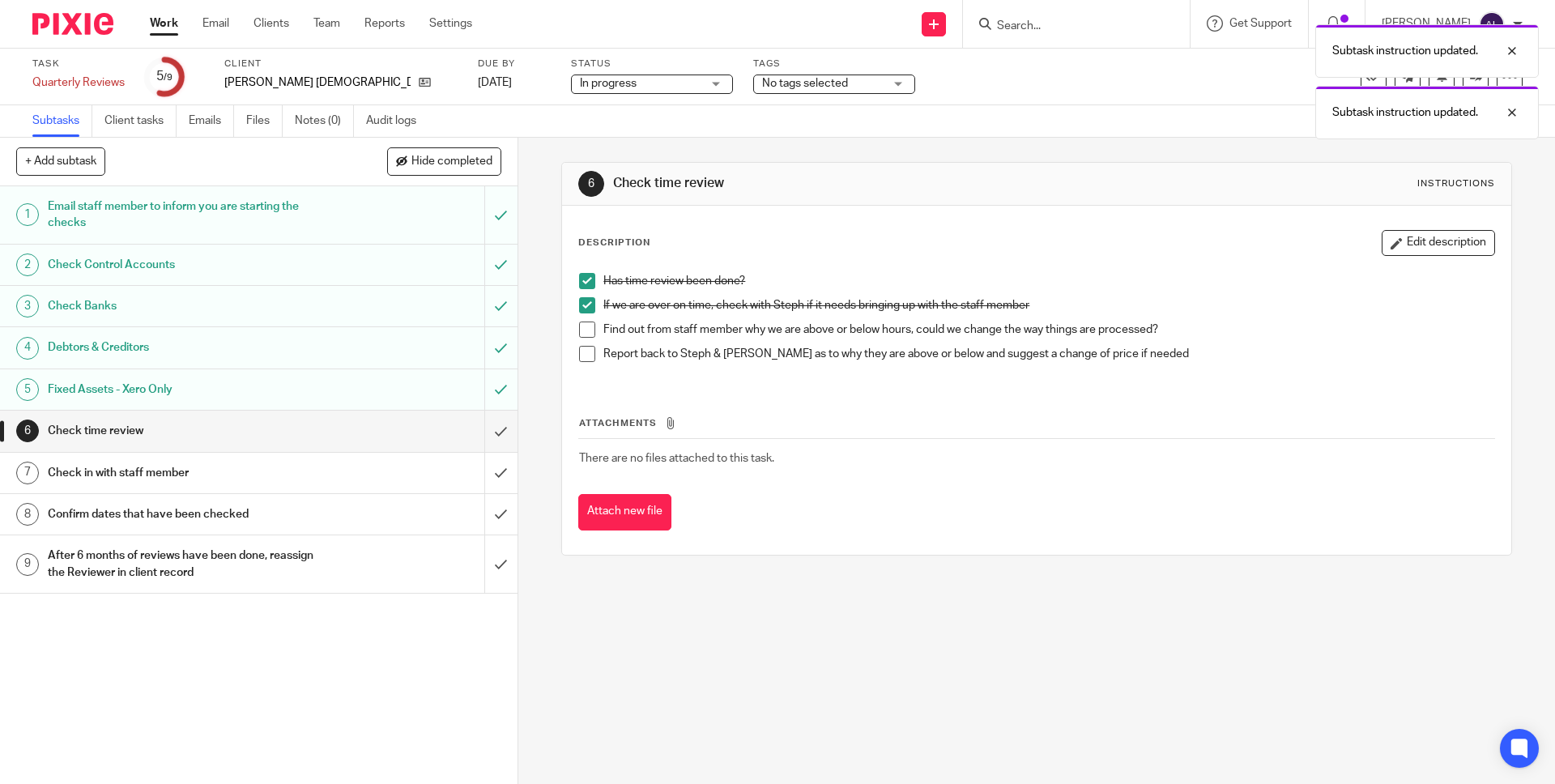
drag, startPoint x: 581, startPoint y: 325, endPoint x: 576, endPoint y: 351, distance: 26.5
click at [581, 326] on span at bounding box center [586, 329] width 16 height 16
click at [579, 351] on span at bounding box center [586, 353] width 16 height 16
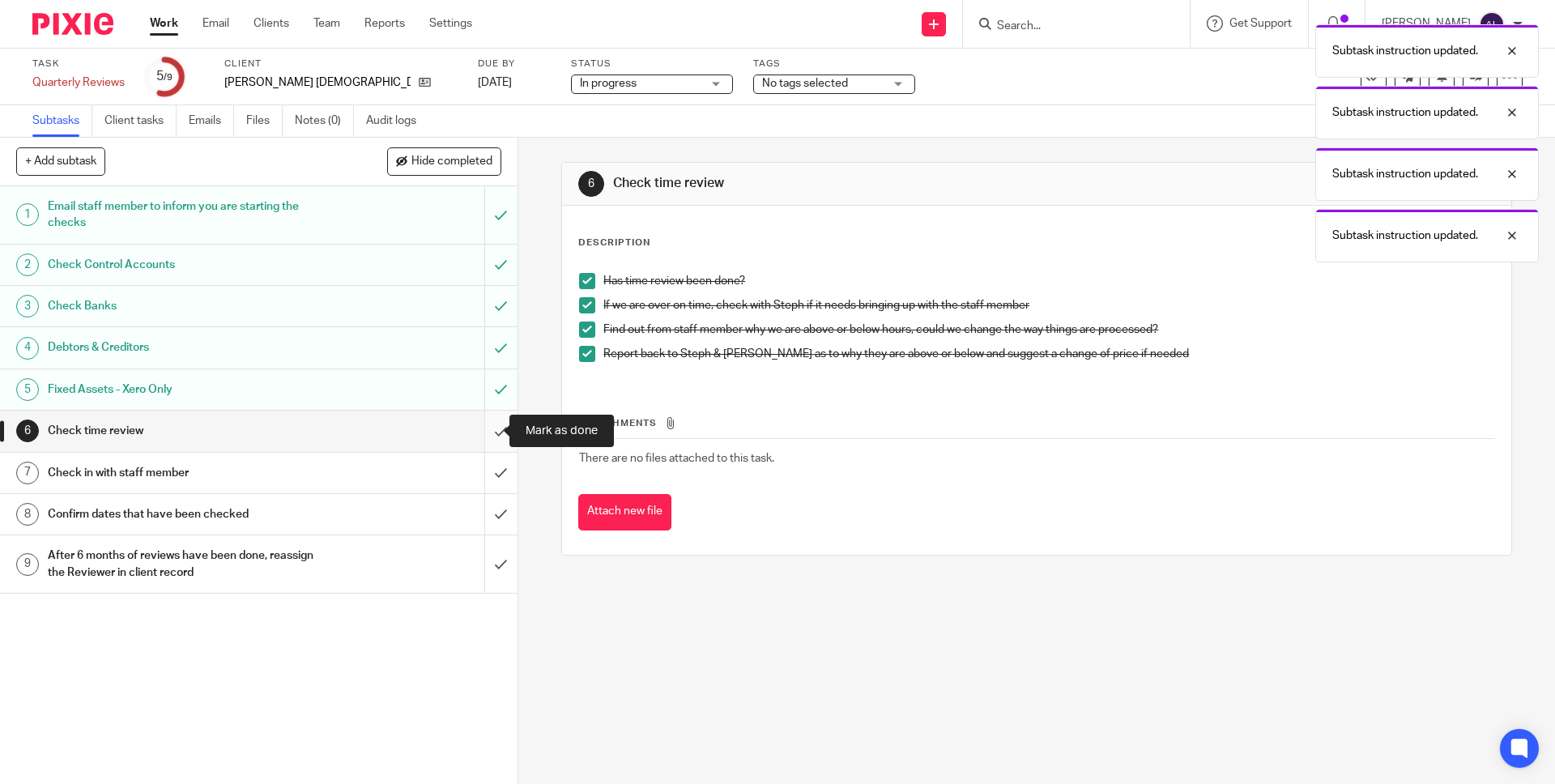
click at [479, 435] on input "submit" at bounding box center [259, 430] width 518 height 40
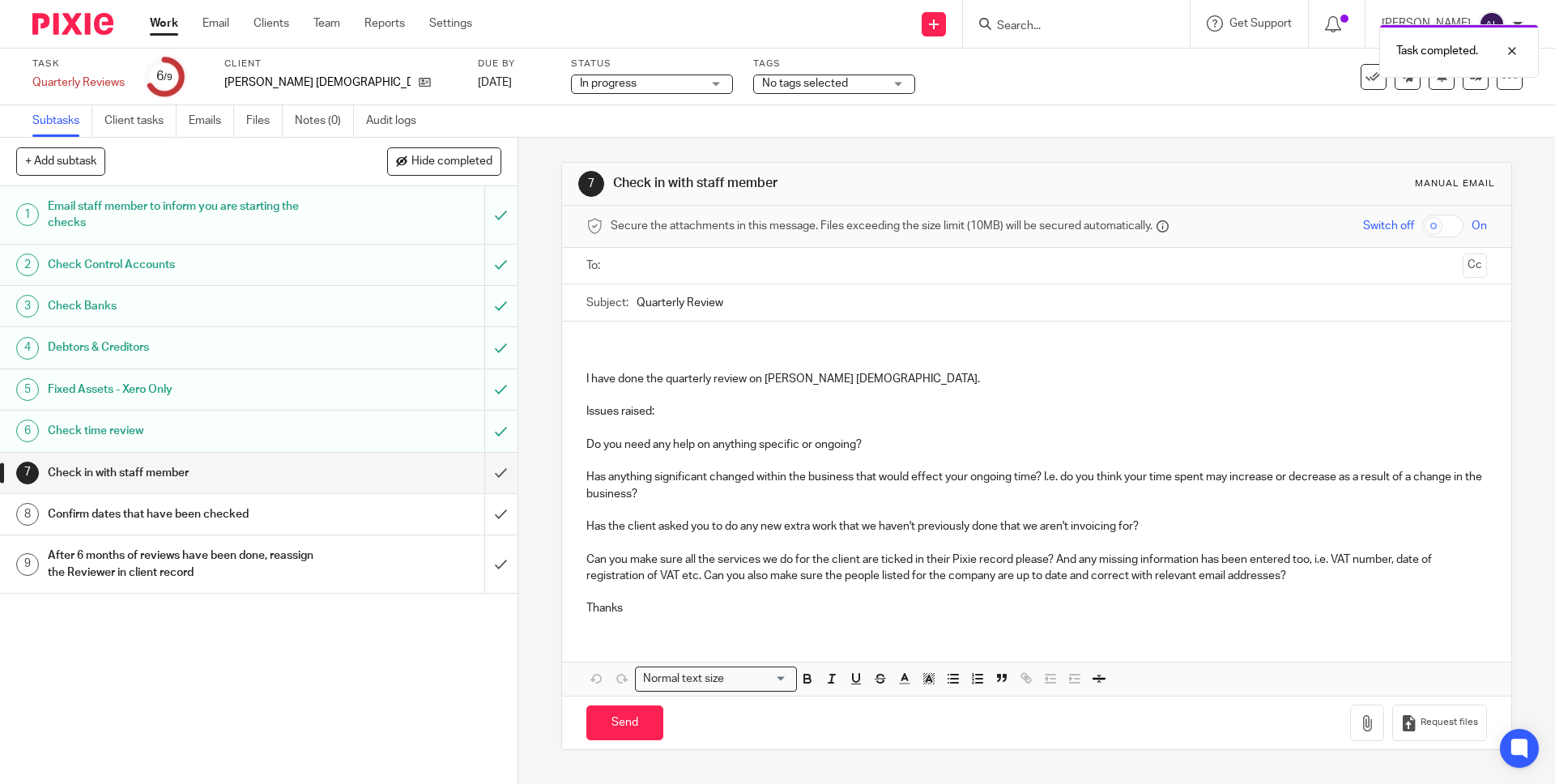
click at [480, 472] on input "submit" at bounding box center [259, 472] width 518 height 40
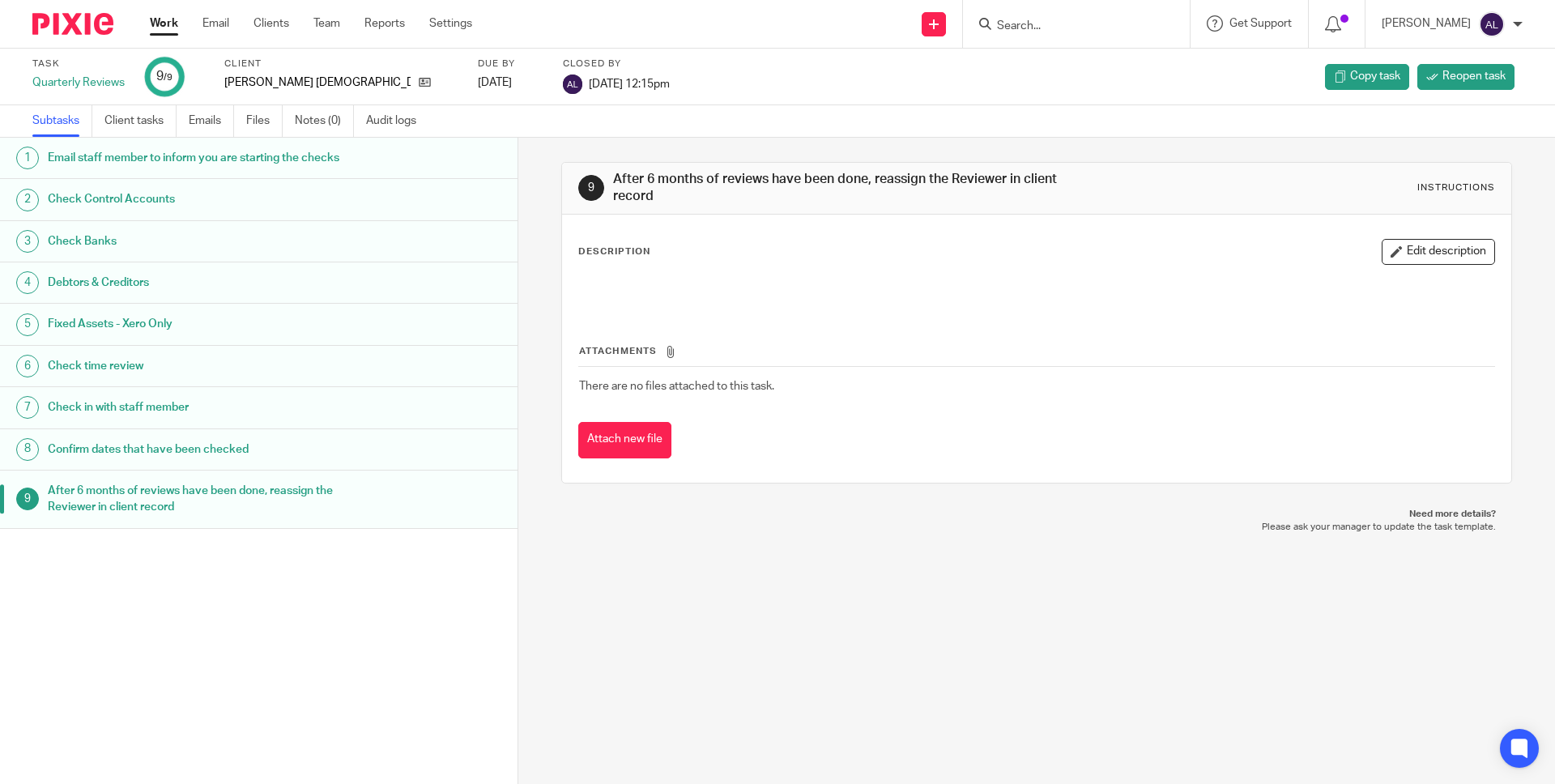
click at [166, 27] on link "Work" at bounding box center [164, 23] width 28 height 16
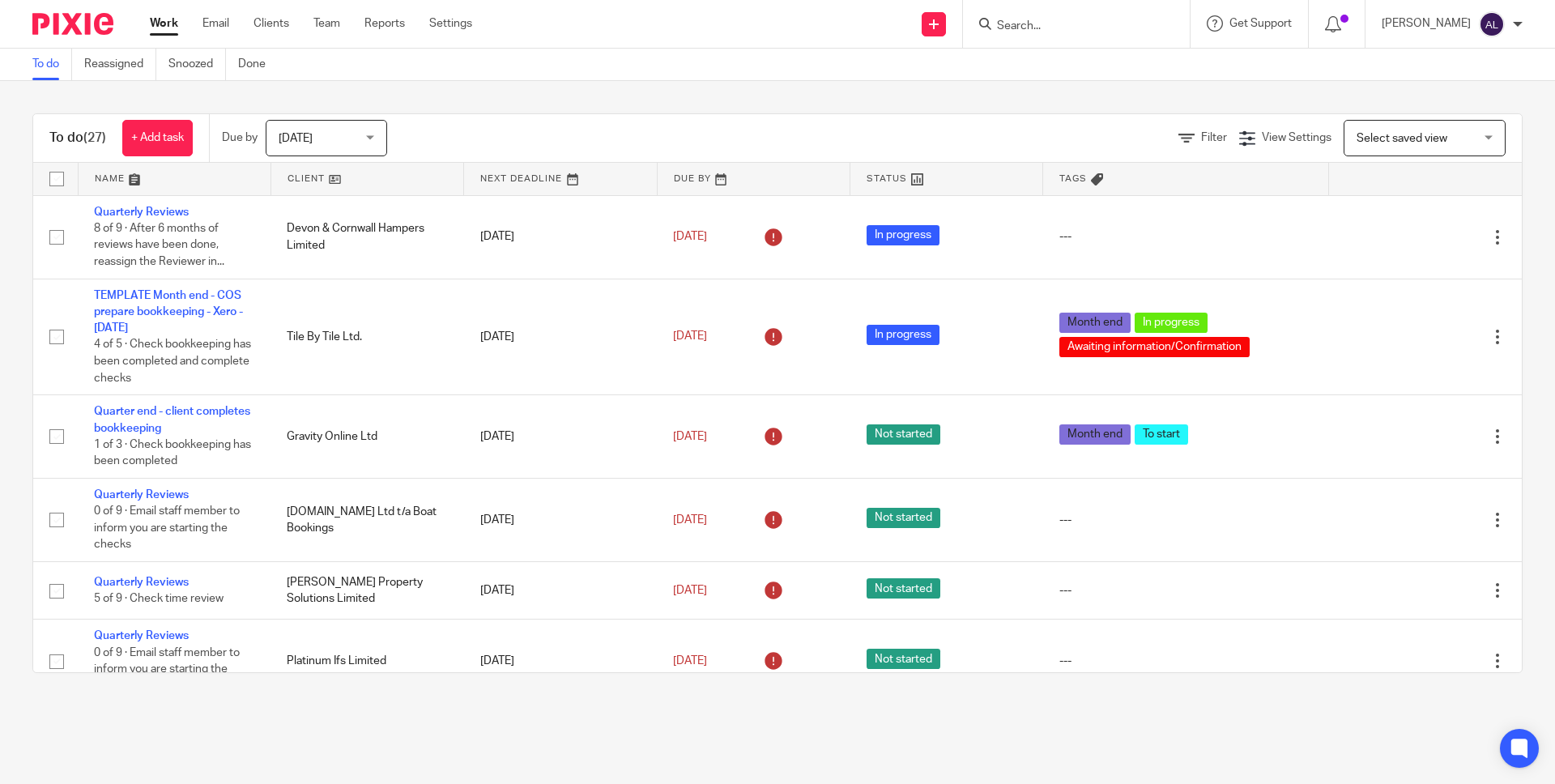
click at [291, 183] on link at bounding box center [367, 179] width 192 height 32
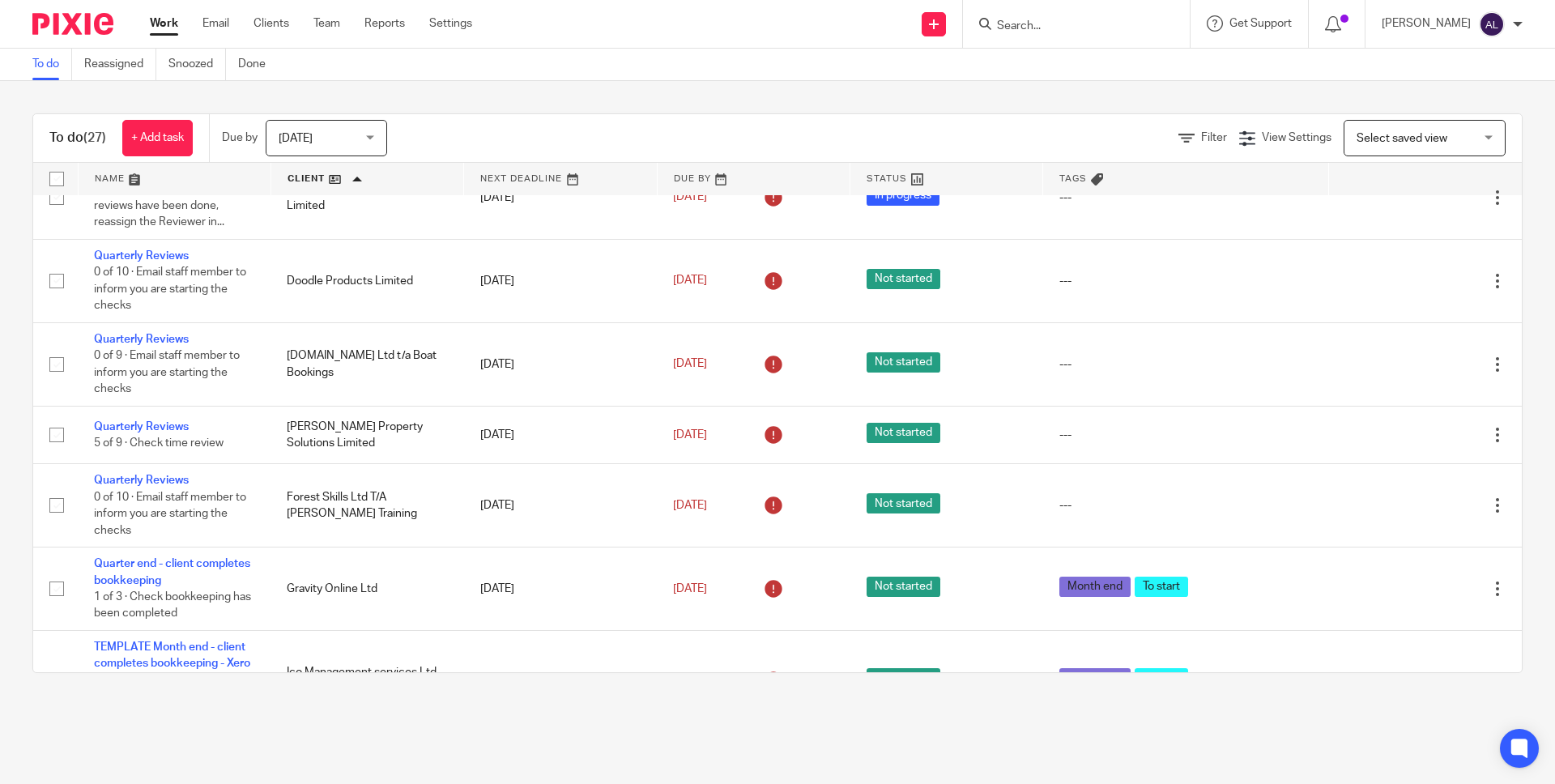
scroll to position [289, 0]
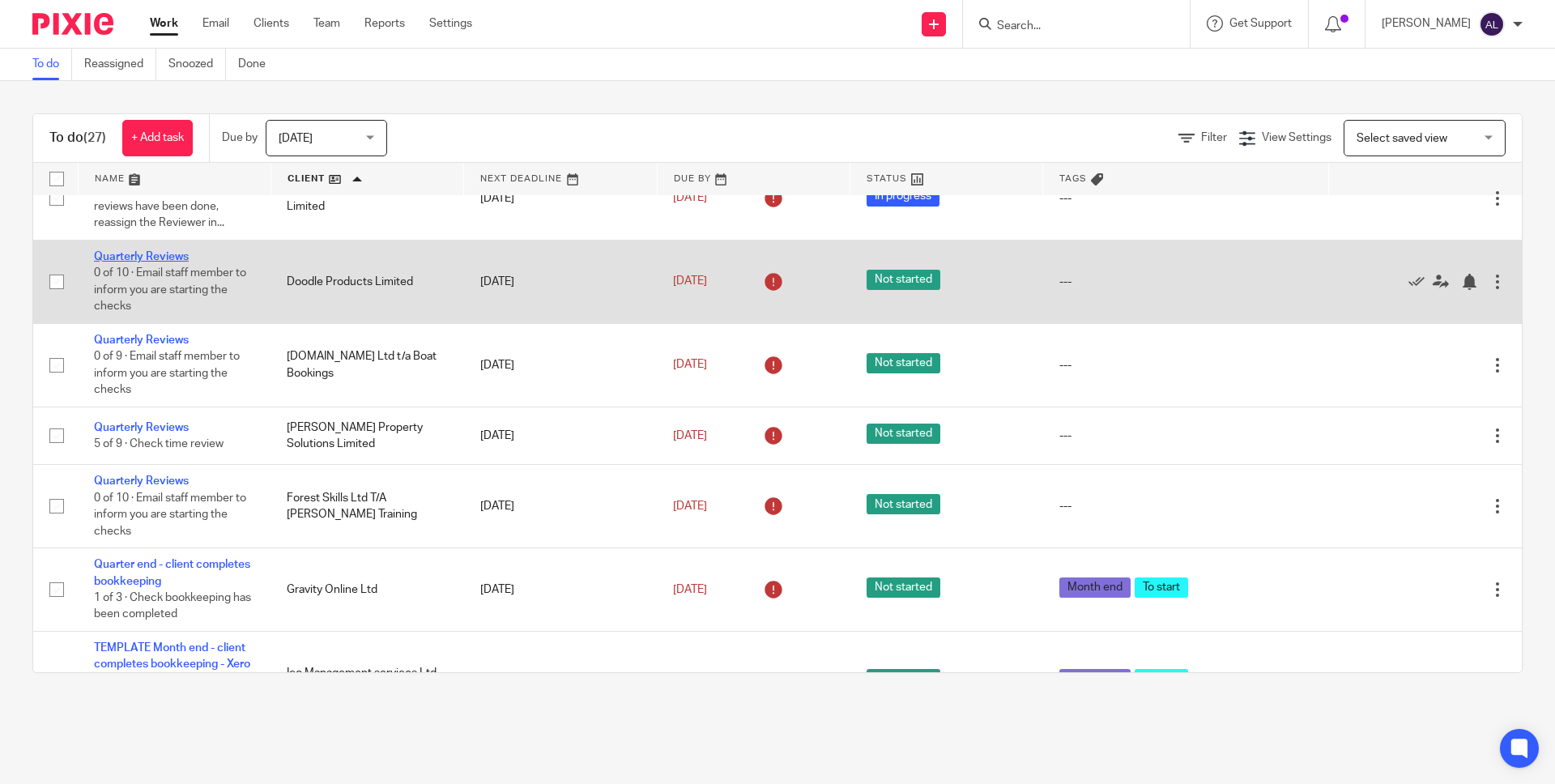
click at [159, 263] on link "Quarterly Reviews" at bounding box center [141, 257] width 95 height 11
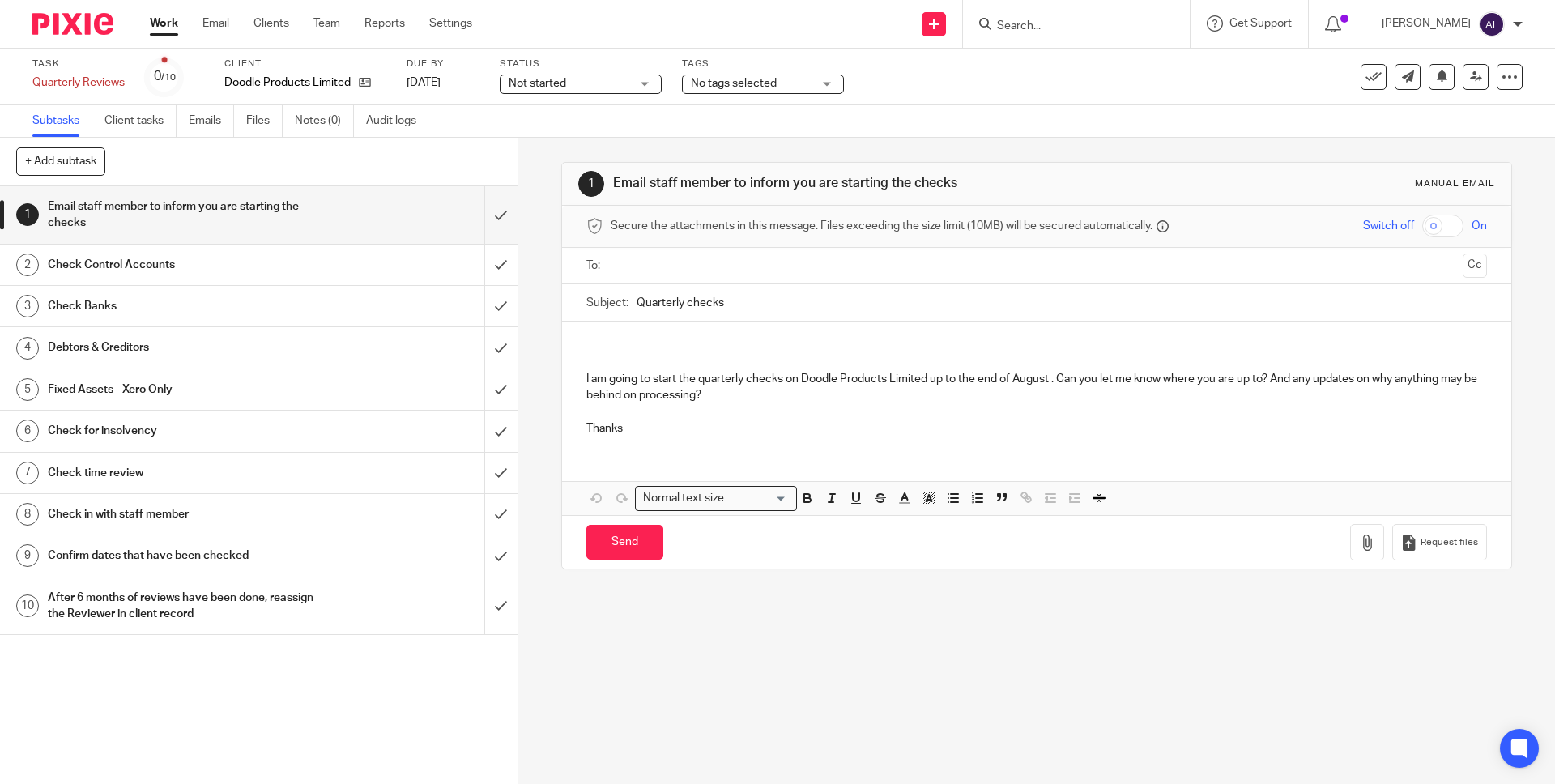
click at [664, 268] on input "text" at bounding box center [1035, 266] width 839 height 19
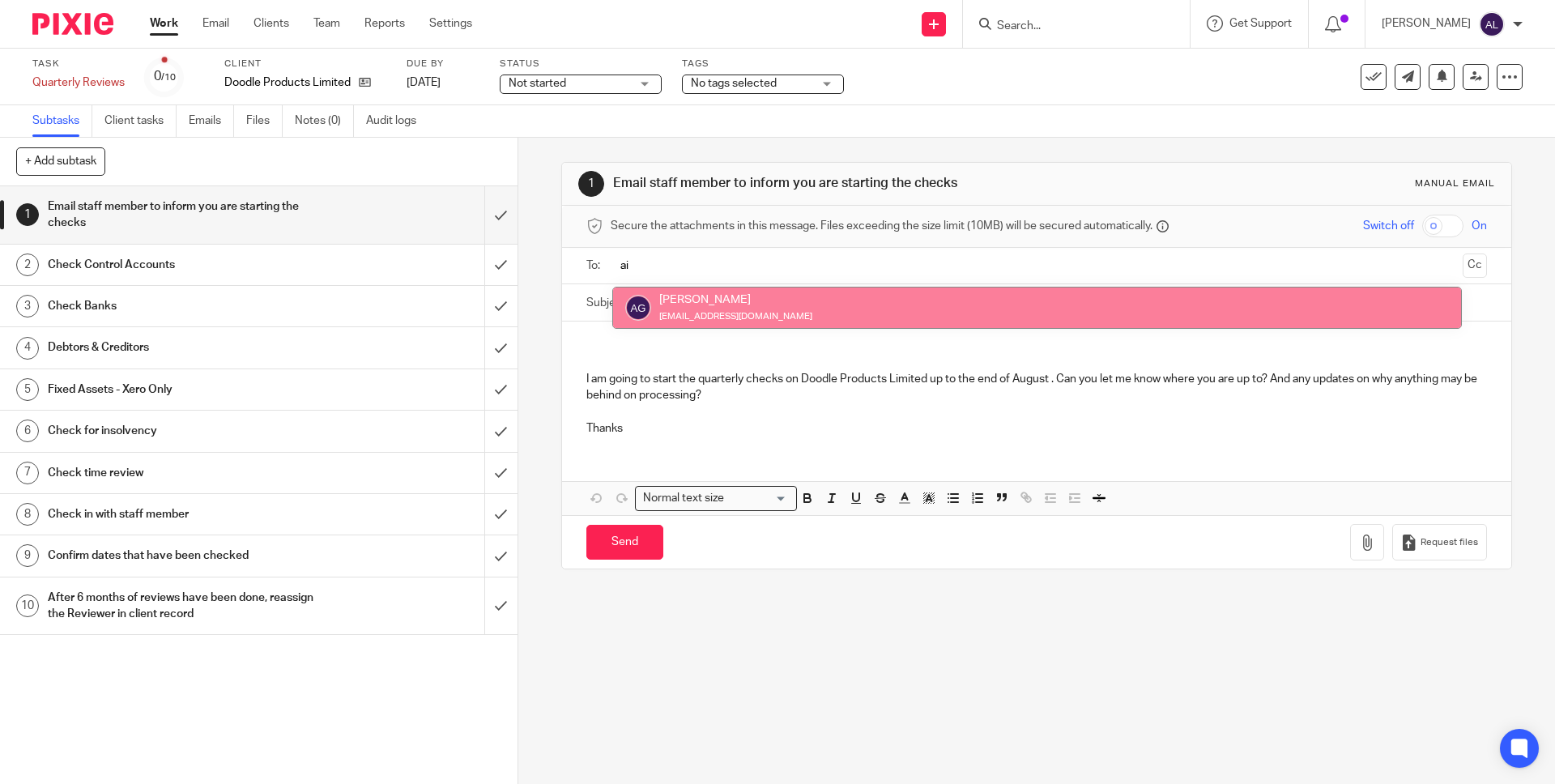
type input "ai"
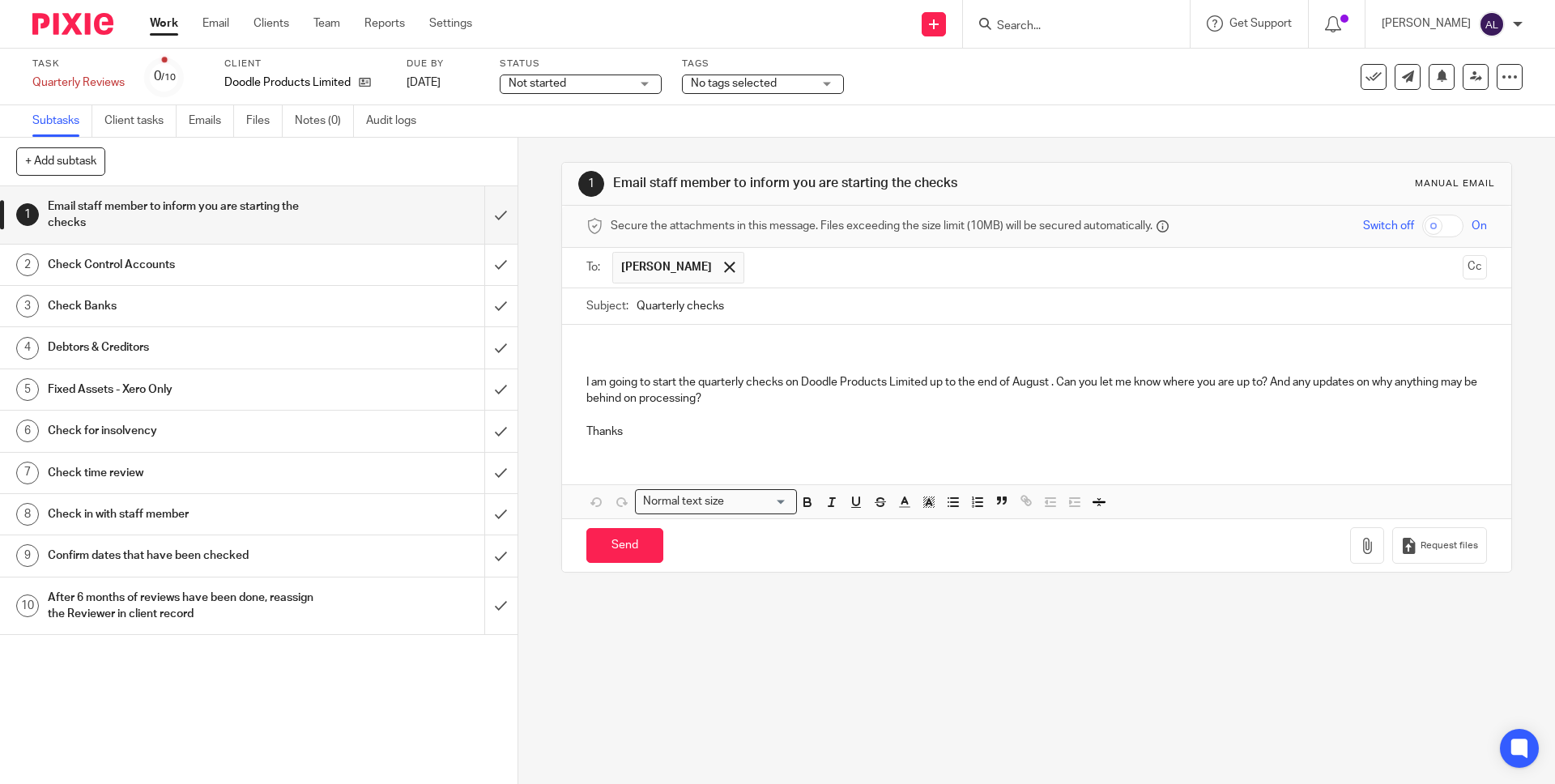
click at [604, 337] on div "I am going to start the quarterly checks on Doodle Products Limited up to the e…" at bounding box center [1036, 388] width 949 height 127
click at [788, 424] on p "Thanks" at bounding box center [1036, 431] width 900 height 16
click at [622, 553] on input "Send" at bounding box center [625, 545] width 77 height 35
type input "Sent"
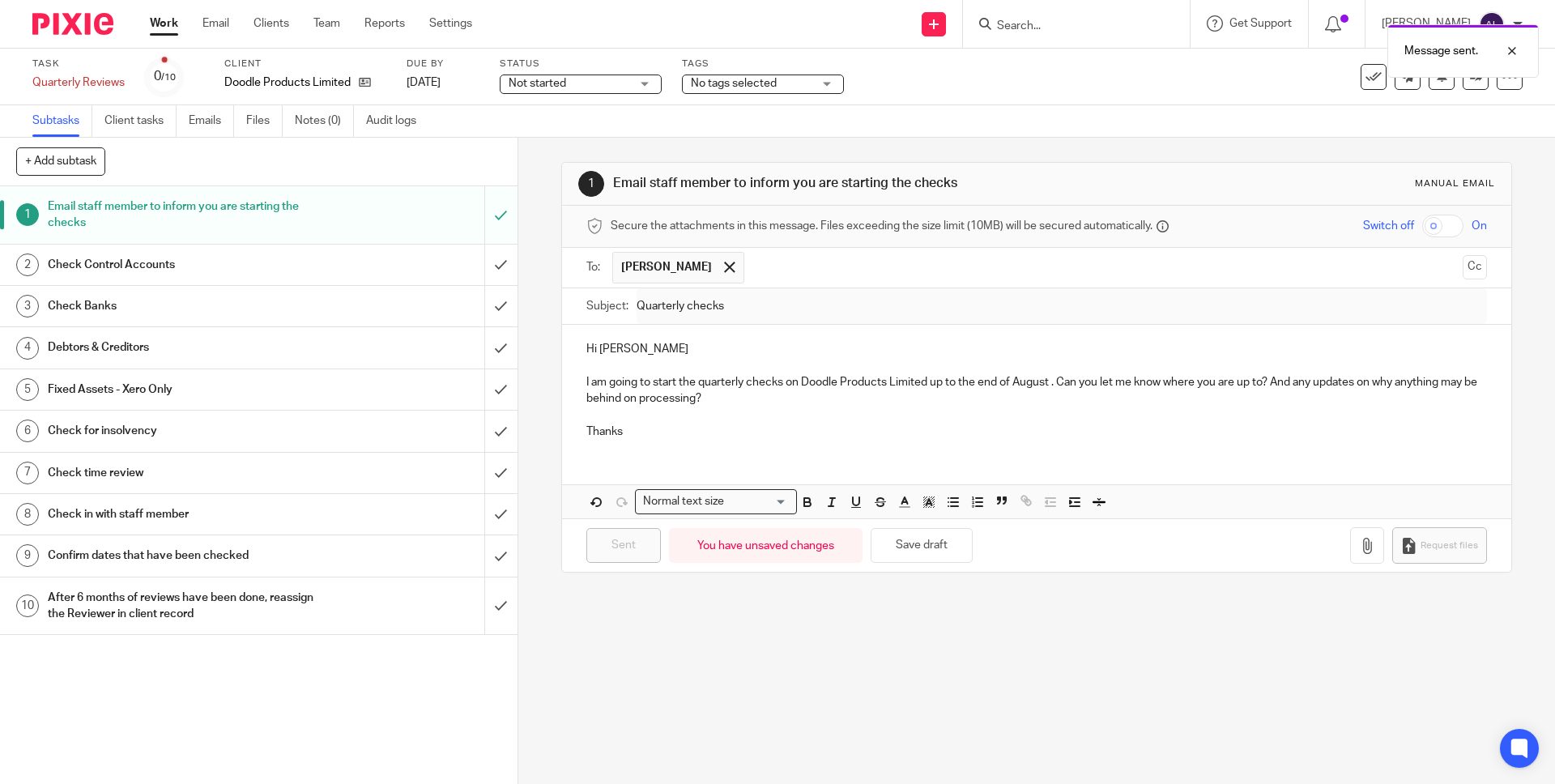
click at [196, 261] on h1 "Check Control Accounts" at bounding box center [188, 264] width 281 height 24
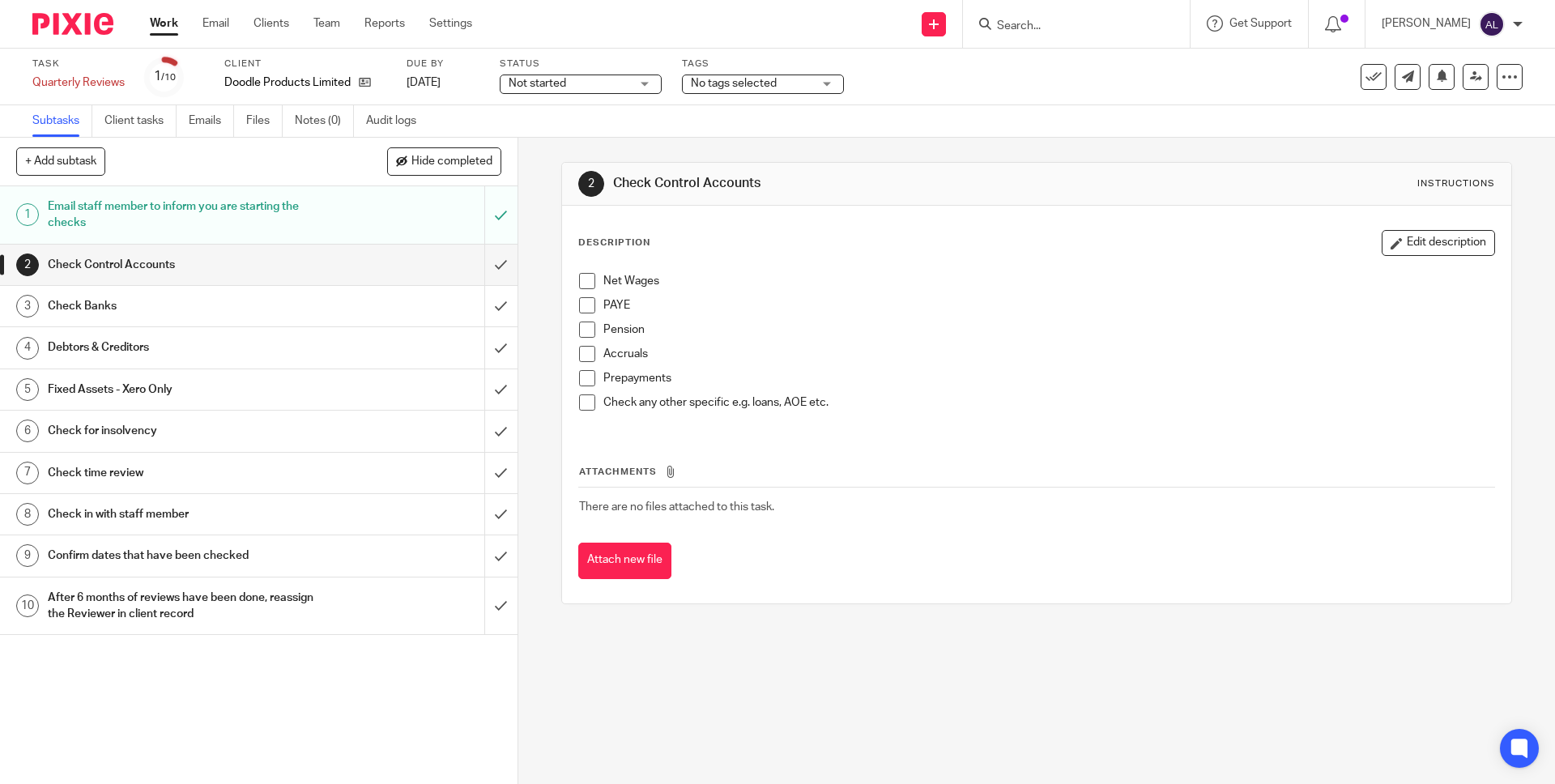
click at [351, 506] on div "Check in with staff member" at bounding box center [258, 514] width 421 height 24
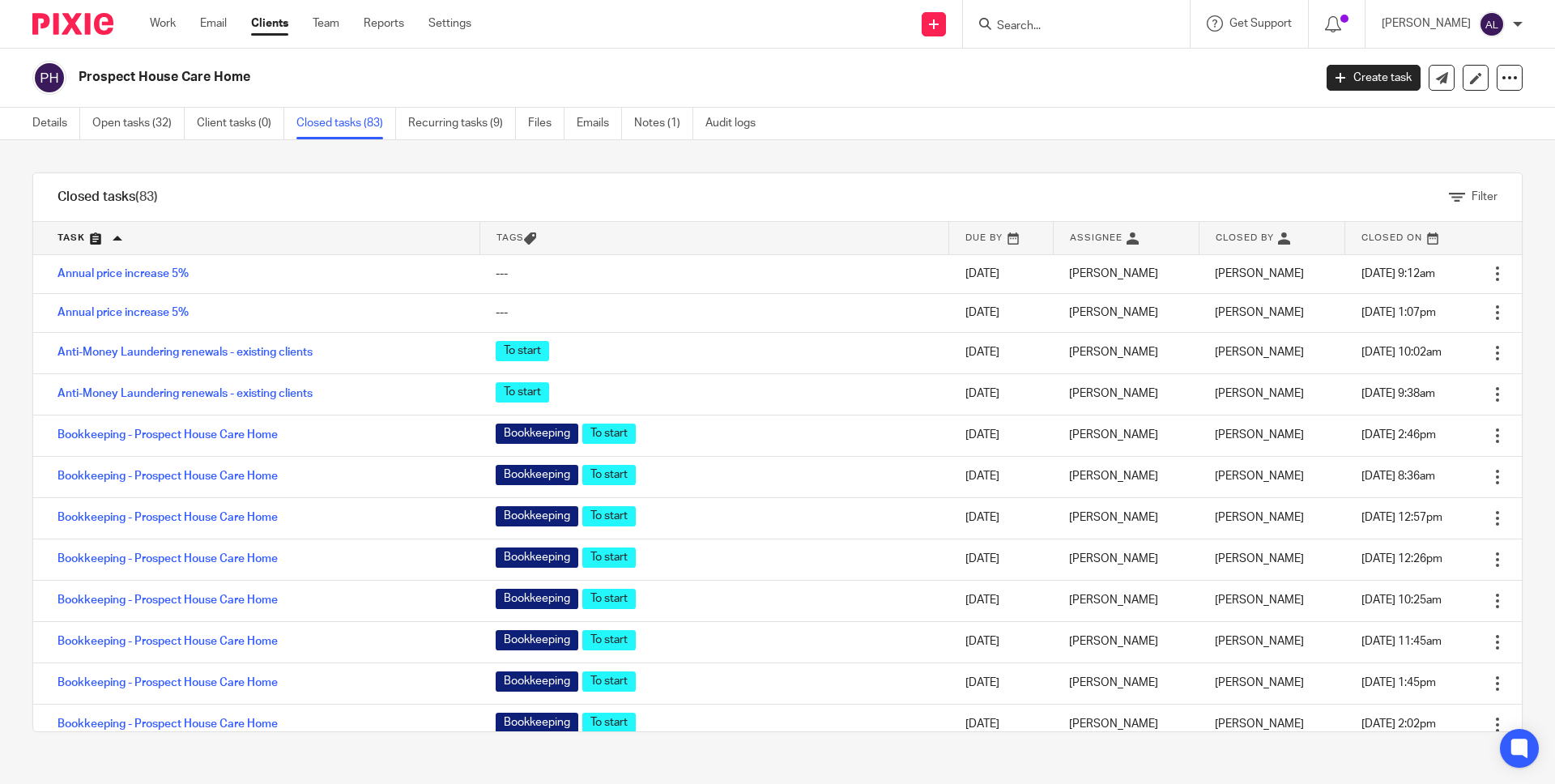
scroll to position [2944, 0]
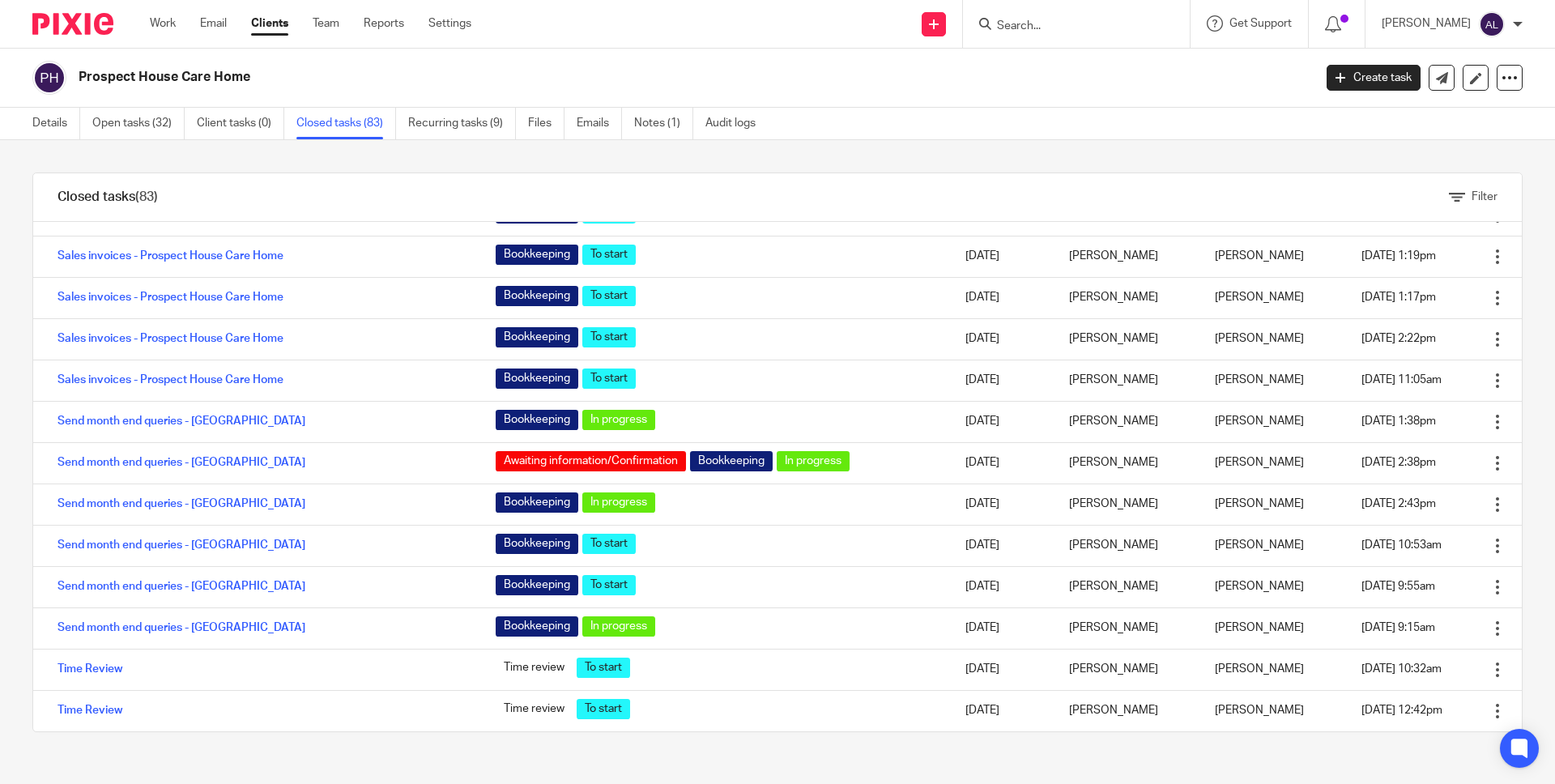
click at [1064, 26] on input "Search" at bounding box center [1067, 26] width 146 height 14
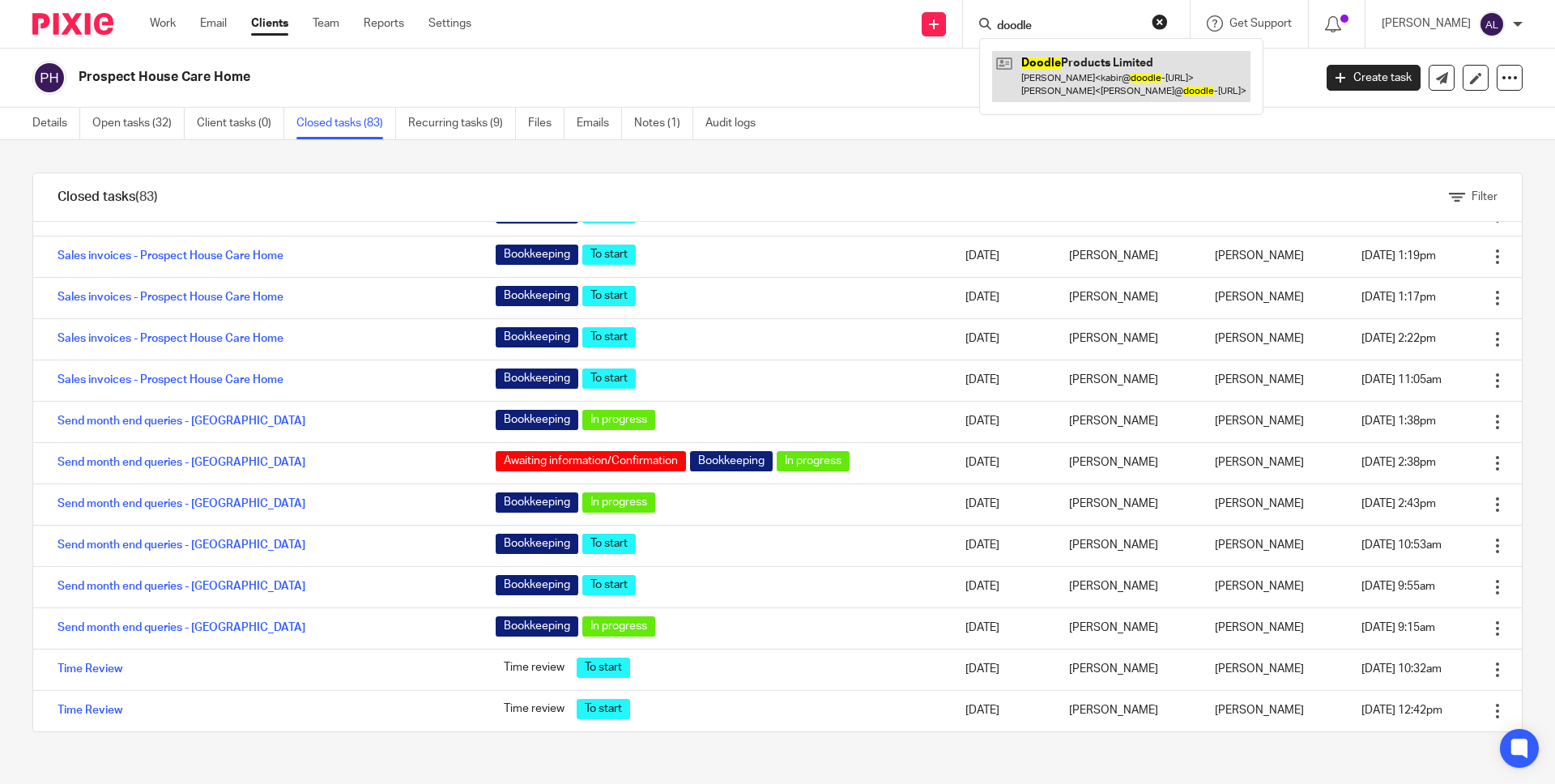
type input "doodle"
click at [1102, 72] on link at bounding box center [1121, 75] width 258 height 50
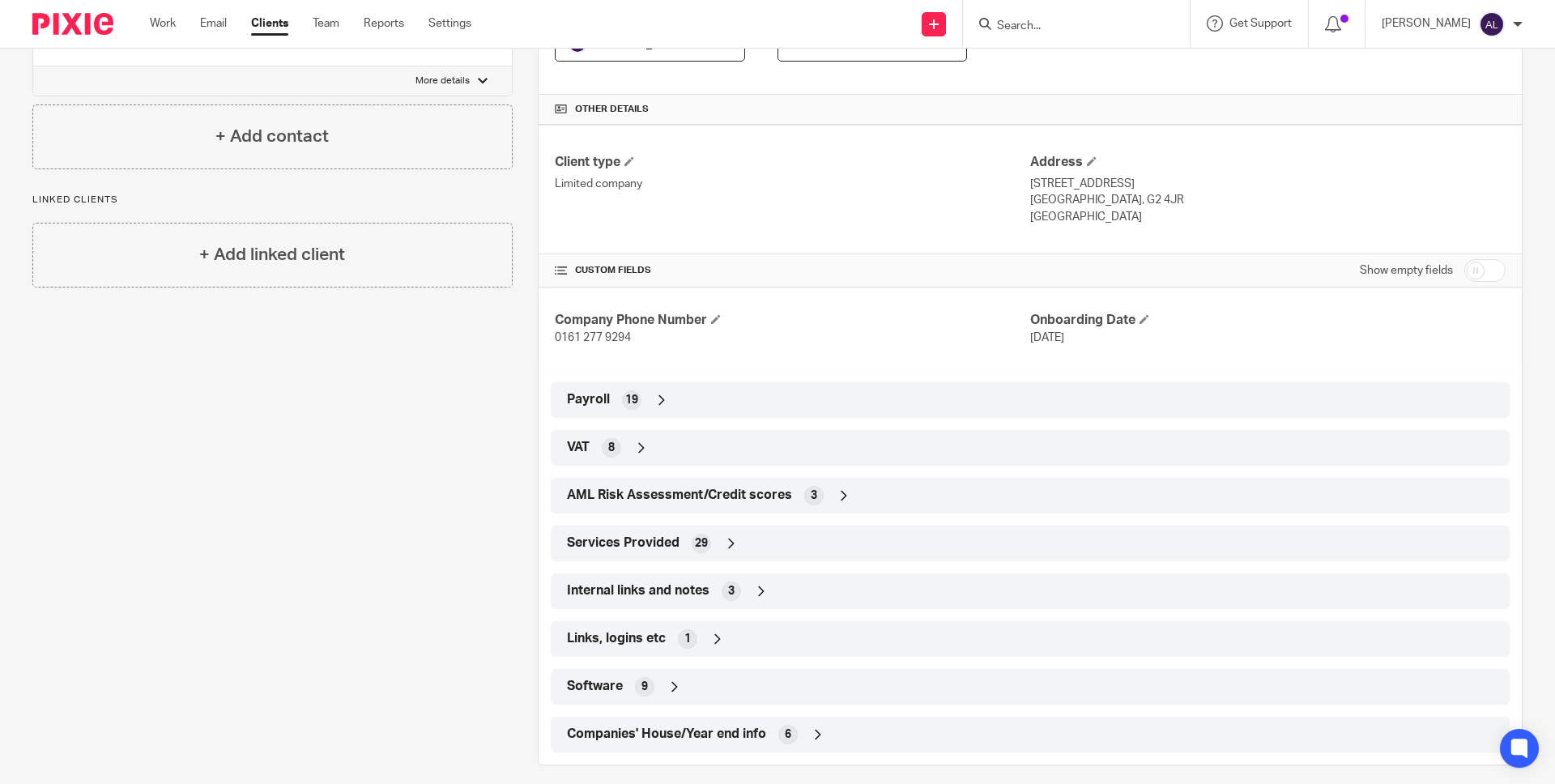
scroll to position [424, 0]
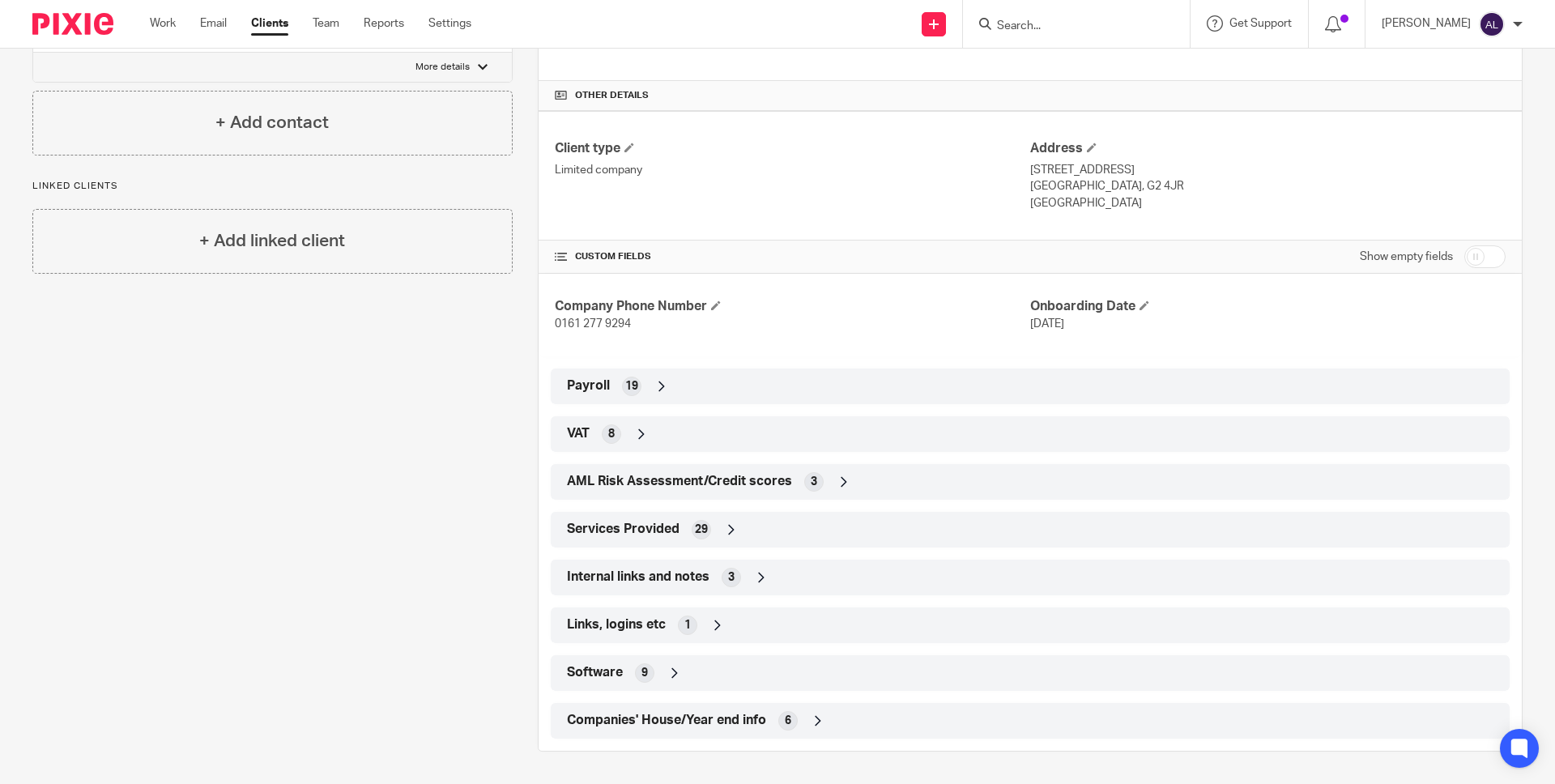
click at [644, 716] on span "Companies' House/Year end info" at bounding box center [666, 720] width 200 height 17
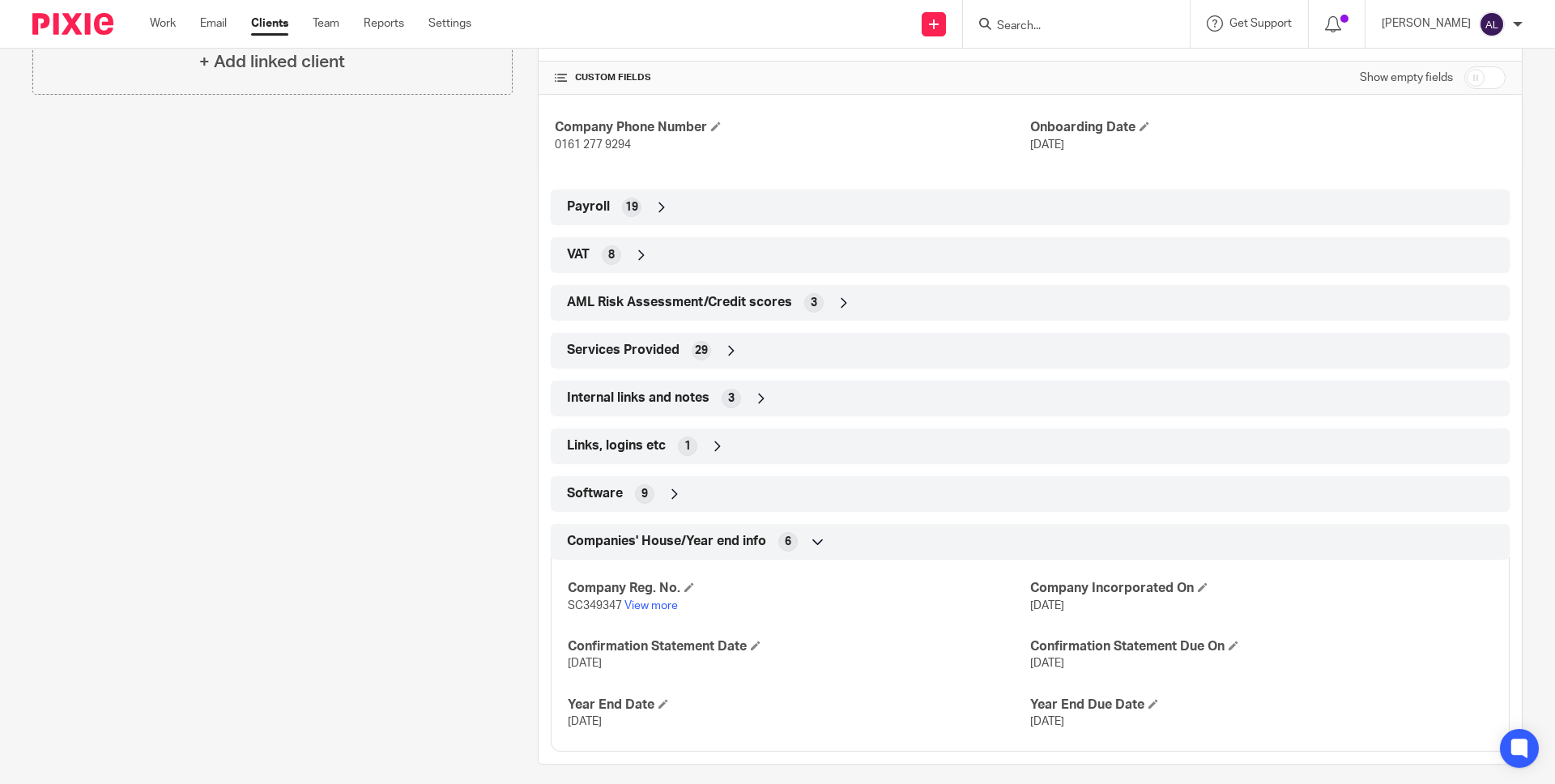
scroll to position [613, 0]
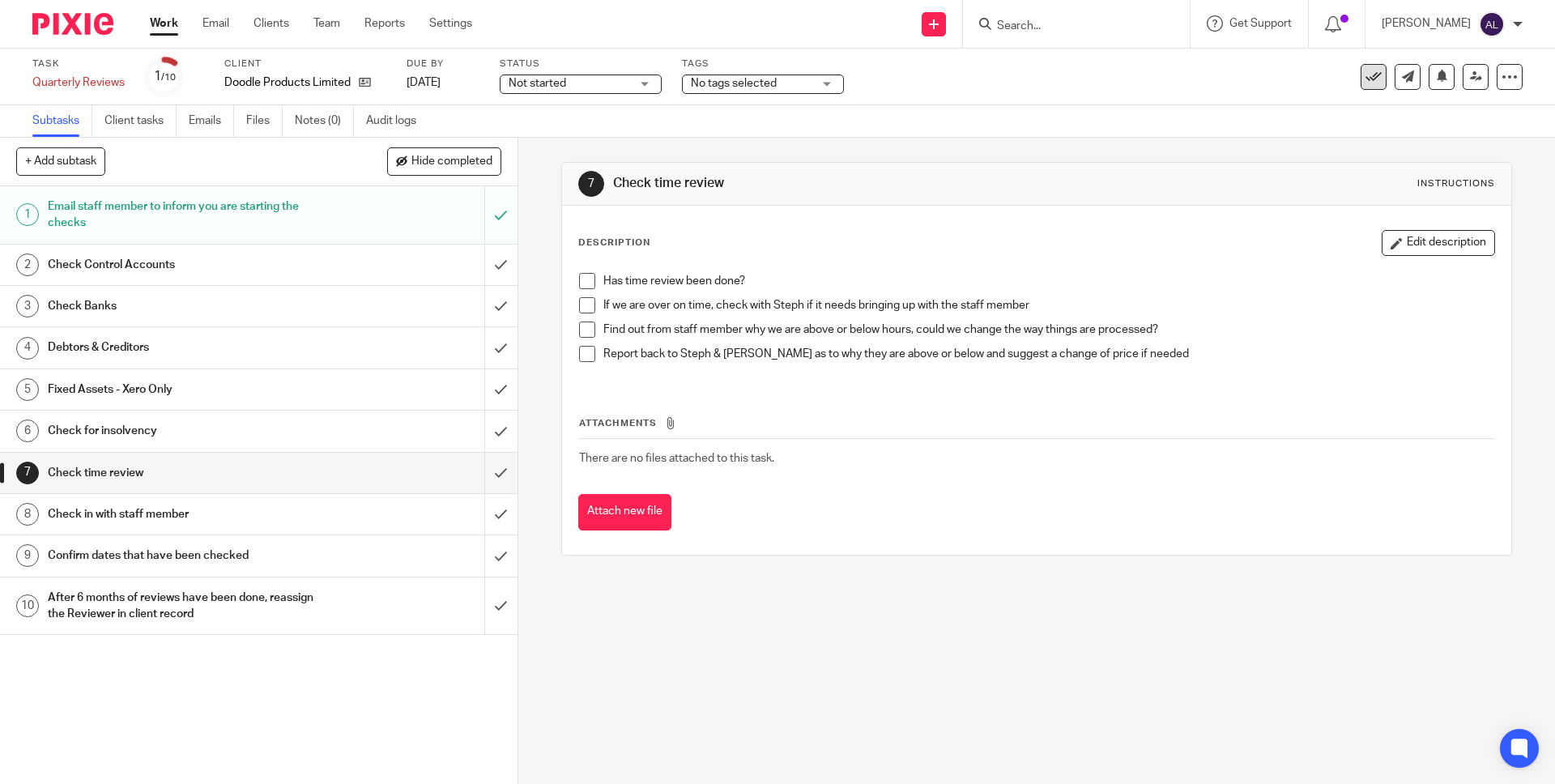
click at [1366, 81] on icon at bounding box center [1373, 76] width 16 height 16
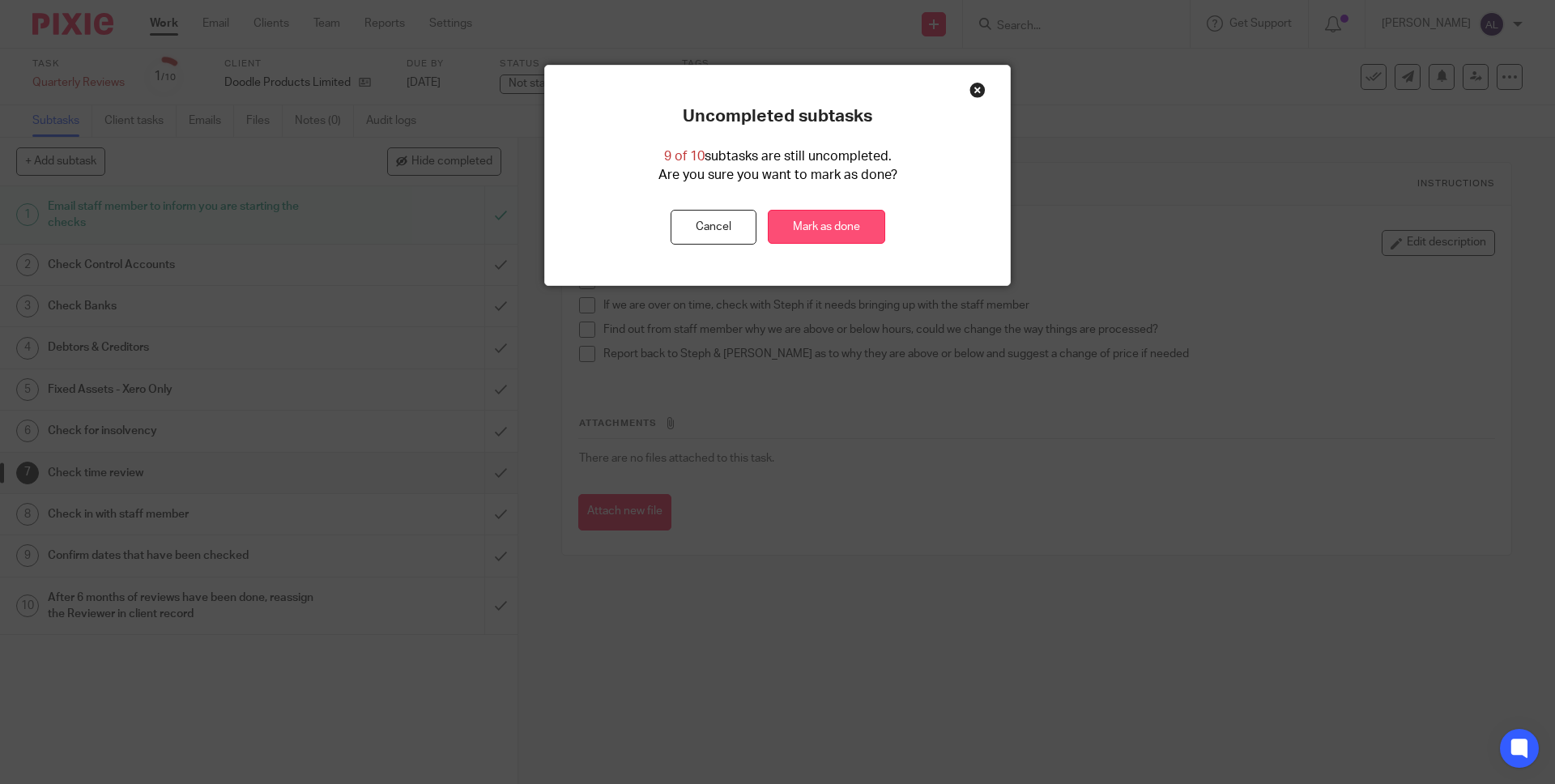
click at [824, 232] on link "Mark as done" at bounding box center [826, 227] width 118 height 35
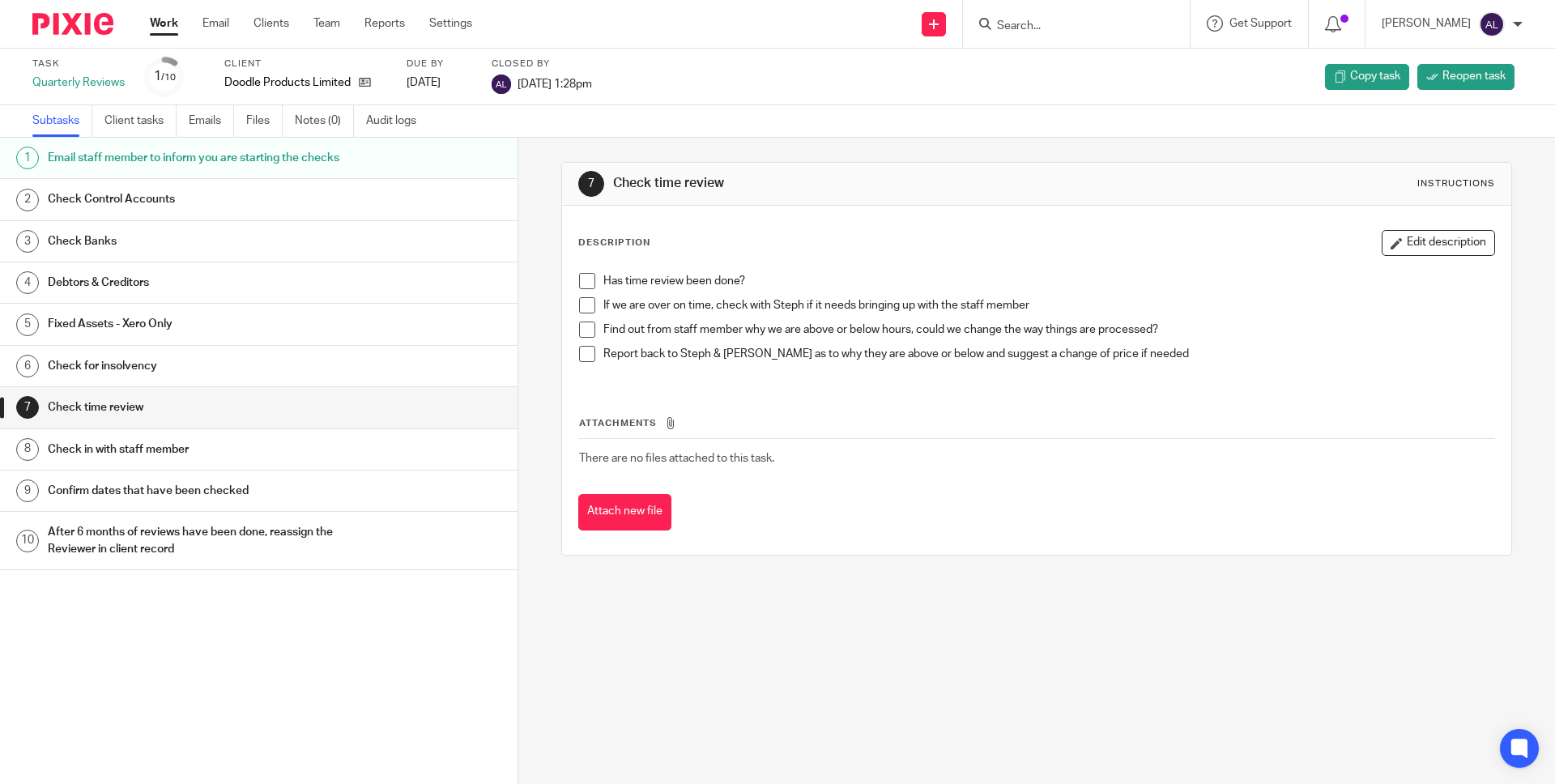
click at [156, 21] on link "Work" at bounding box center [164, 23] width 28 height 16
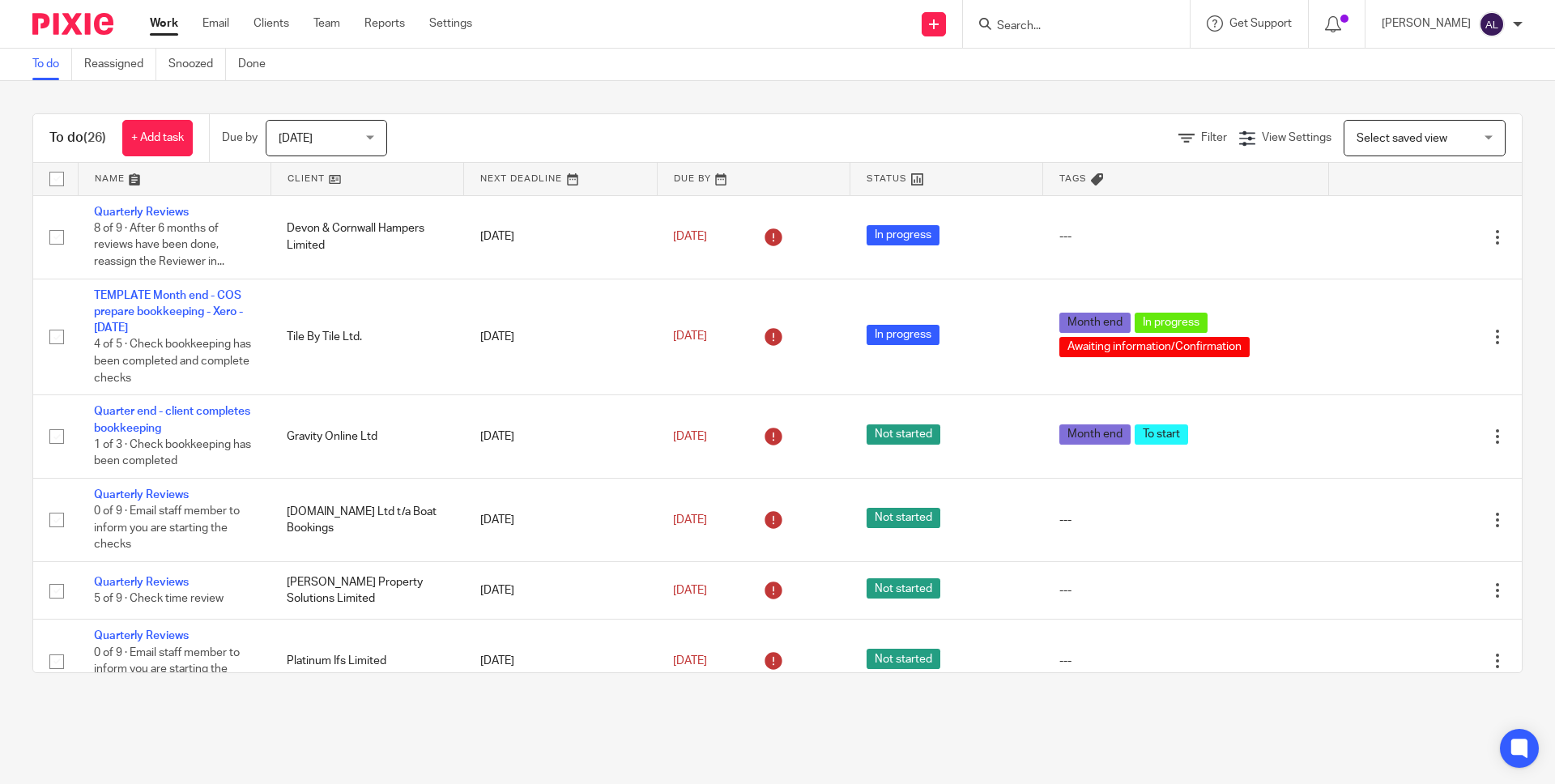
click at [292, 180] on link at bounding box center [367, 179] width 192 height 32
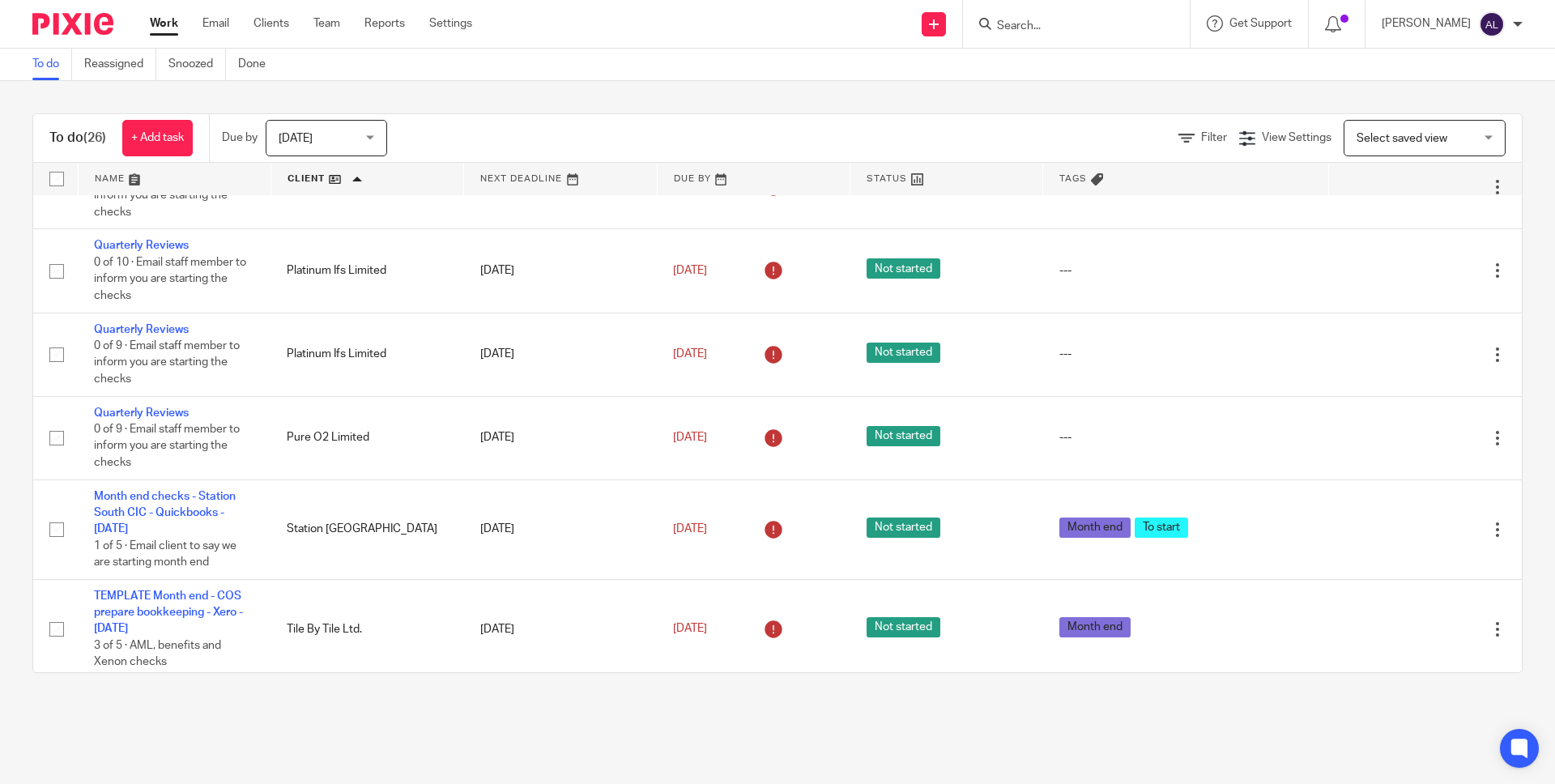
scroll to position [1238, 0]
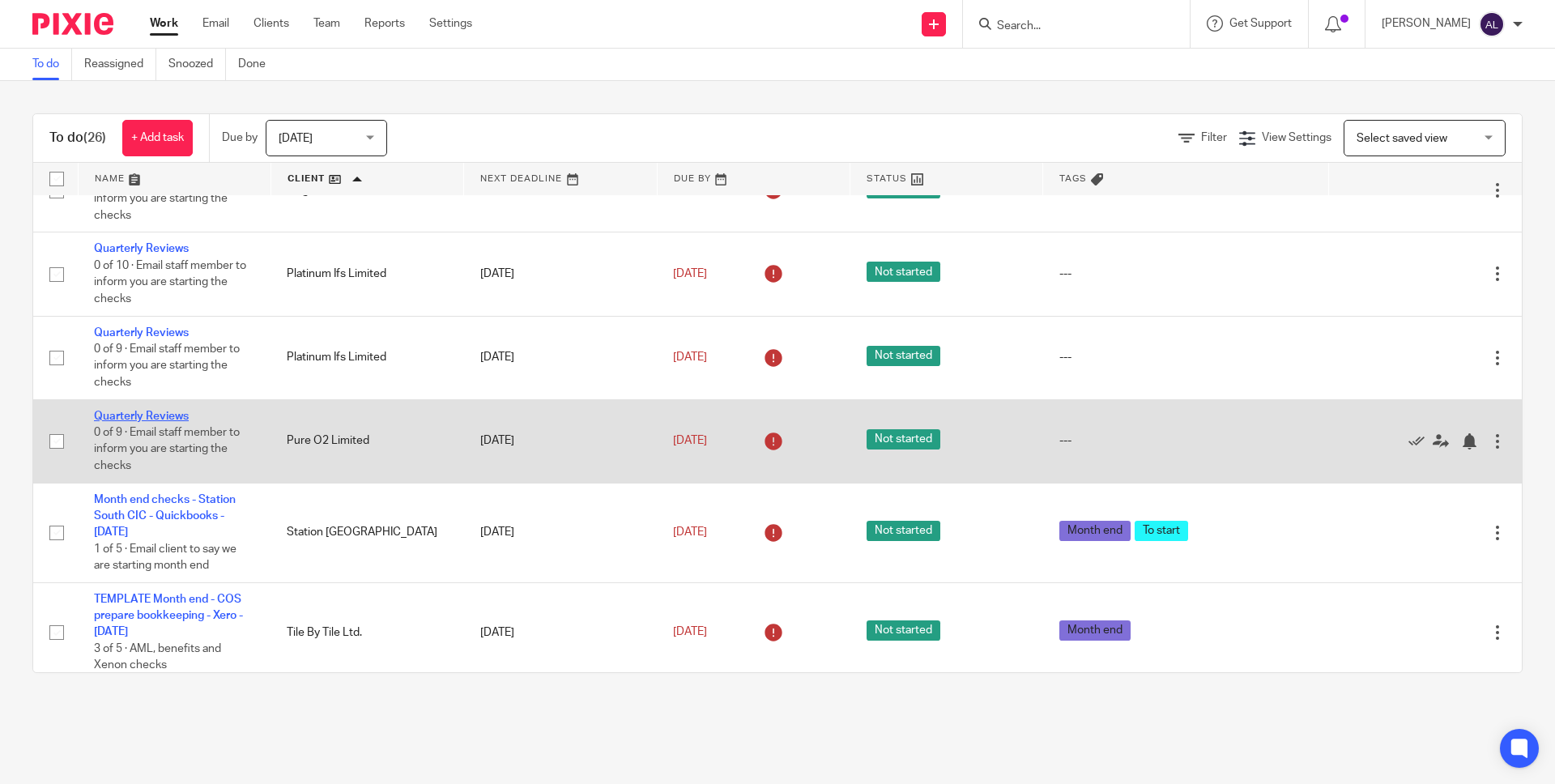
click at [136, 422] on link "Quarterly Reviews" at bounding box center [141, 416] width 95 height 11
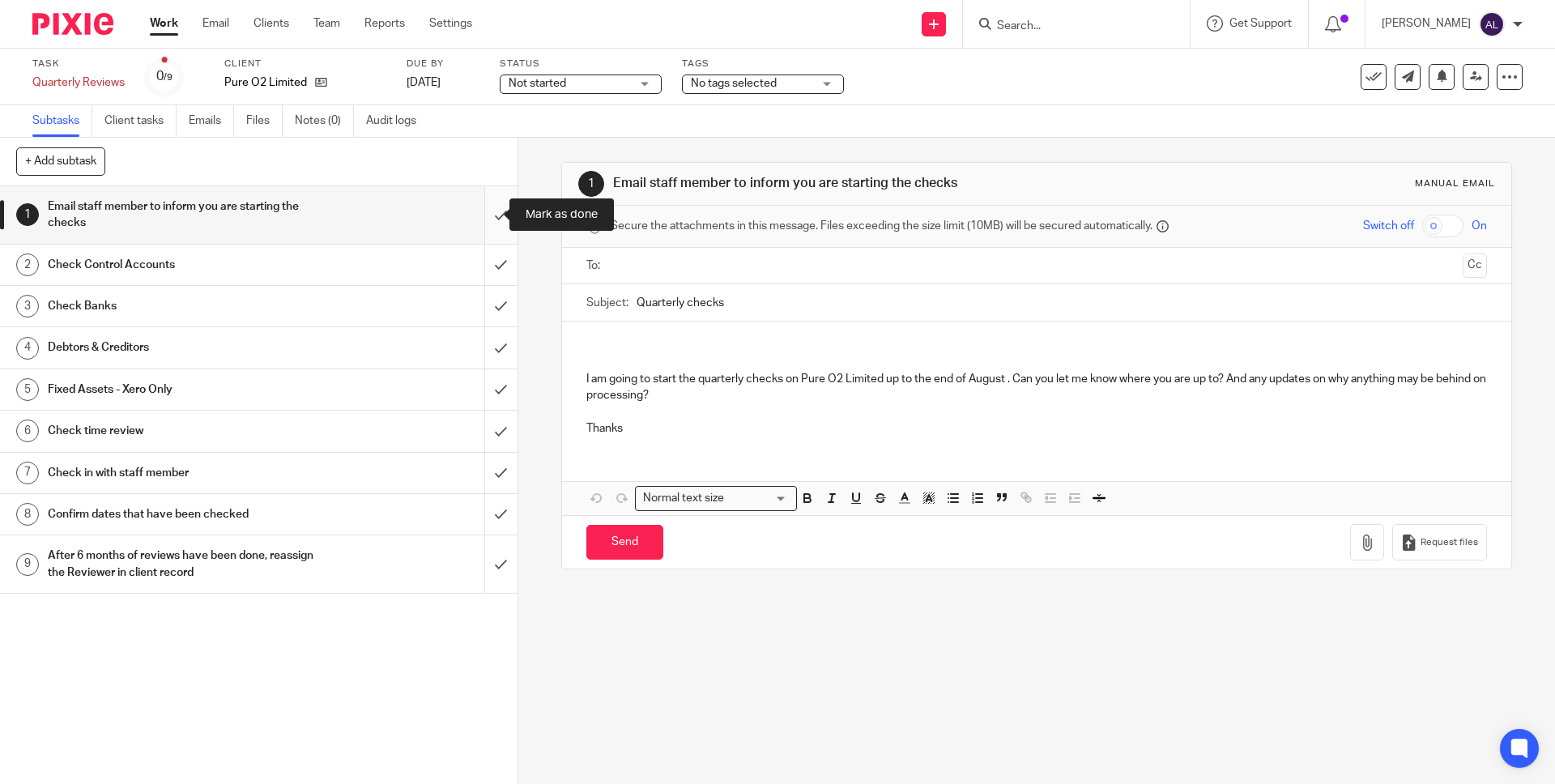
click at [489, 220] on input "submit" at bounding box center [259, 215] width 518 height 57
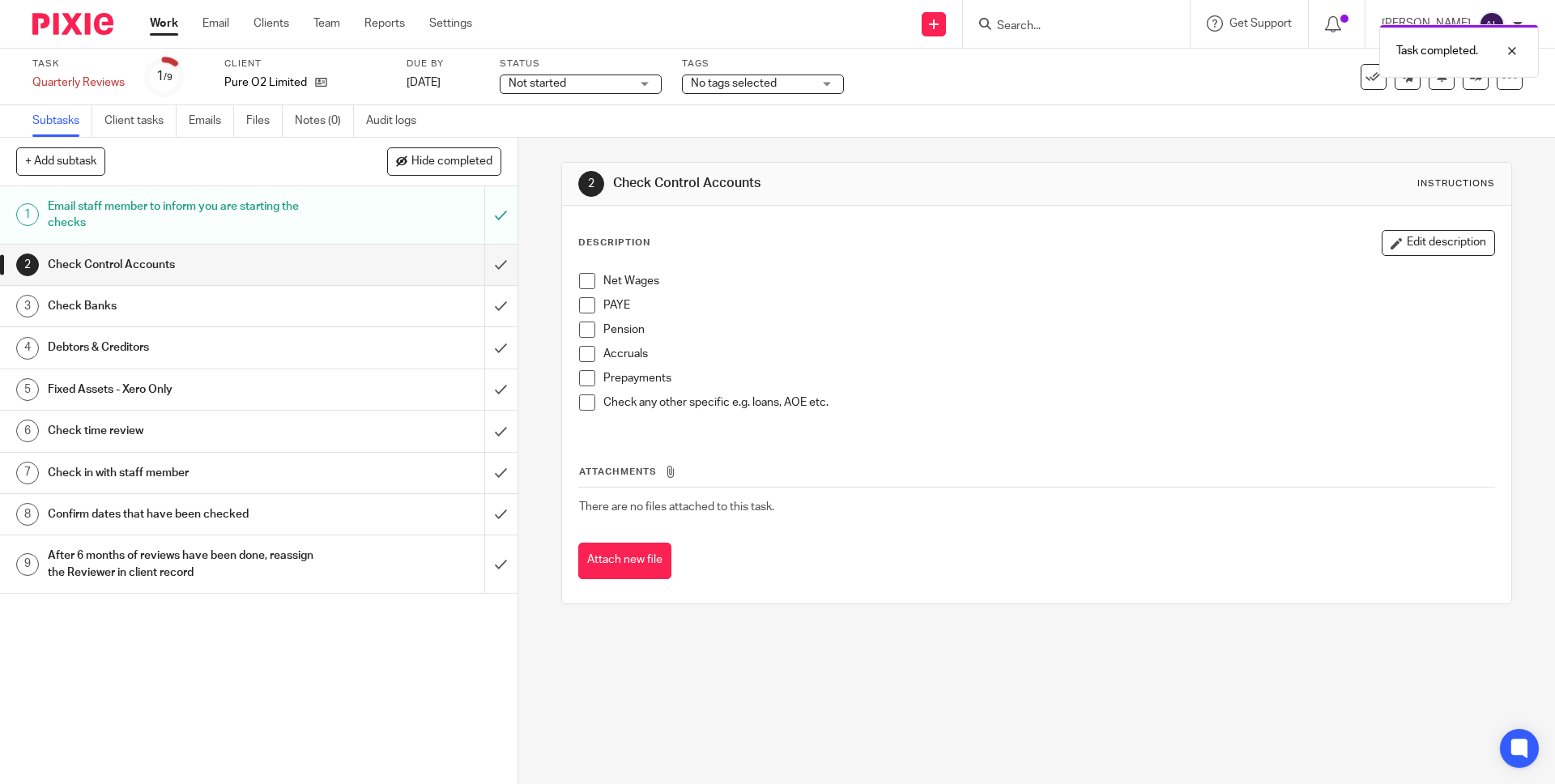
click at [361, 513] on div "Confirm dates that have been checked" at bounding box center [258, 514] width 421 height 24
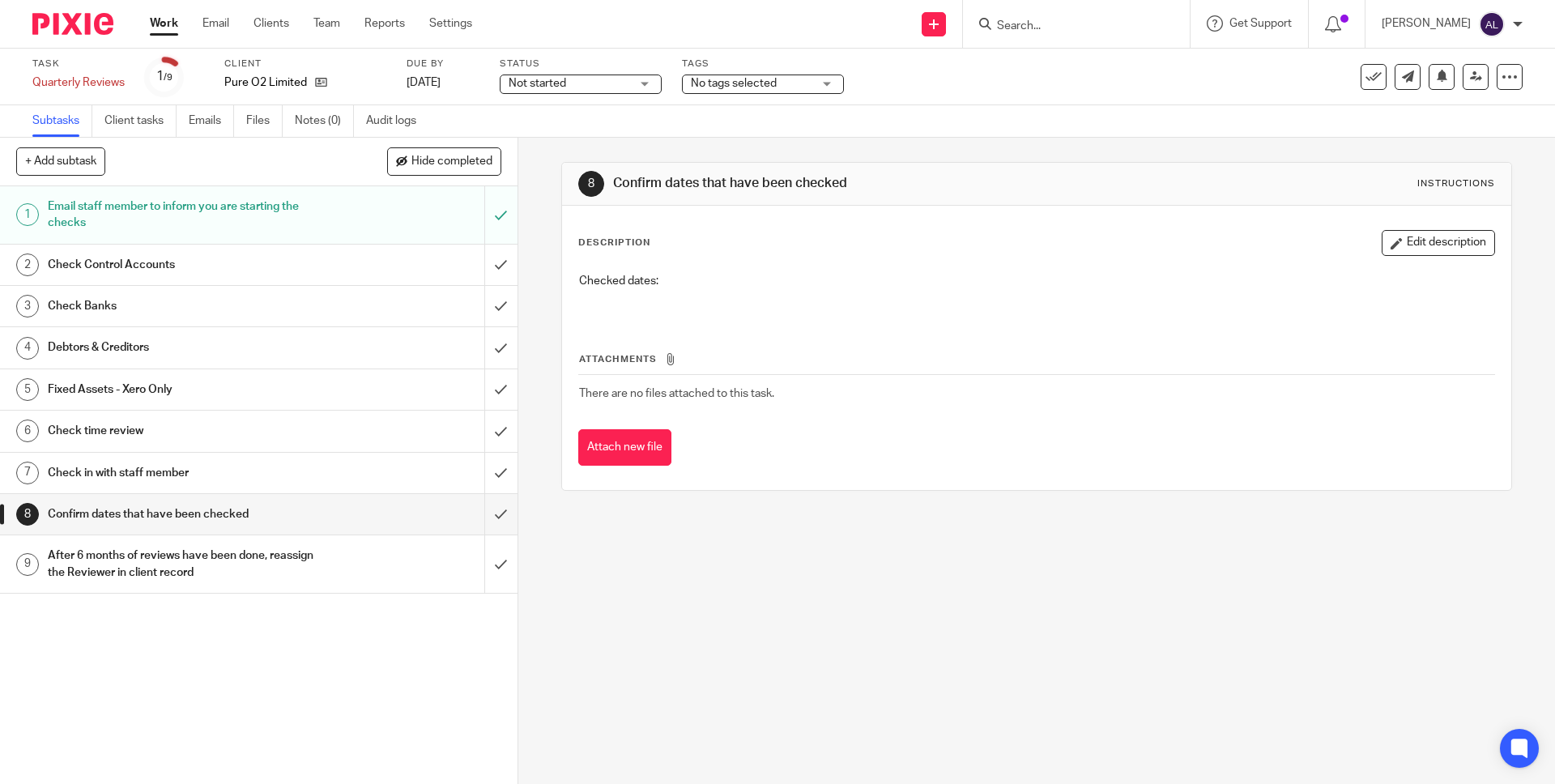
click at [672, 280] on p "Checked dates:" at bounding box center [1035, 280] width 914 height 16
click at [693, 281] on p "Checked dates:" at bounding box center [1035, 280] width 914 height 16
click at [1429, 235] on button "Edit description" at bounding box center [1438, 243] width 113 height 26
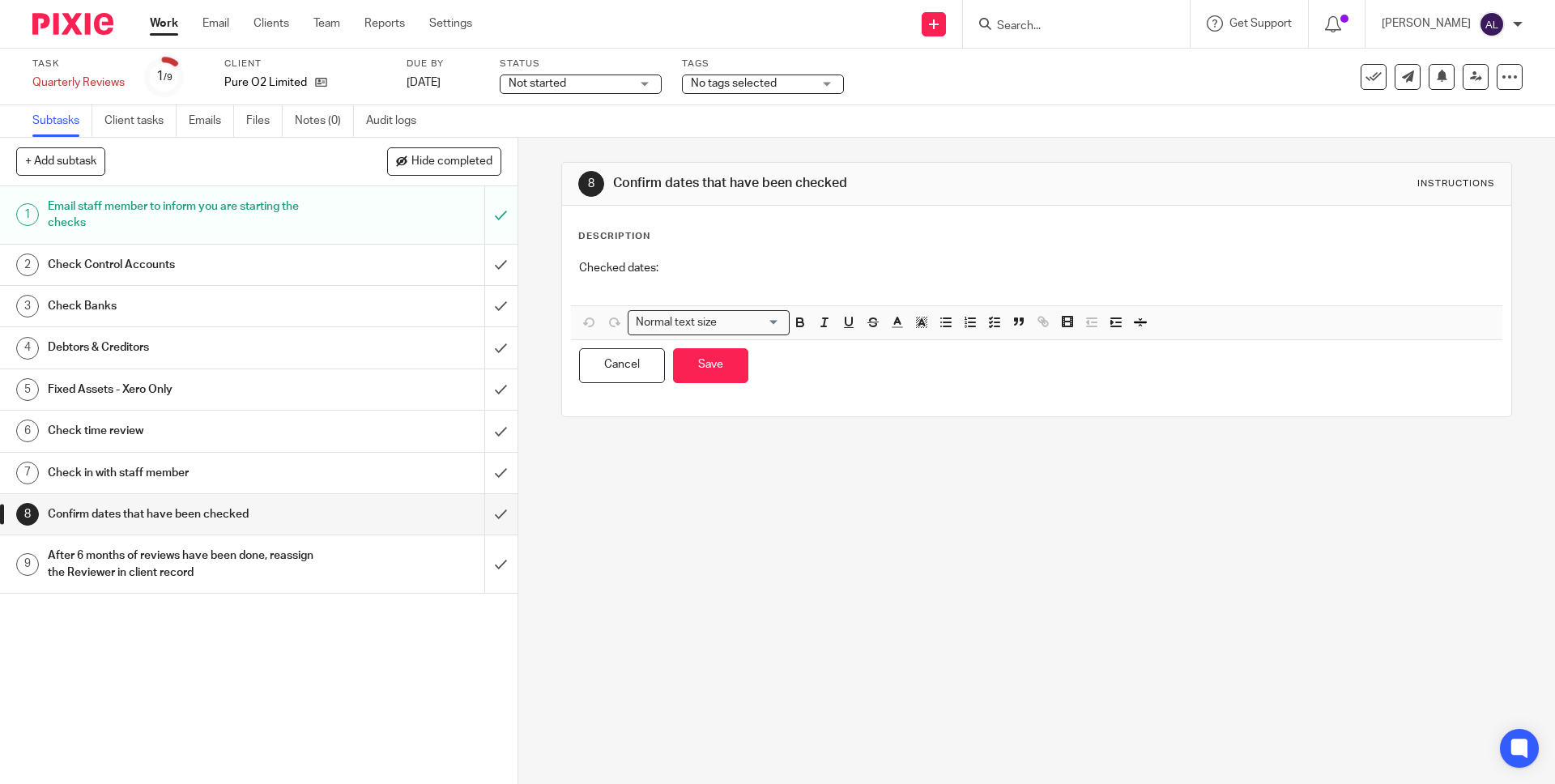
click at [675, 269] on p "Checked dates:" at bounding box center [1035, 267] width 914 height 16
click at [725, 379] on button "Save" at bounding box center [711, 365] width 75 height 35
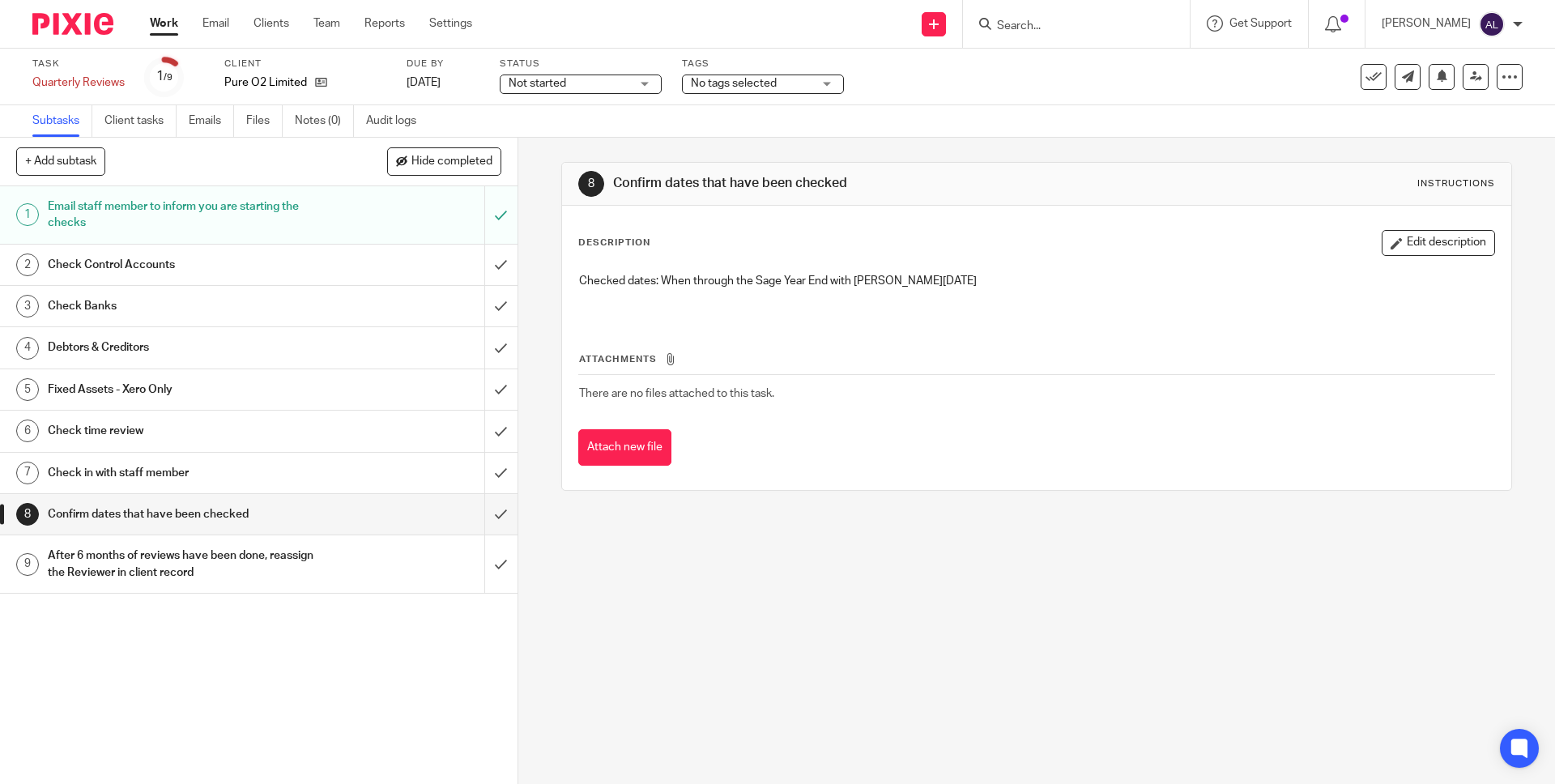
click at [170, 28] on link "Work" at bounding box center [164, 23] width 28 height 16
click at [152, 26] on link "Work" at bounding box center [164, 23] width 28 height 16
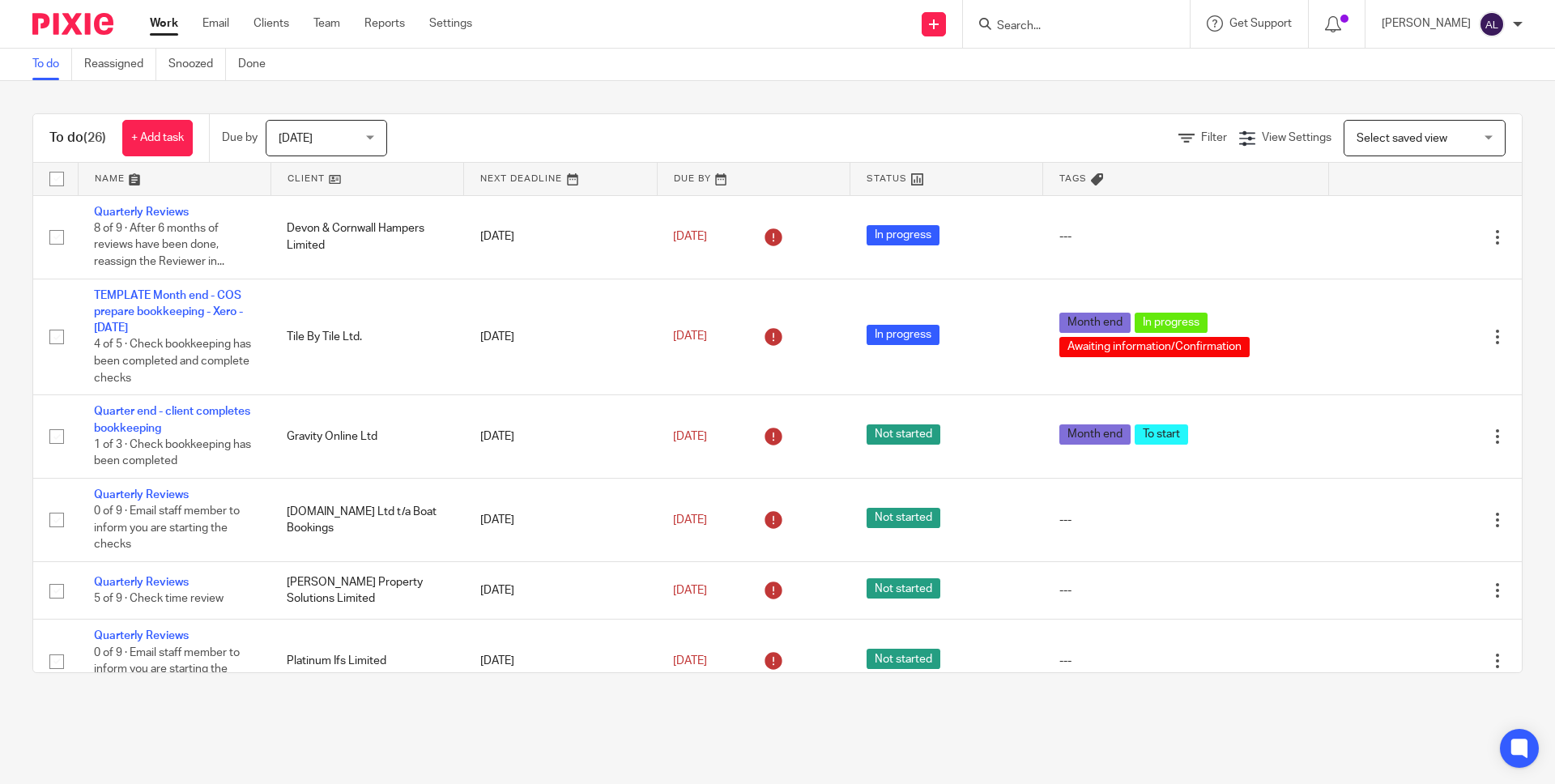
click at [294, 179] on link at bounding box center [367, 179] width 192 height 32
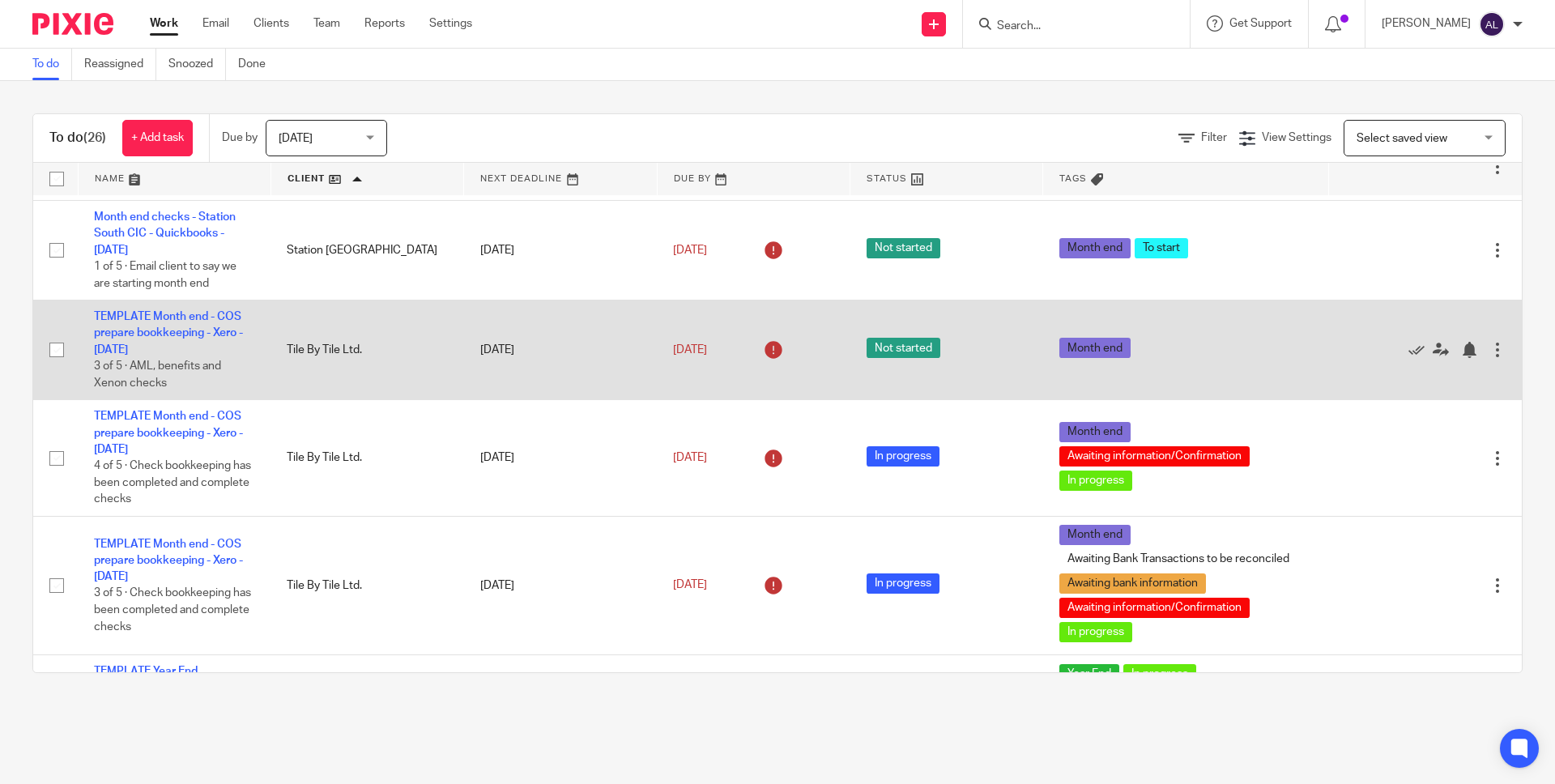
scroll to position [1171, 0]
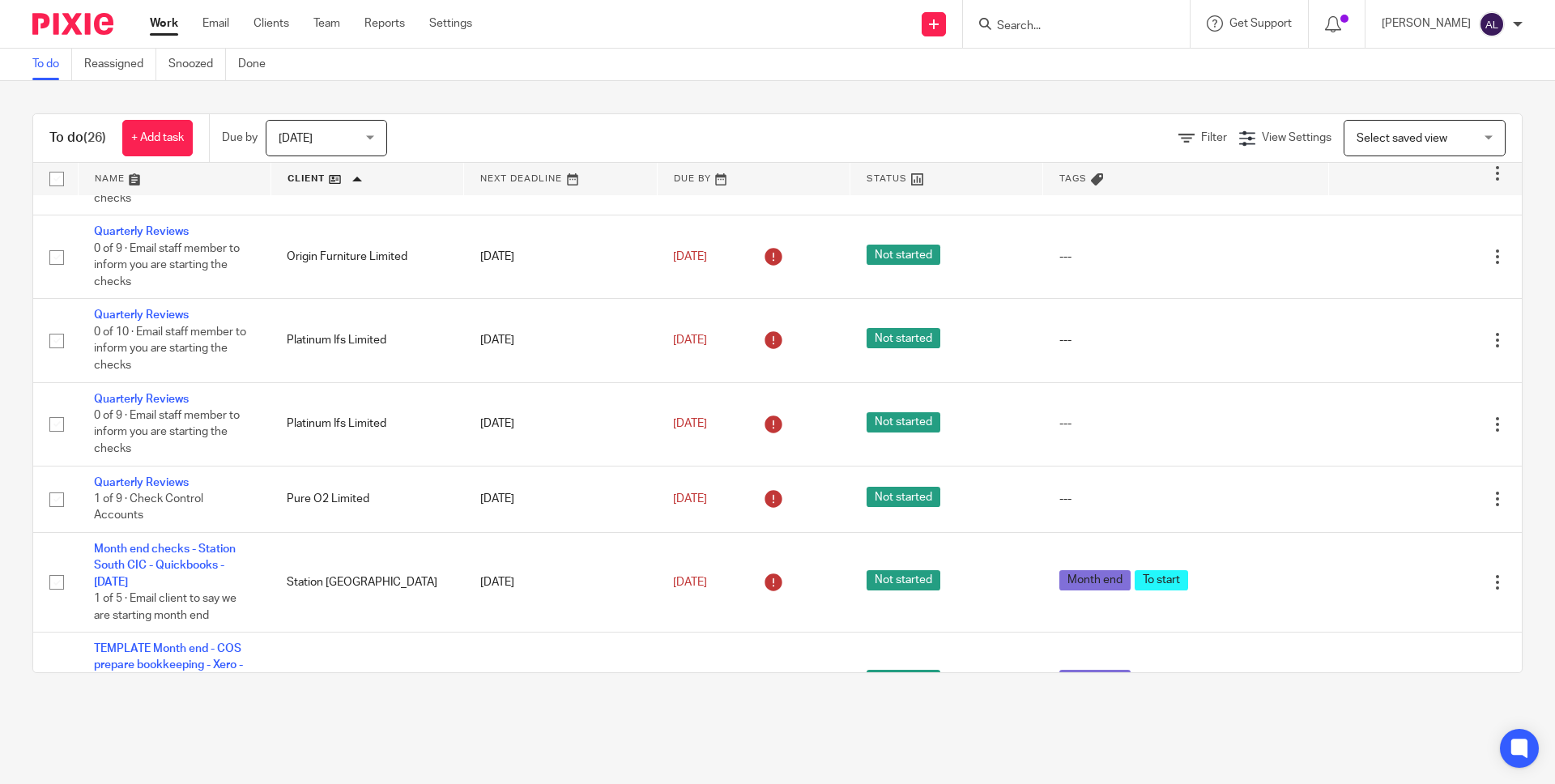
click at [497, 177] on link at bounding box center [560, 179] width 192 height 32
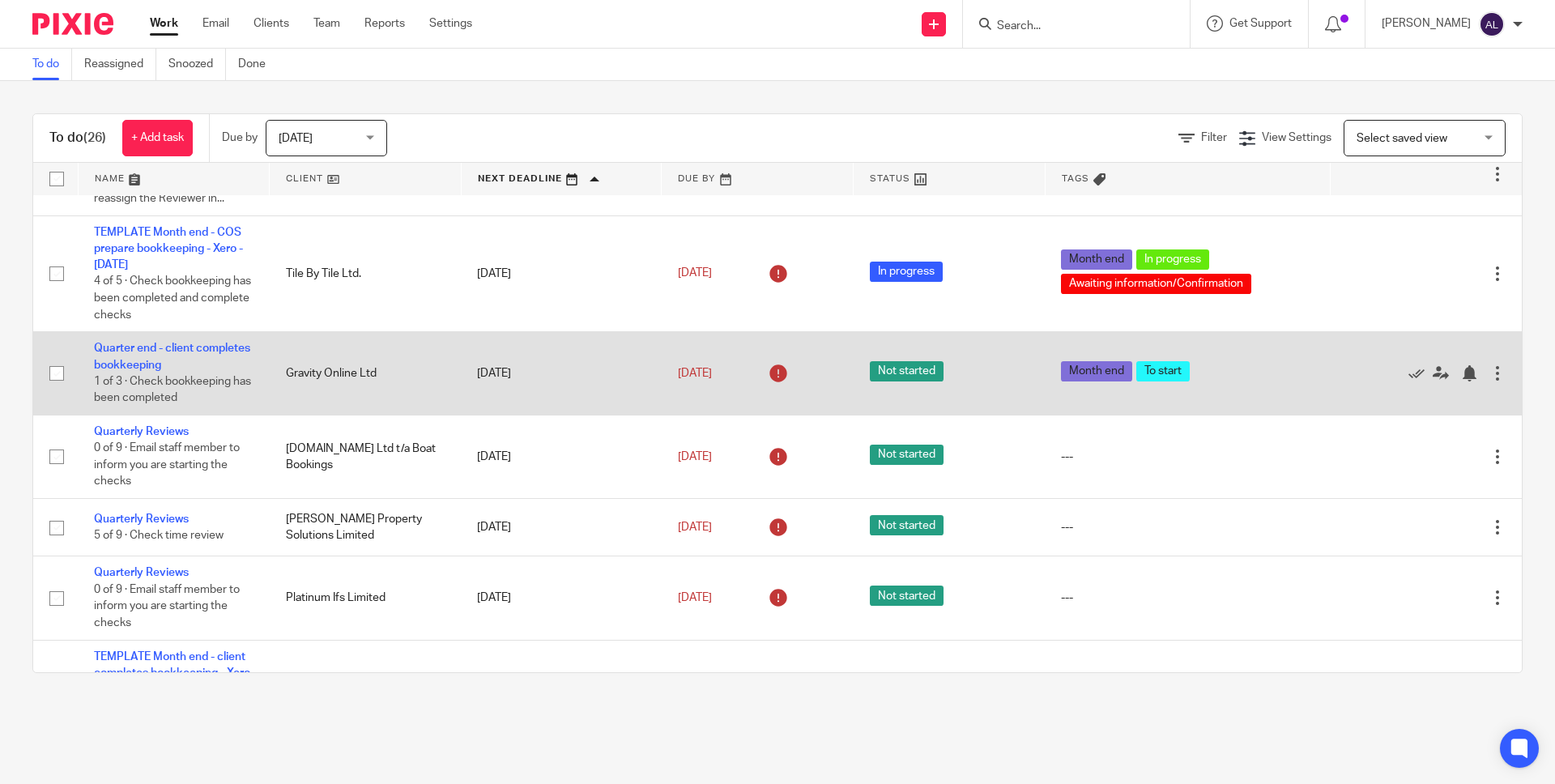
scroll to position [40, 0]
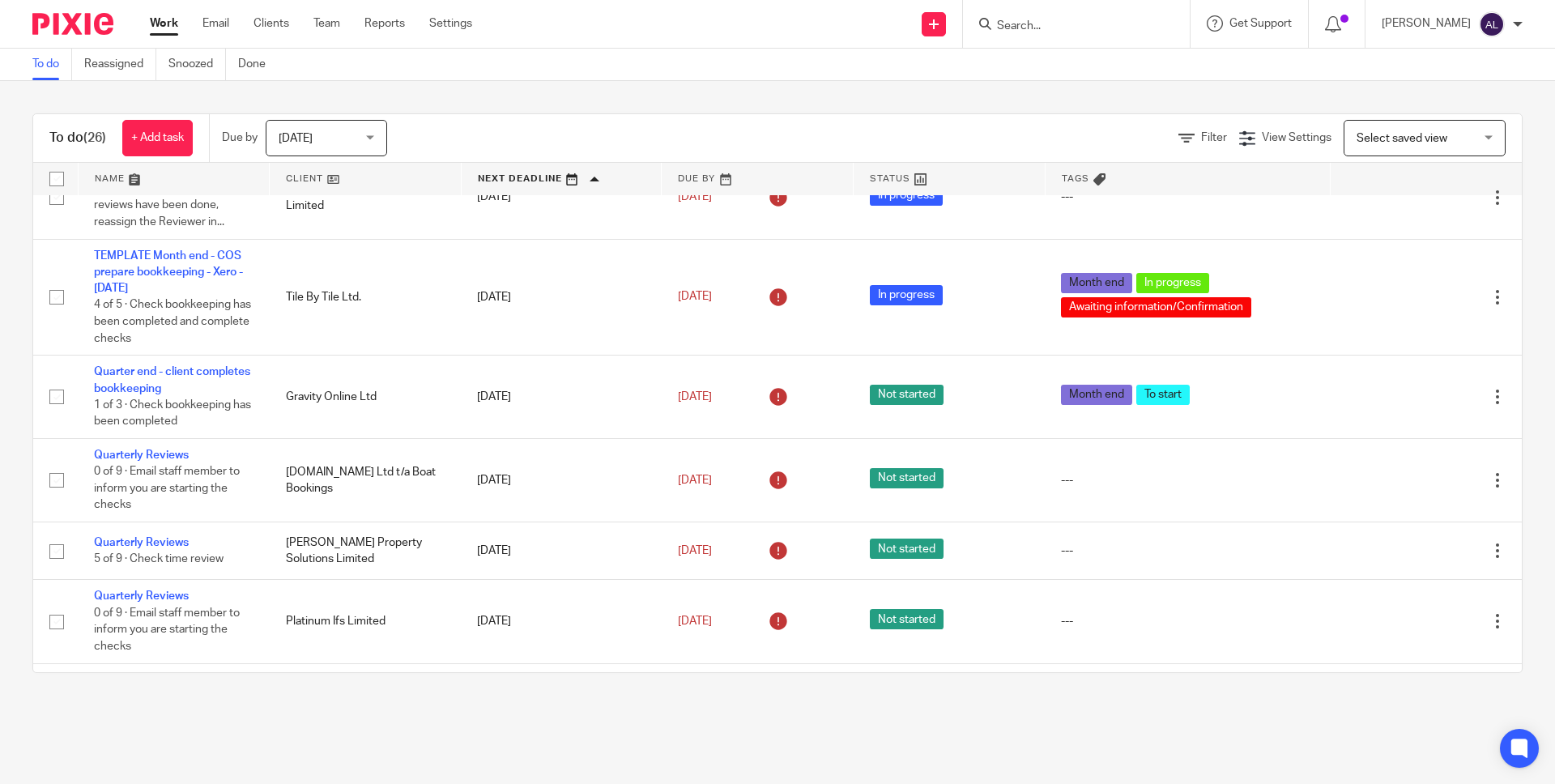
click at [107, 184] on link at bounding box center [173, 179] width 191 height 32
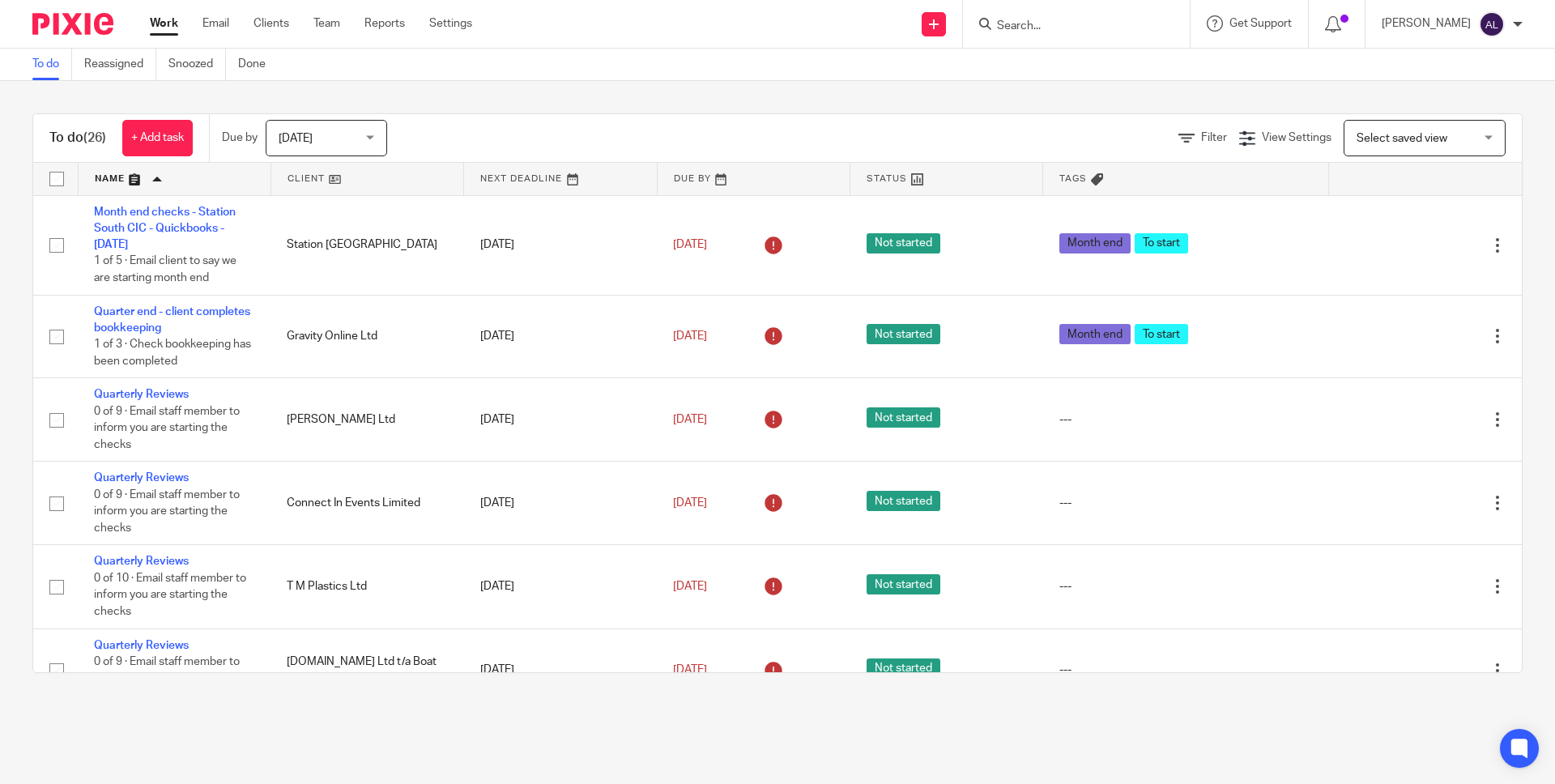
click at [299, 183] on link at bounding box center [367, 179] width 192 height 32
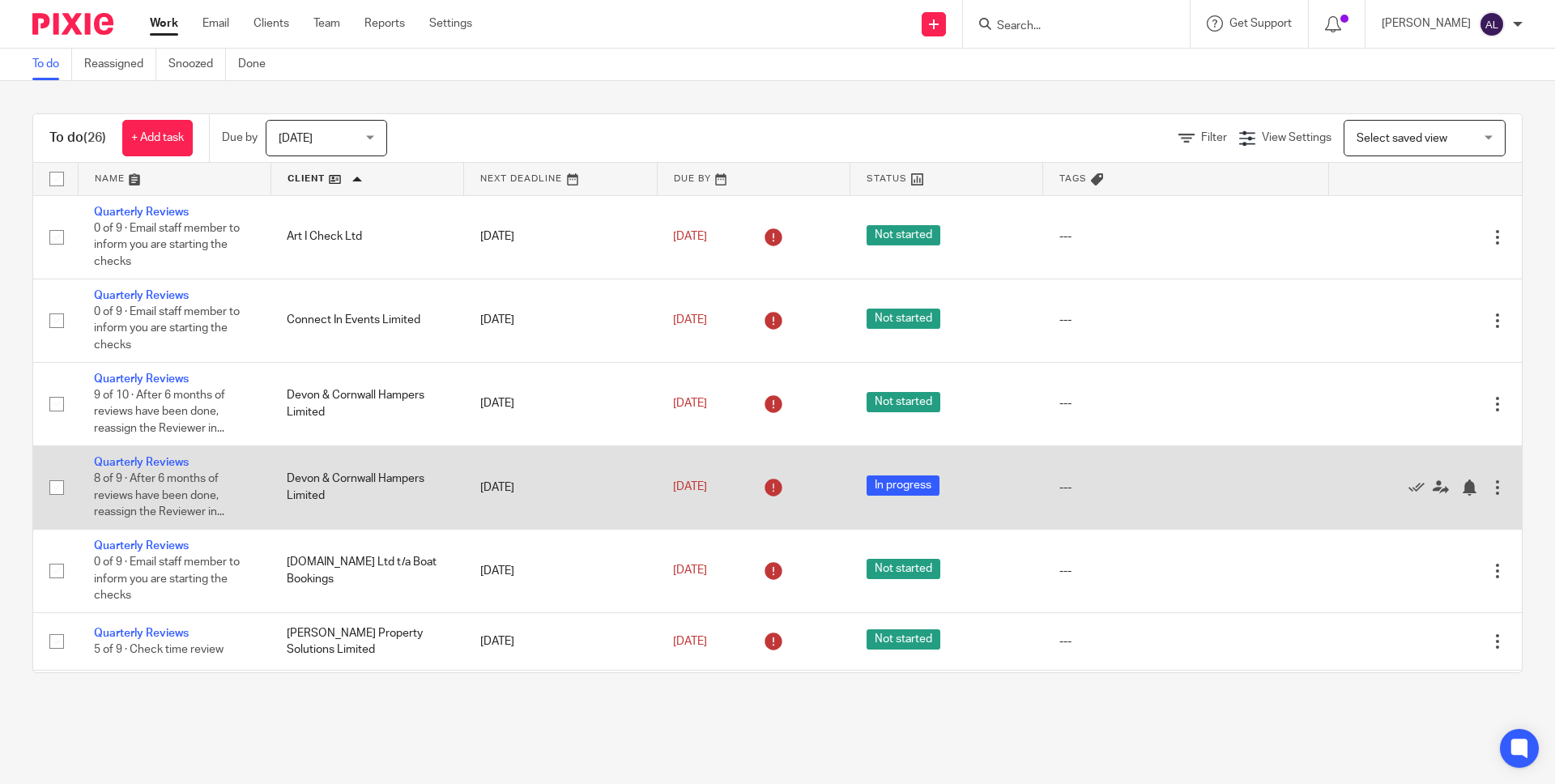
click at [56, 498] on input "checkbox" at bounding box center [56, 488] width 31 height 31
checkbox input "true"
click at [1489, 492] on div at bounding box center [1497, 487] width 16 height 16
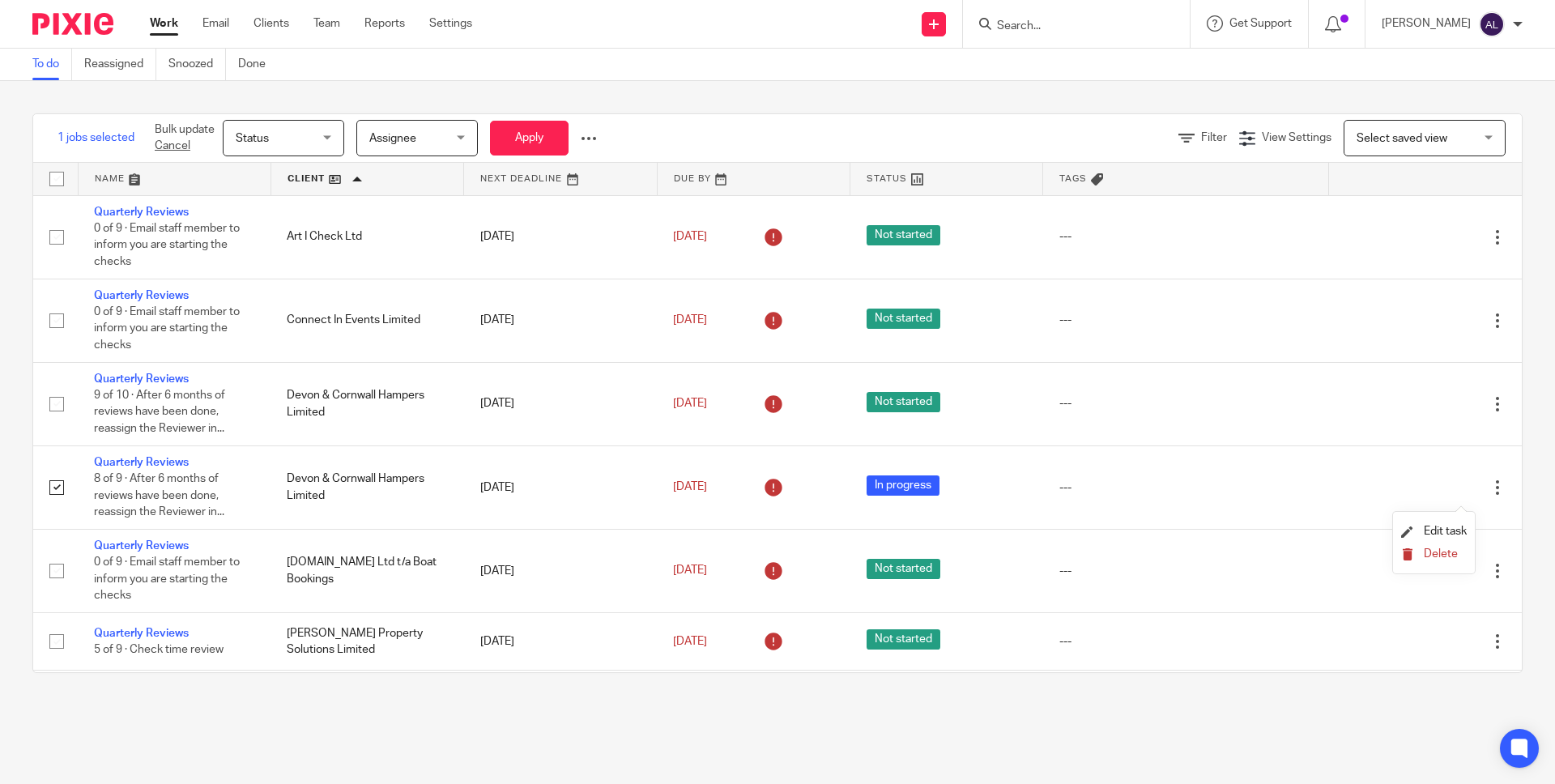
click at [1434, 557] on span "Delete" at bounding box center [1441, 554] width 34 height 11
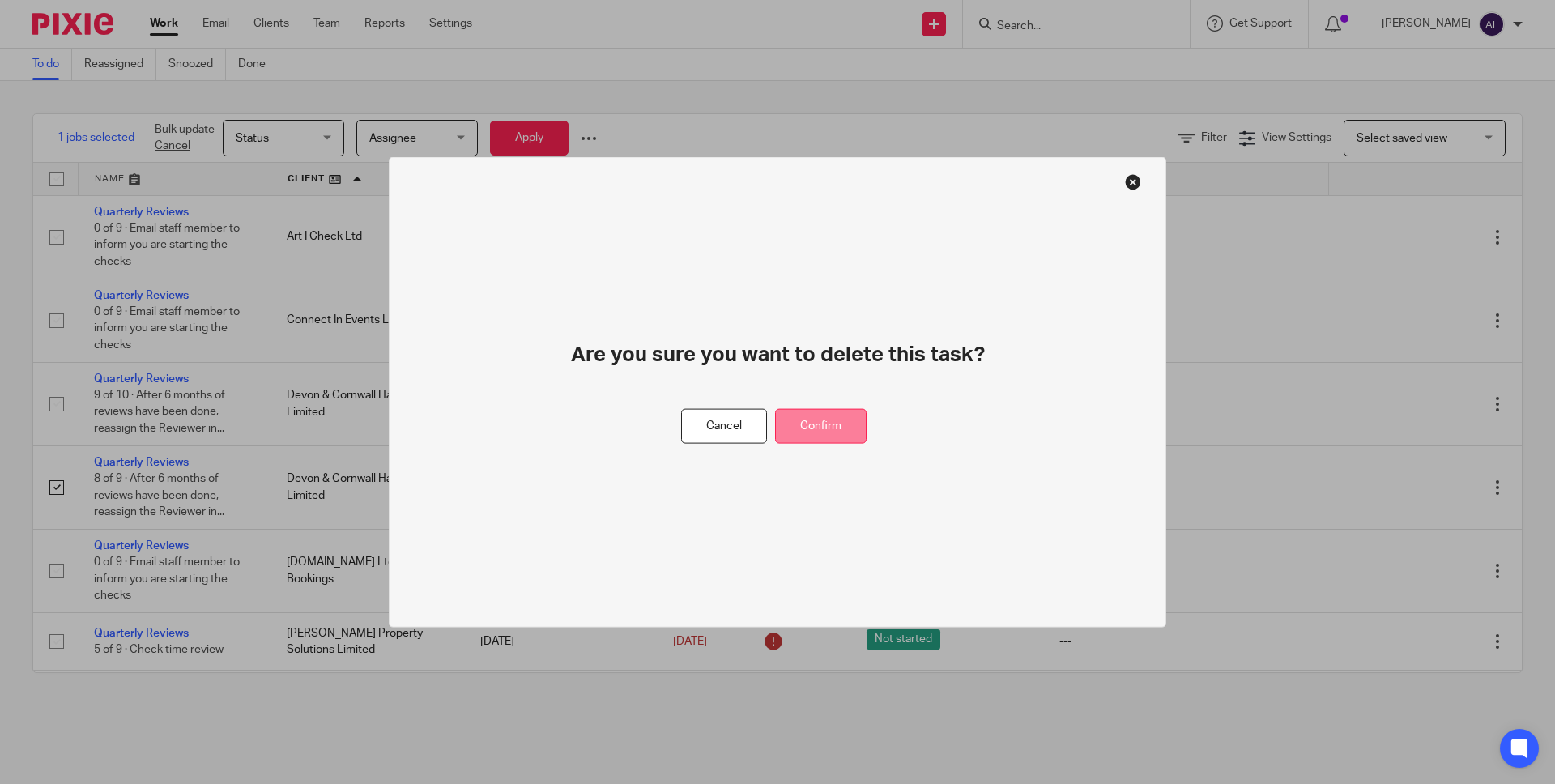
click at [836, 424] on button "Confirm" at bounding box center [820, 426] width 91 height 35
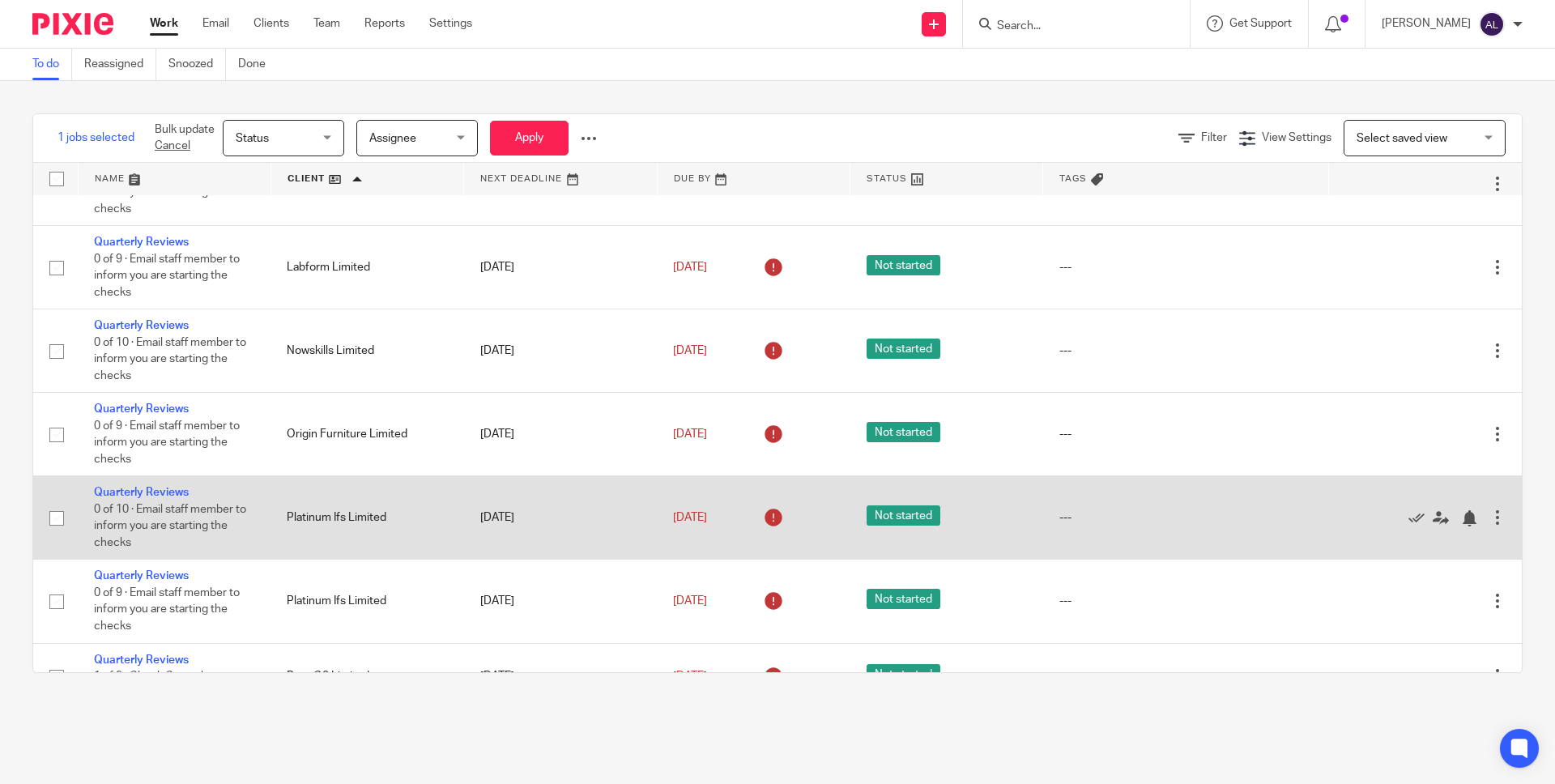
scroll to position [961, 0]
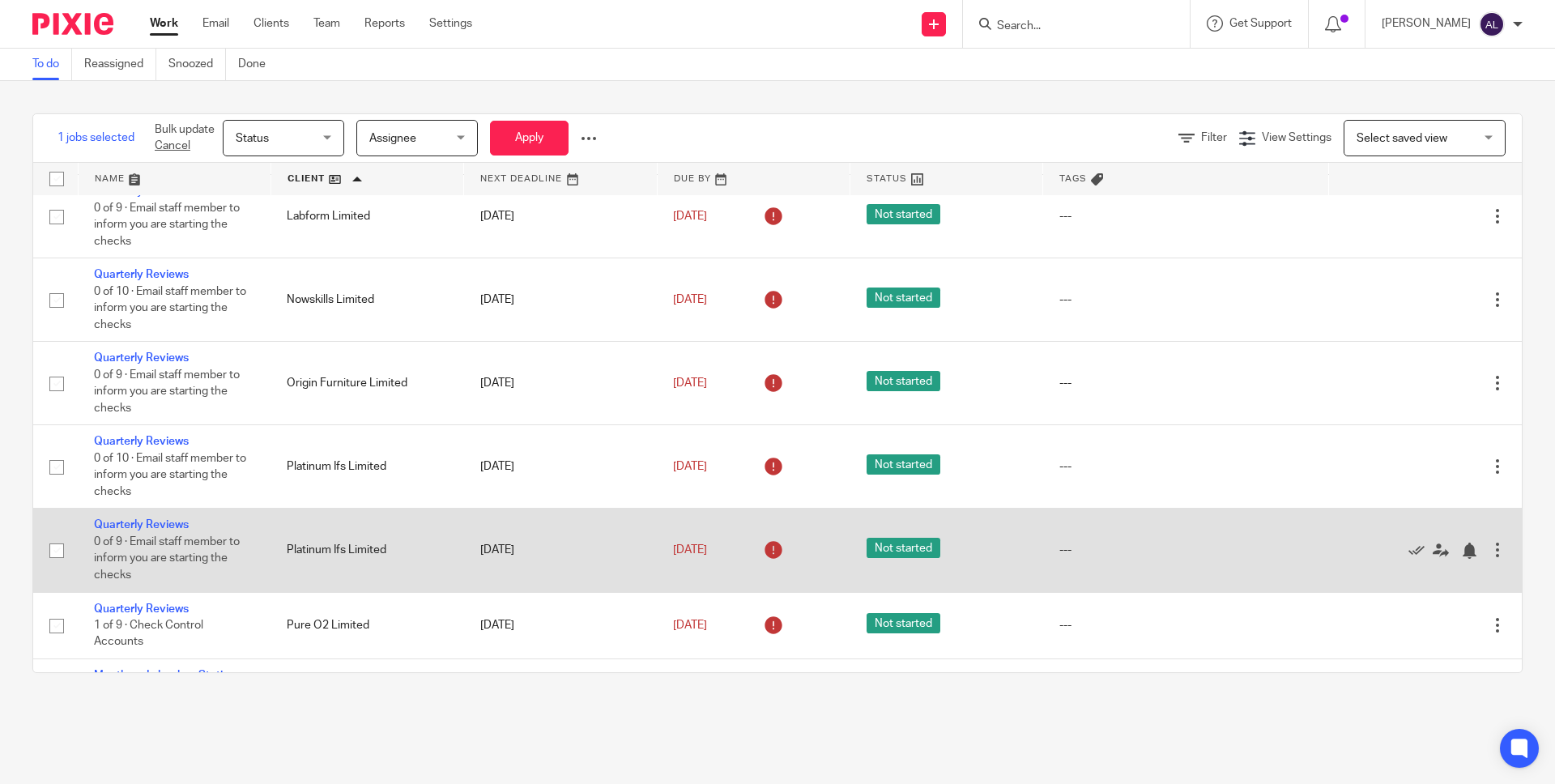
click at [56, 566] on input "checkbox" at bounding box center [56, 551] width 31 height 31
checkbox input "true"
click at [1489, 558] on div at bounding box center [1497, 550] width 16 height 16
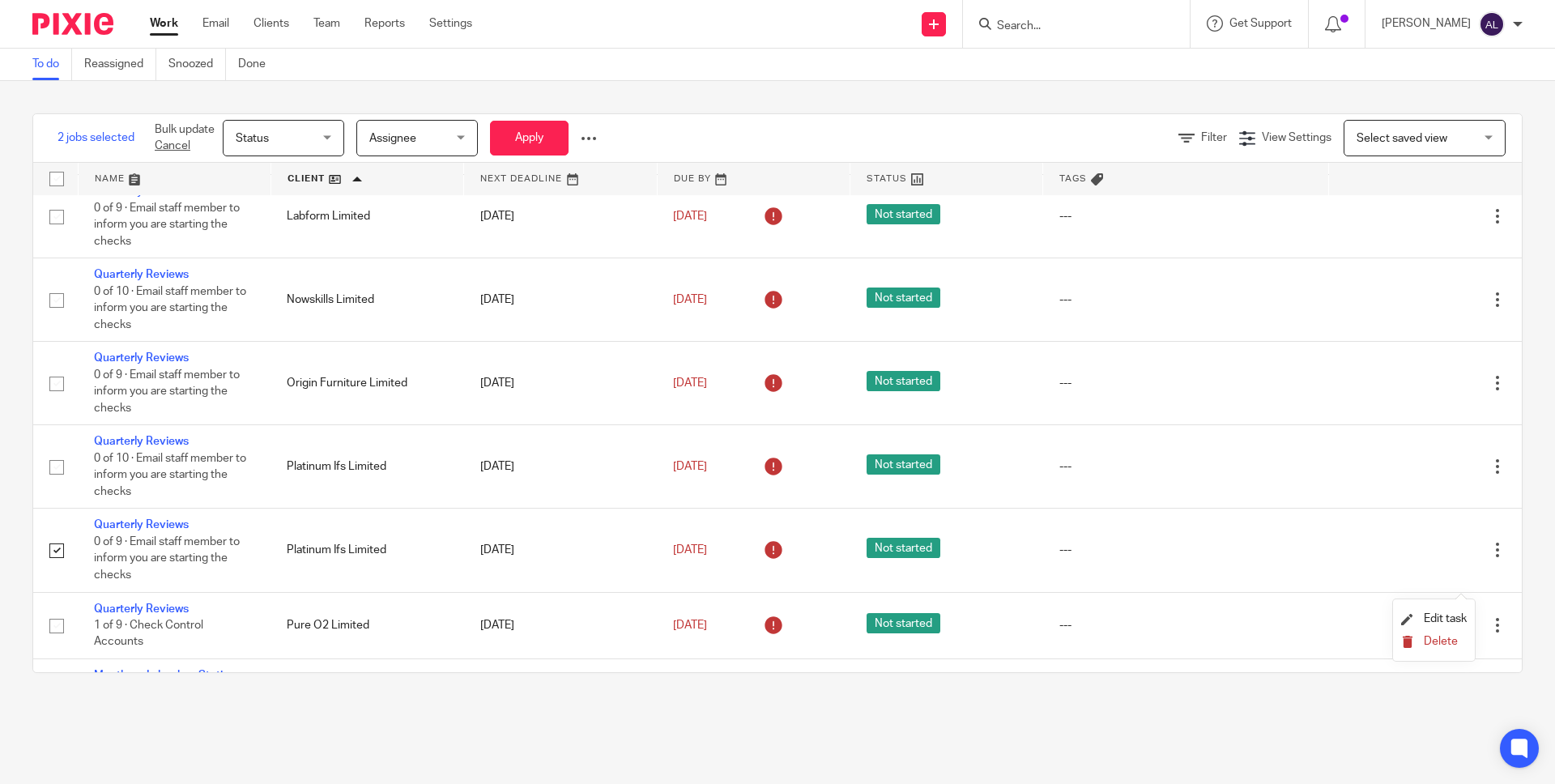
click at [1438, 646] on span "Delete" at bounding box center [1441, 641] width 34 height 11
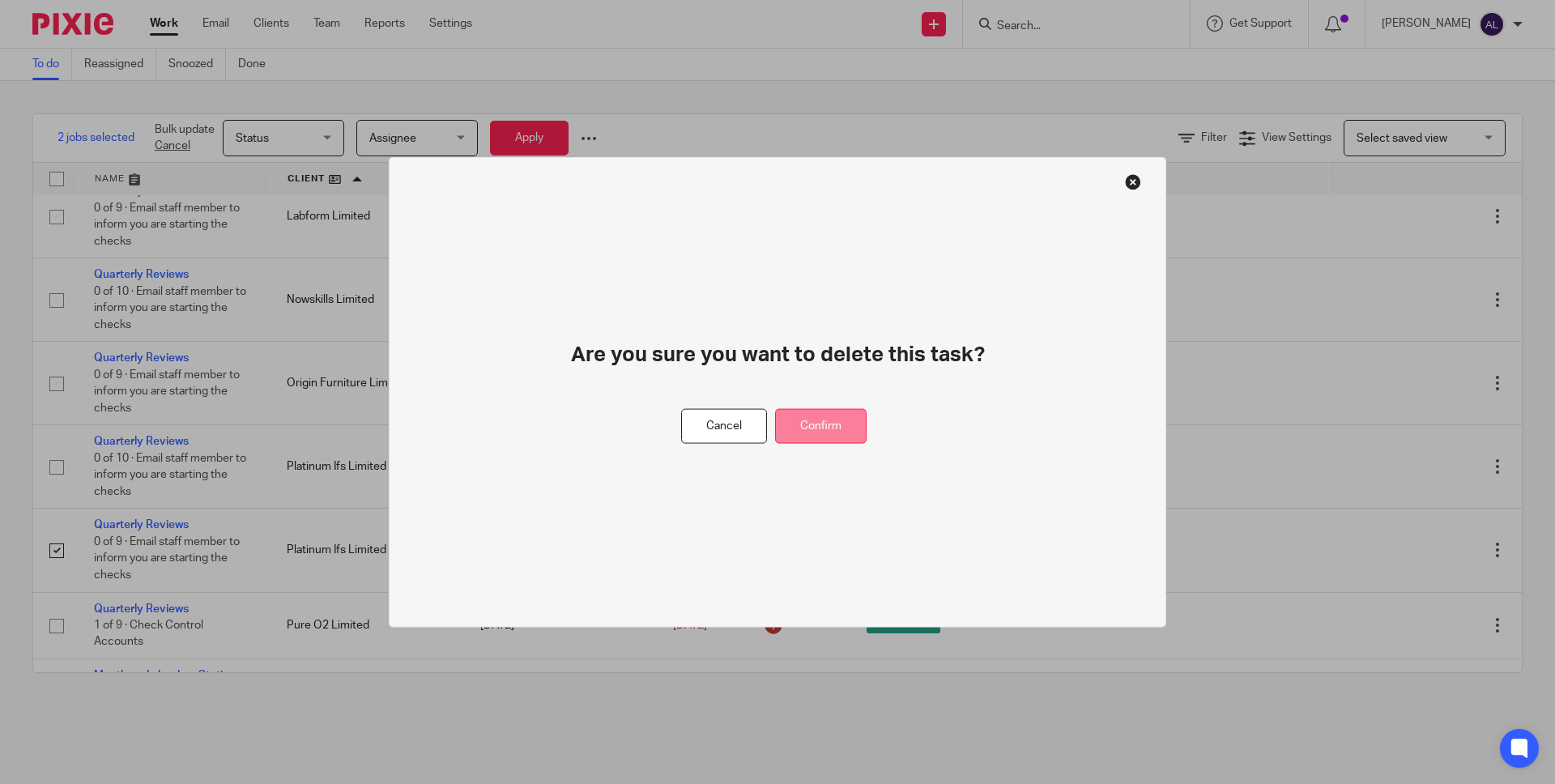
click at [818, 428] on button "Confirm" at bounding box center [820, 426] width 91 height 35
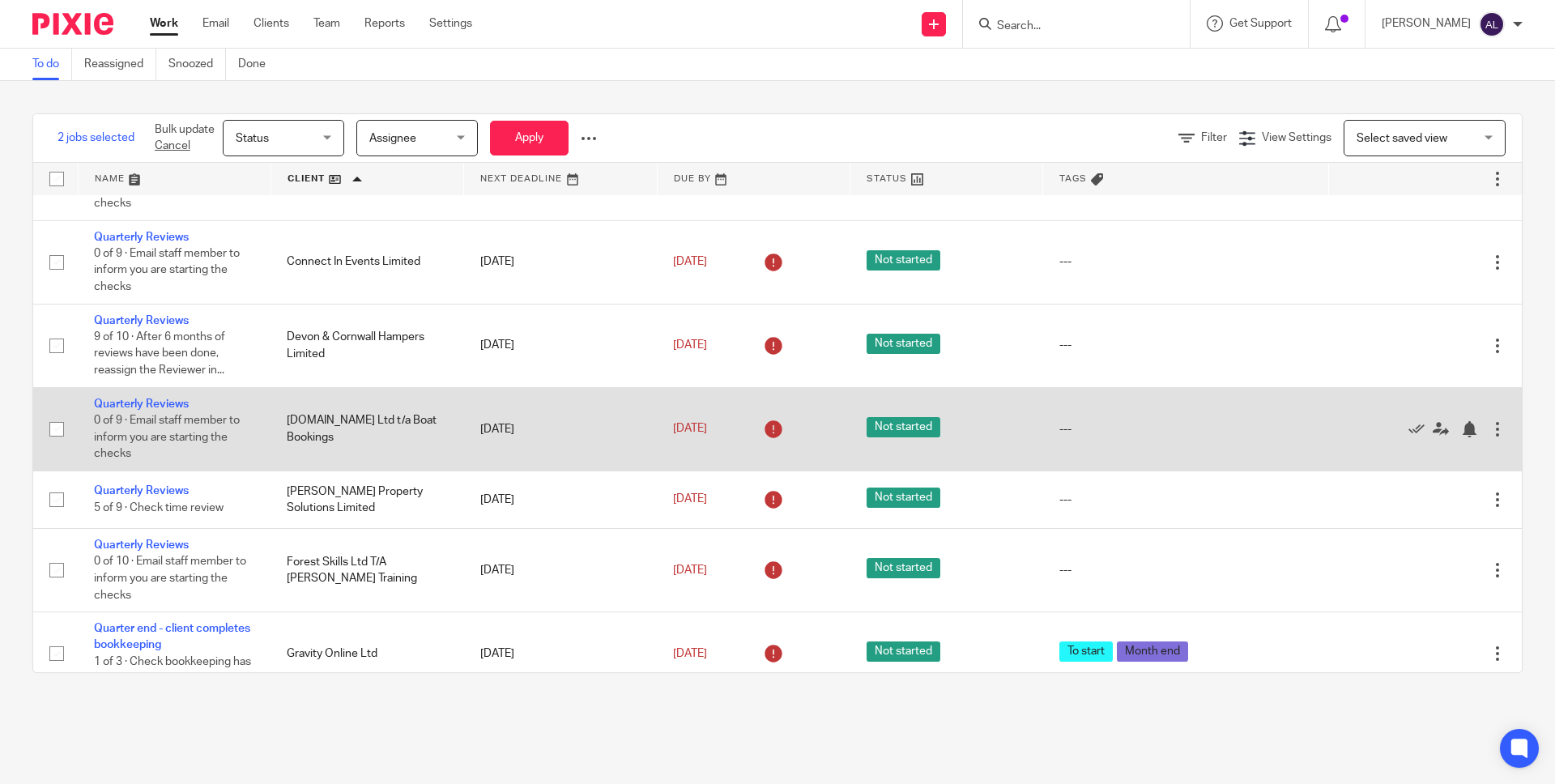
scroll to position [0, 0]
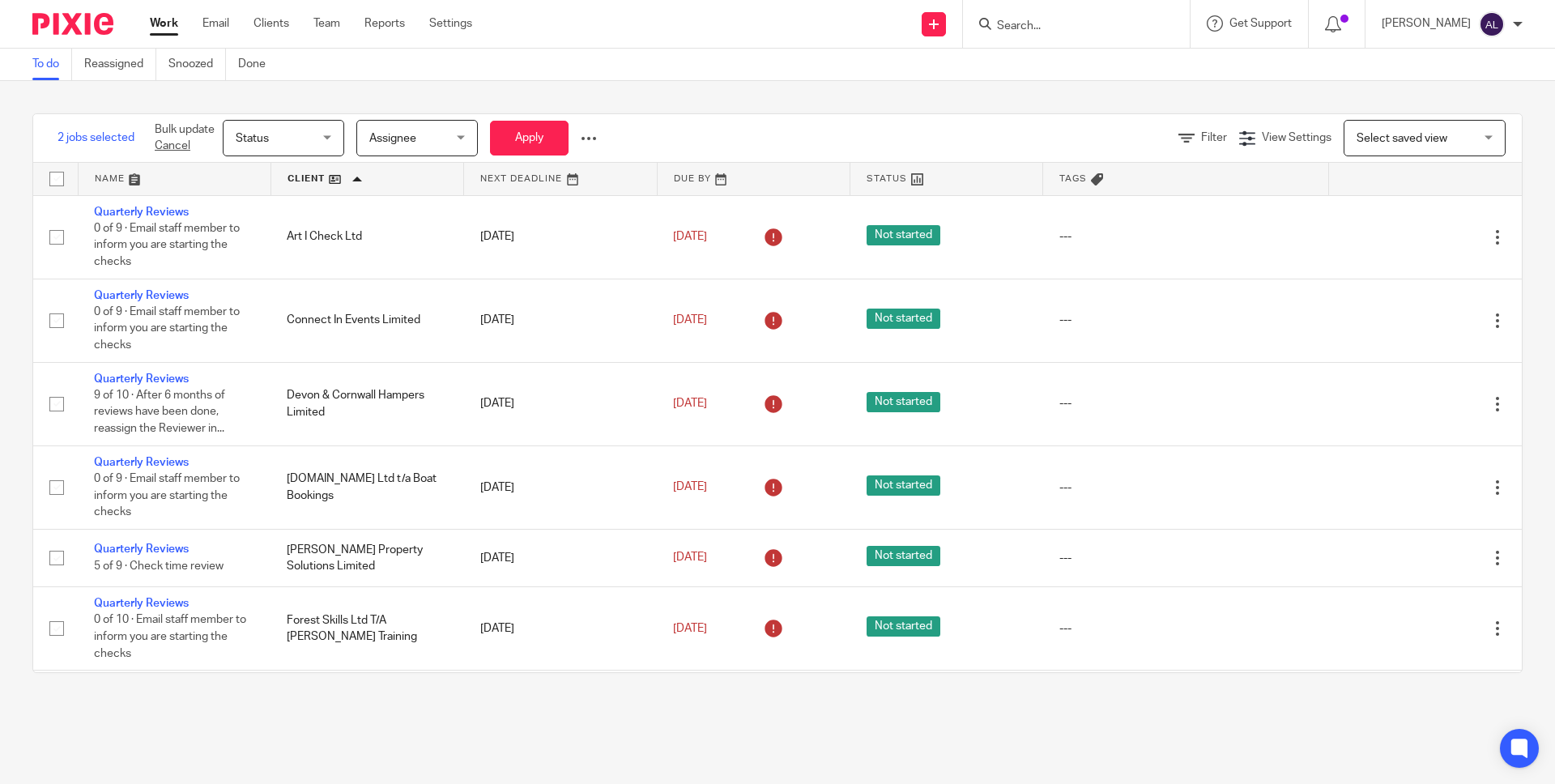
click at [152, 26] on link "Work" at bounding box center [164, 23] width 28 height 16
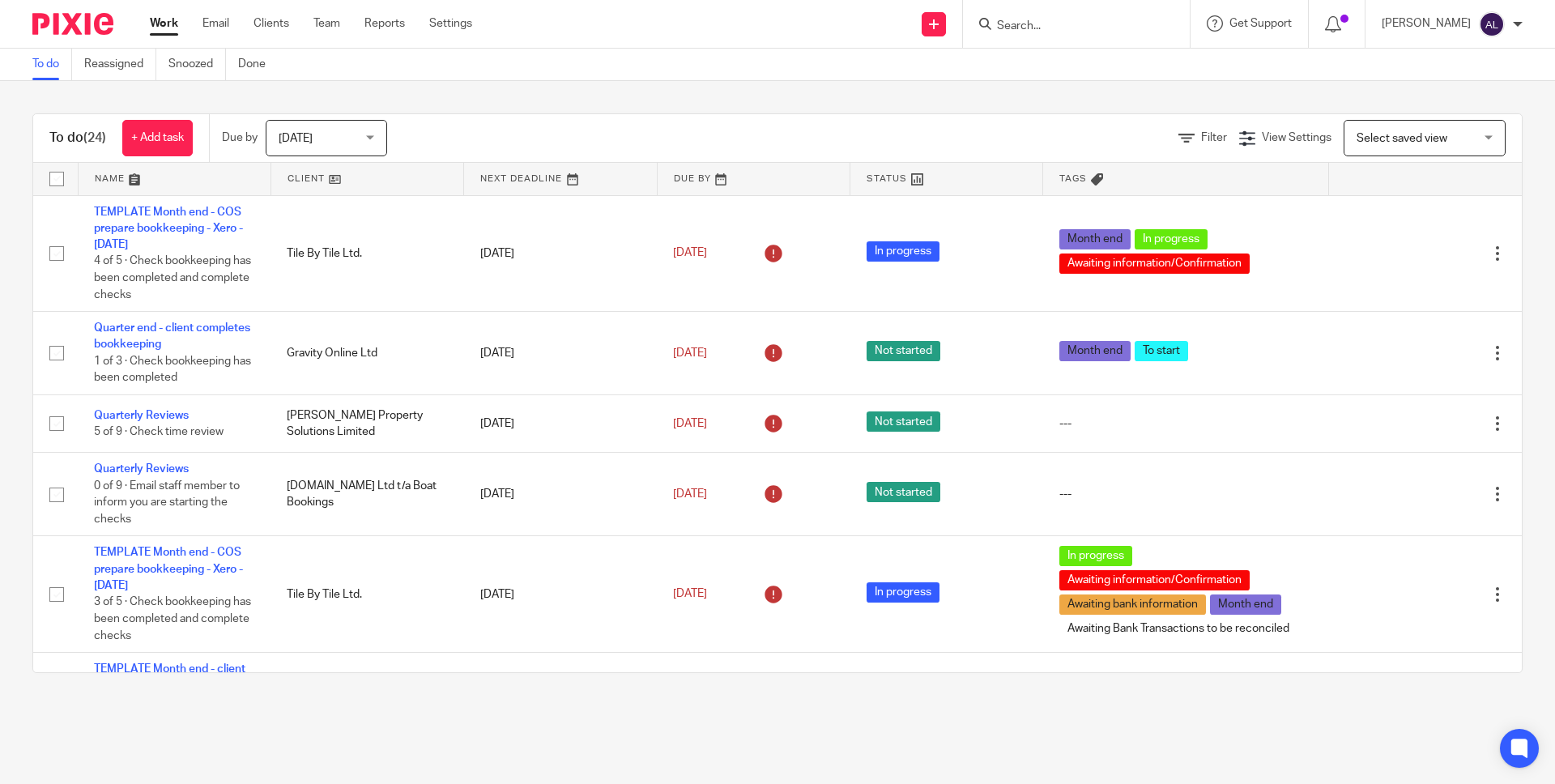
click at [286, 182] on link at bounding box center [367, 179] width 192 height 32
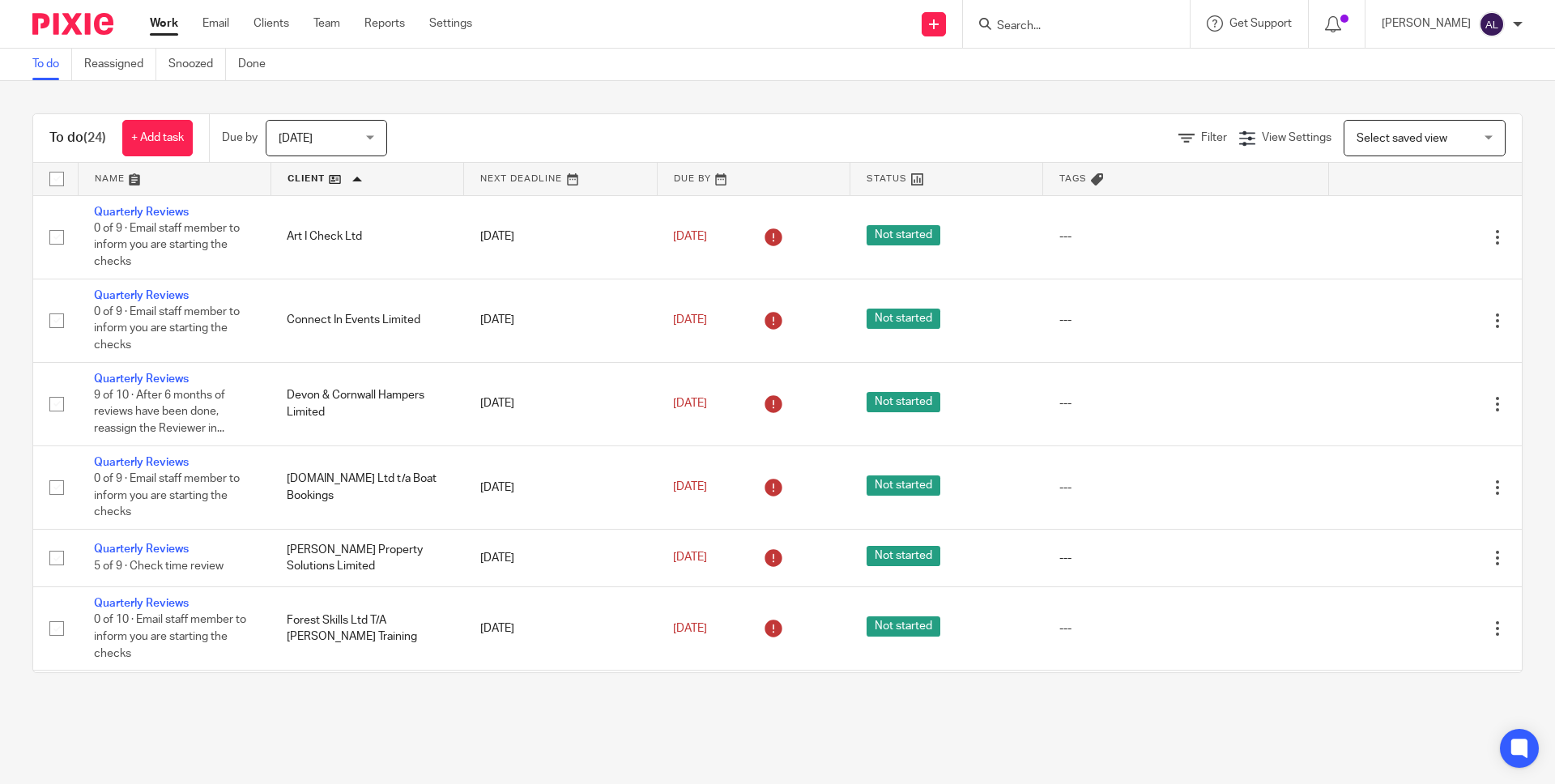
click at [371, 139] on div "Today Today" at bounding box center [326, 137] width 121 height 37
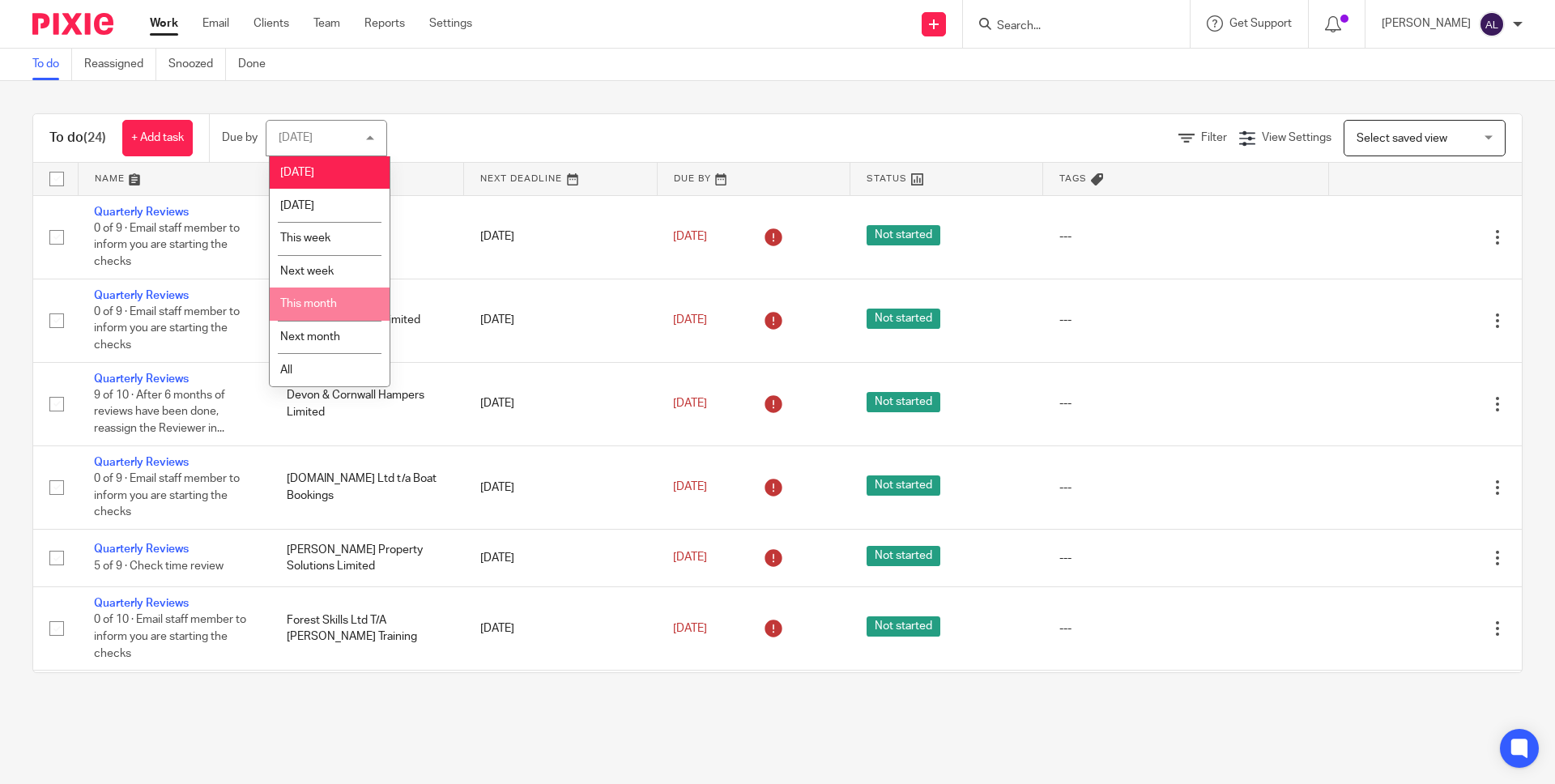
click at [330, 307] on span "This month" at bounding box center [309, 304] width 56 height 11
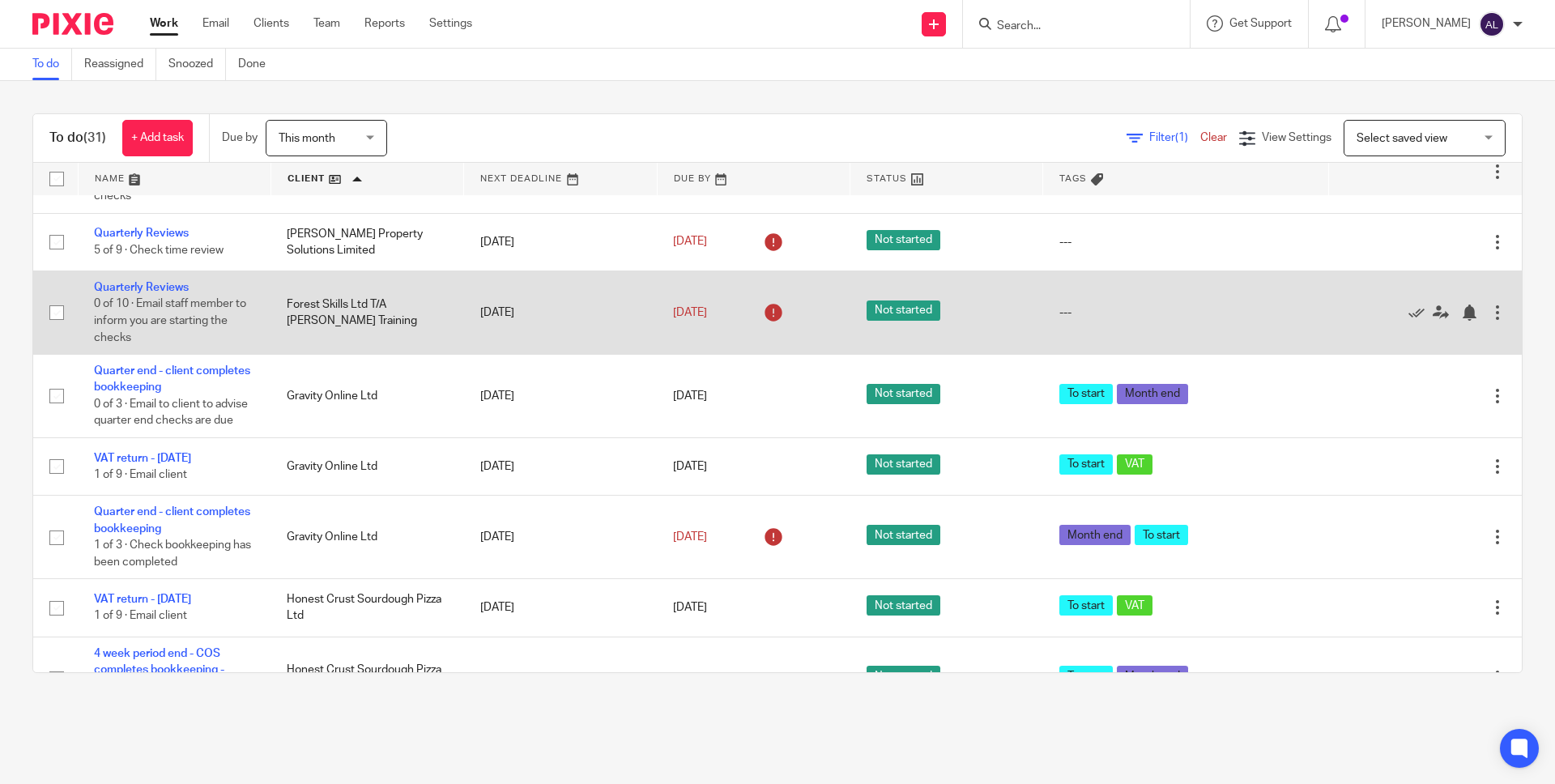
scroll to position [328, 0]
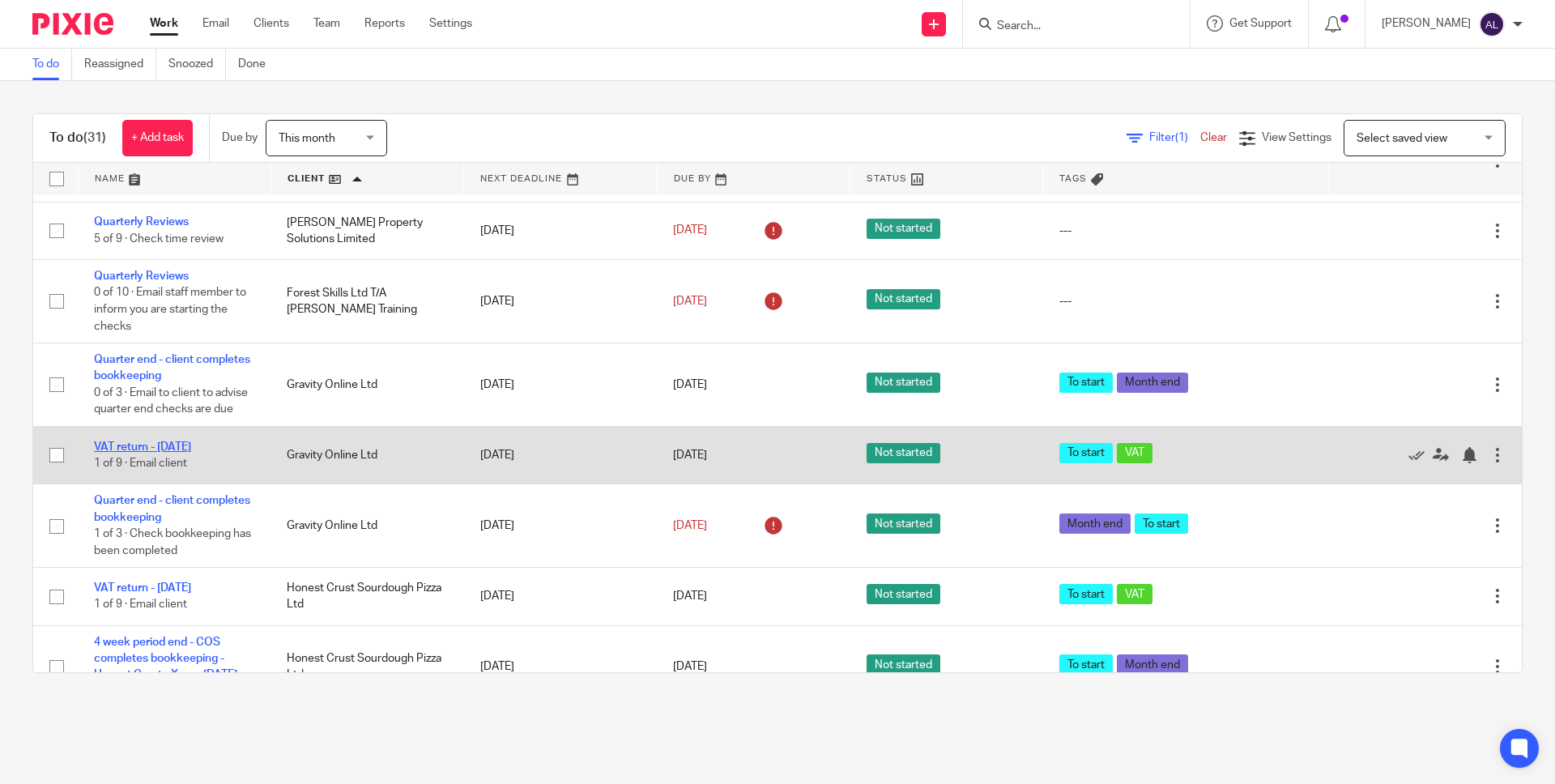
click at [155, 453] on link "VAT return - [DATE]" at bounding box center [142, 447] width 97 height 11
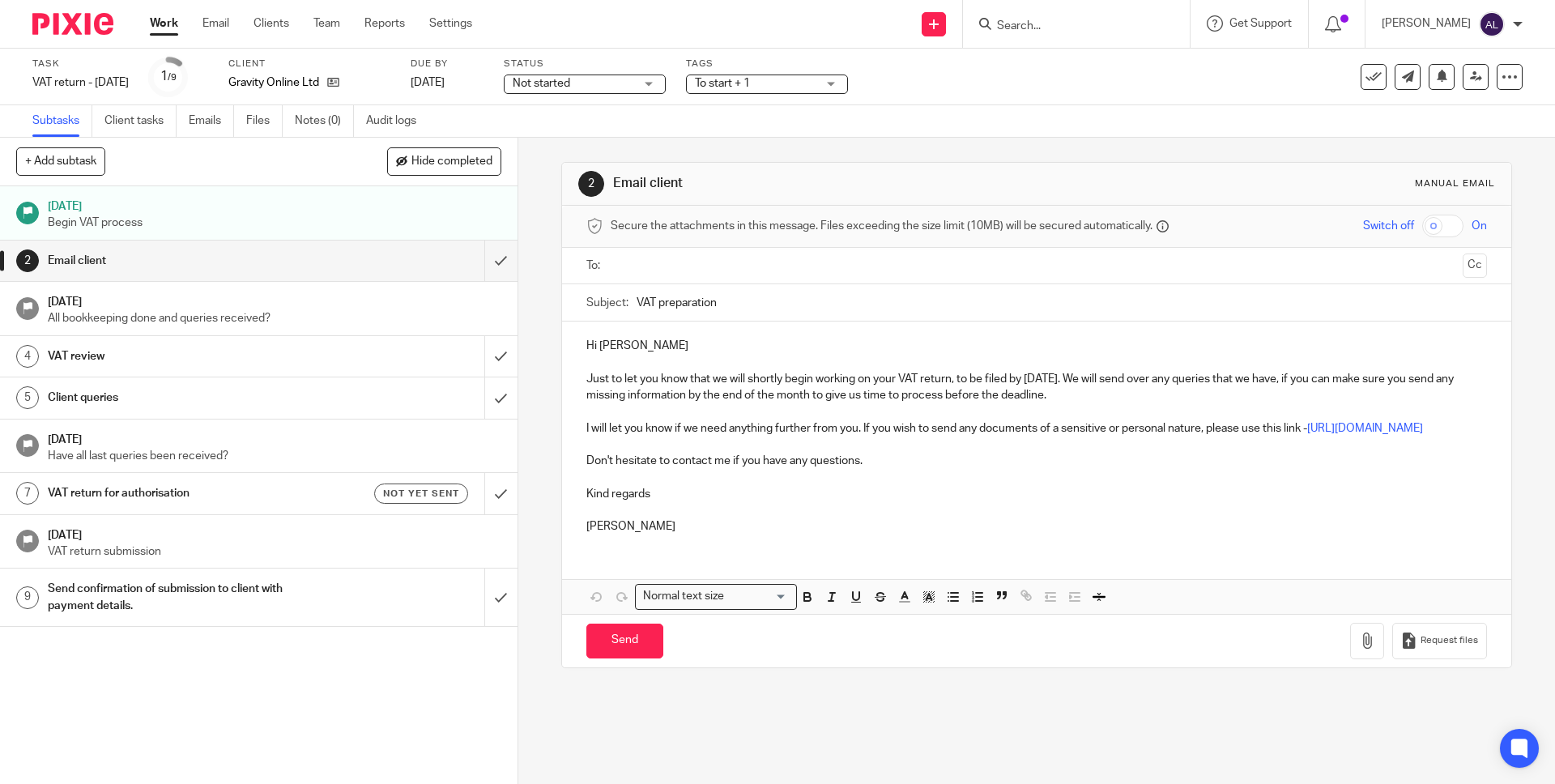
click at [623, 265] on input "text" at bounding box center [1035, 266] width 839 height 19
click at [665, 347] on p "Hi Mark" at bounding box center [1036, 348] width 900 height 16
click at [622, 662] on input "Send" at bounding box center [625, 644] width 77 height 35
type input "Sent"
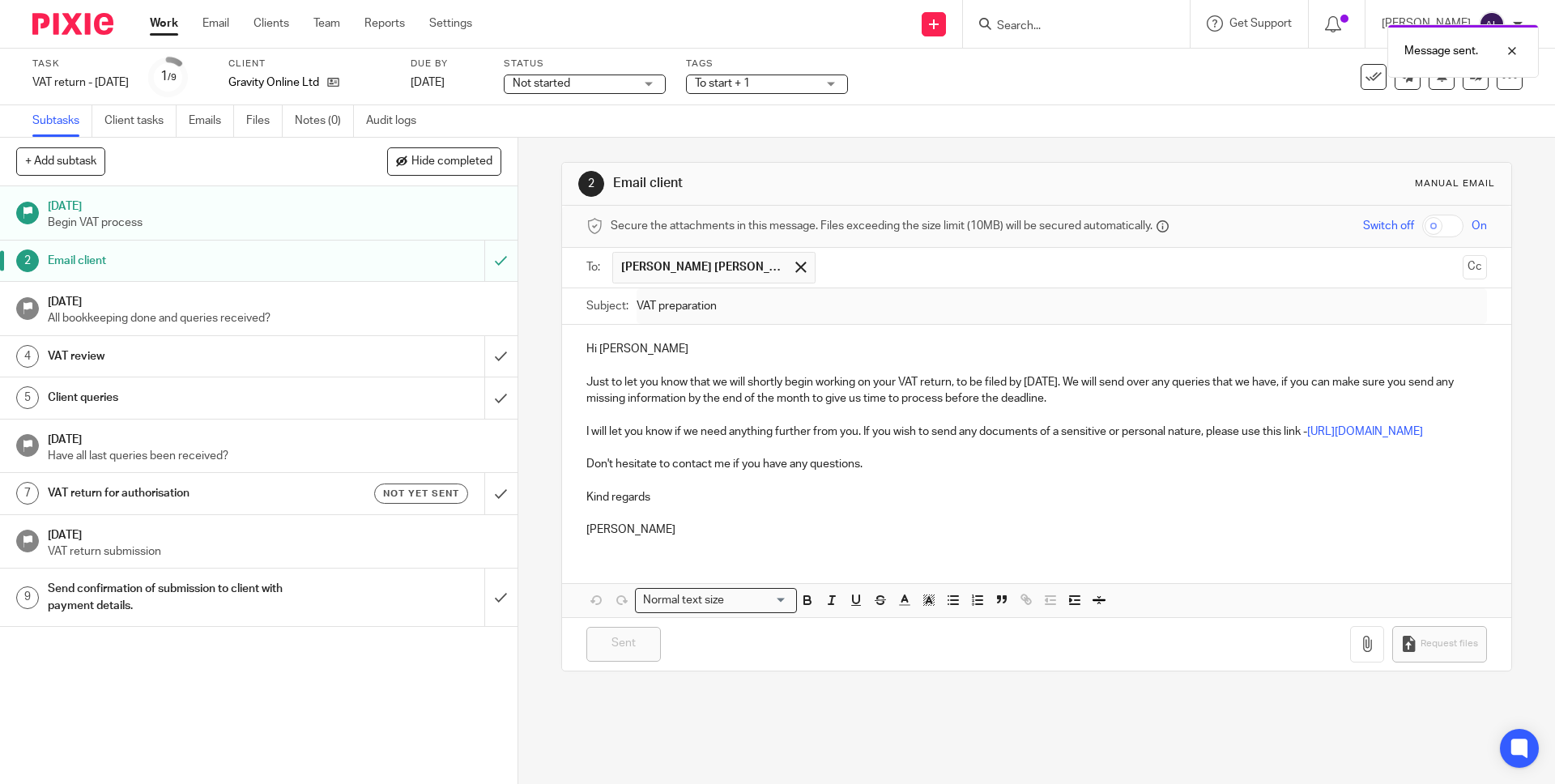
click at [384, 315] on p "All bookkeeping done and queries received?" at bounding box center [275, 318] width 454 height 16
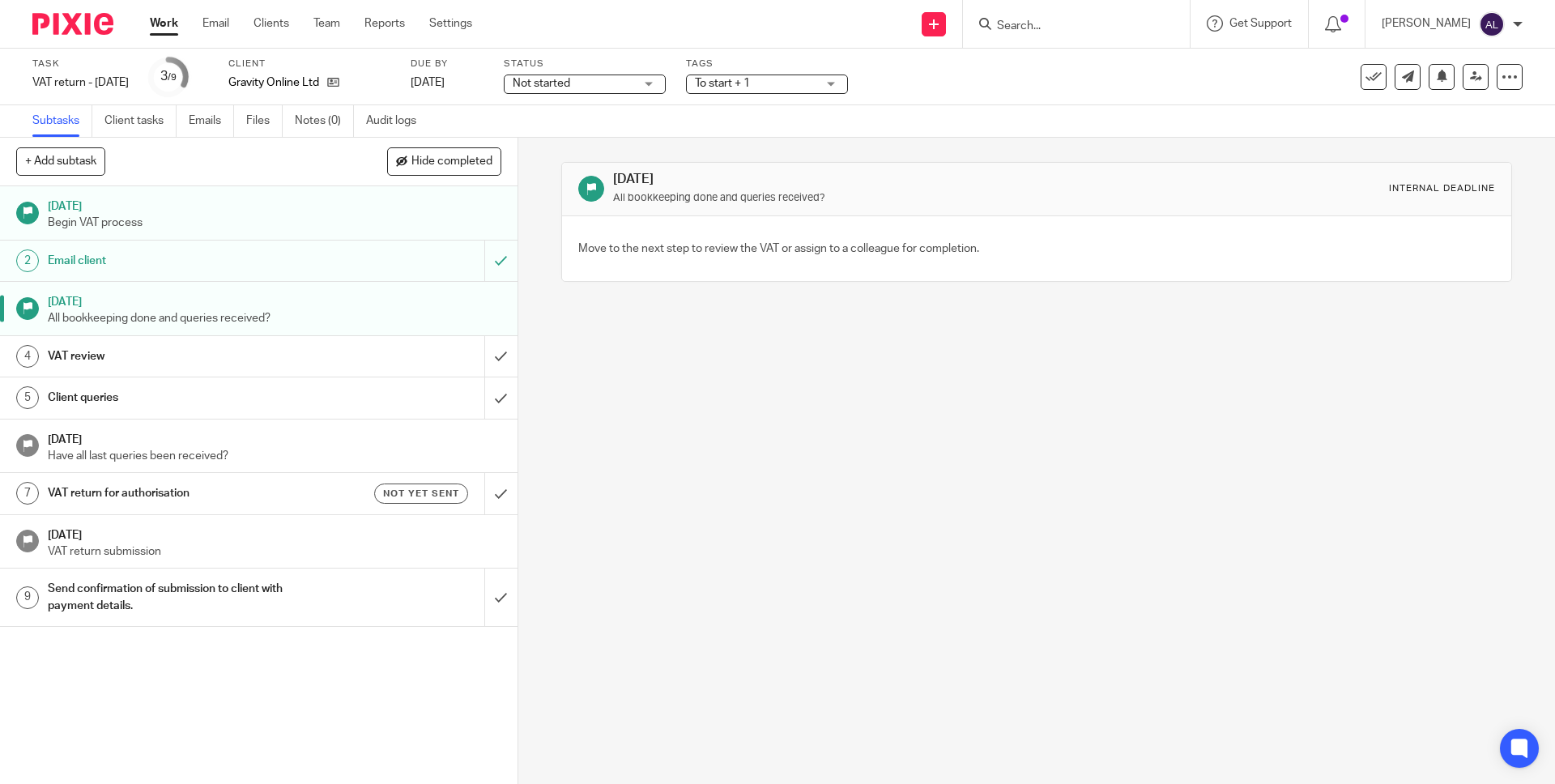
click at [362, 357] on div "VAT review" at bounding box center [258, 357] width 421 height 24
